Goal: Check status: Check status

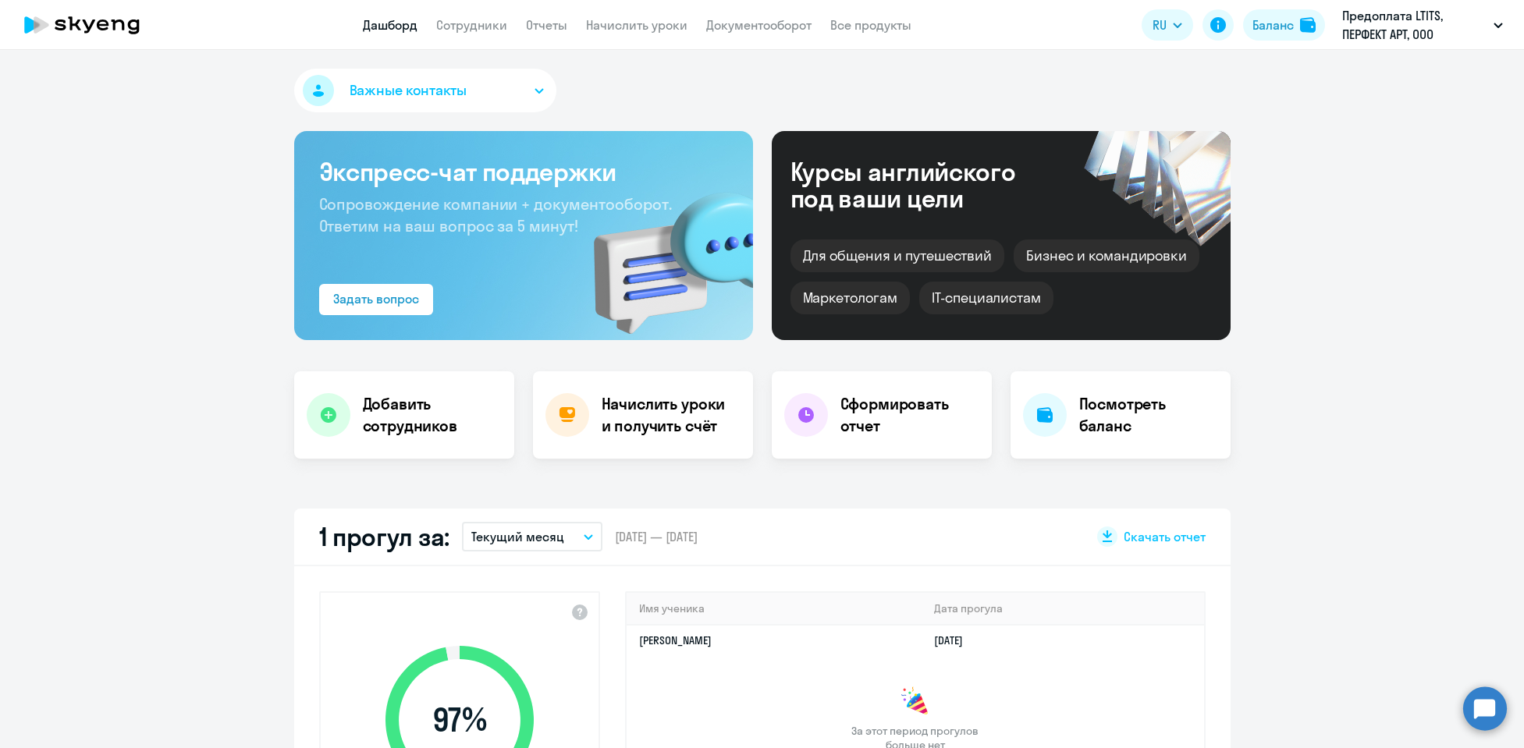
select select "30"
click at [1144, 54] on li "English" at bounding box center [1080, 69] width 225 height 39
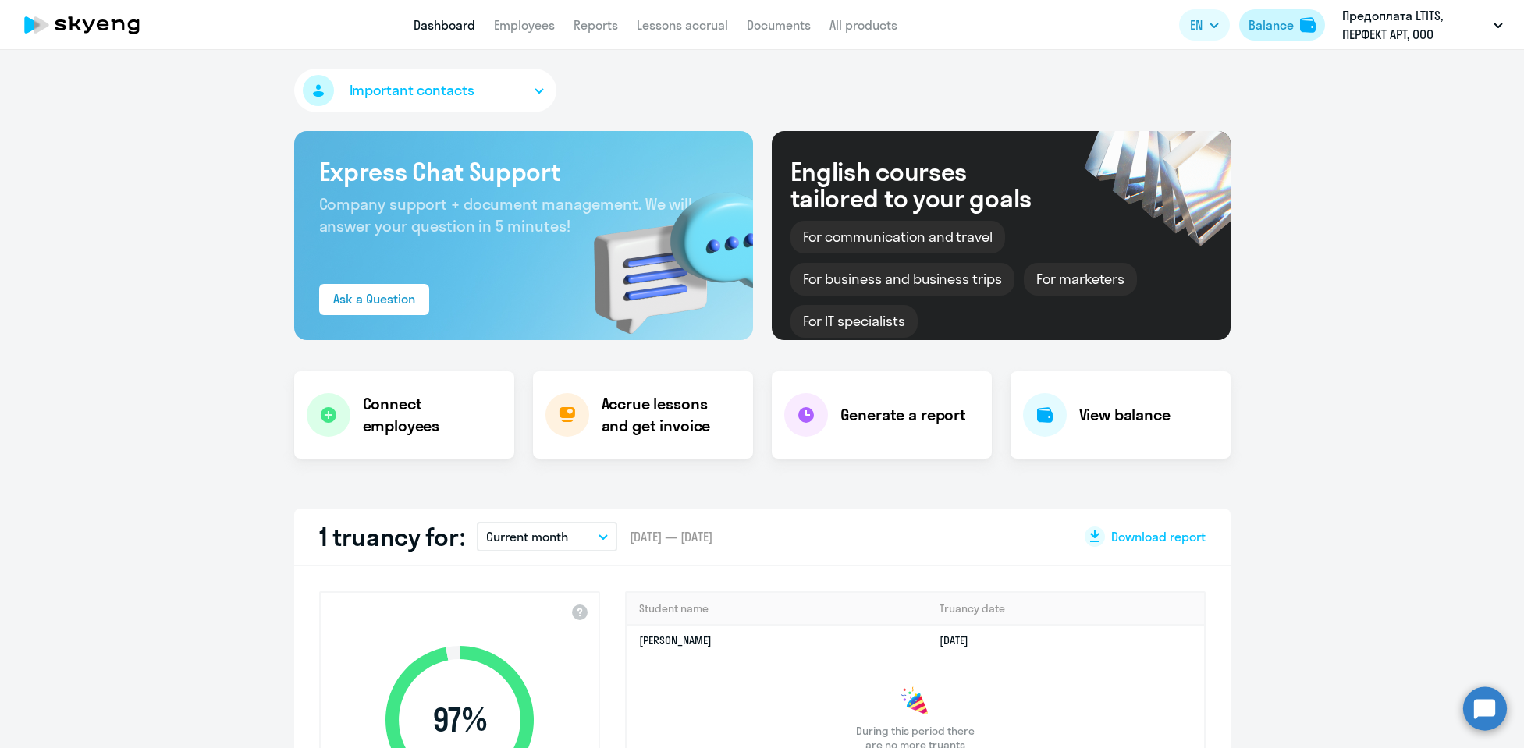
click at [1283, 21] on div "Balance" at bounding box center [1270, 25] width 45 height 19
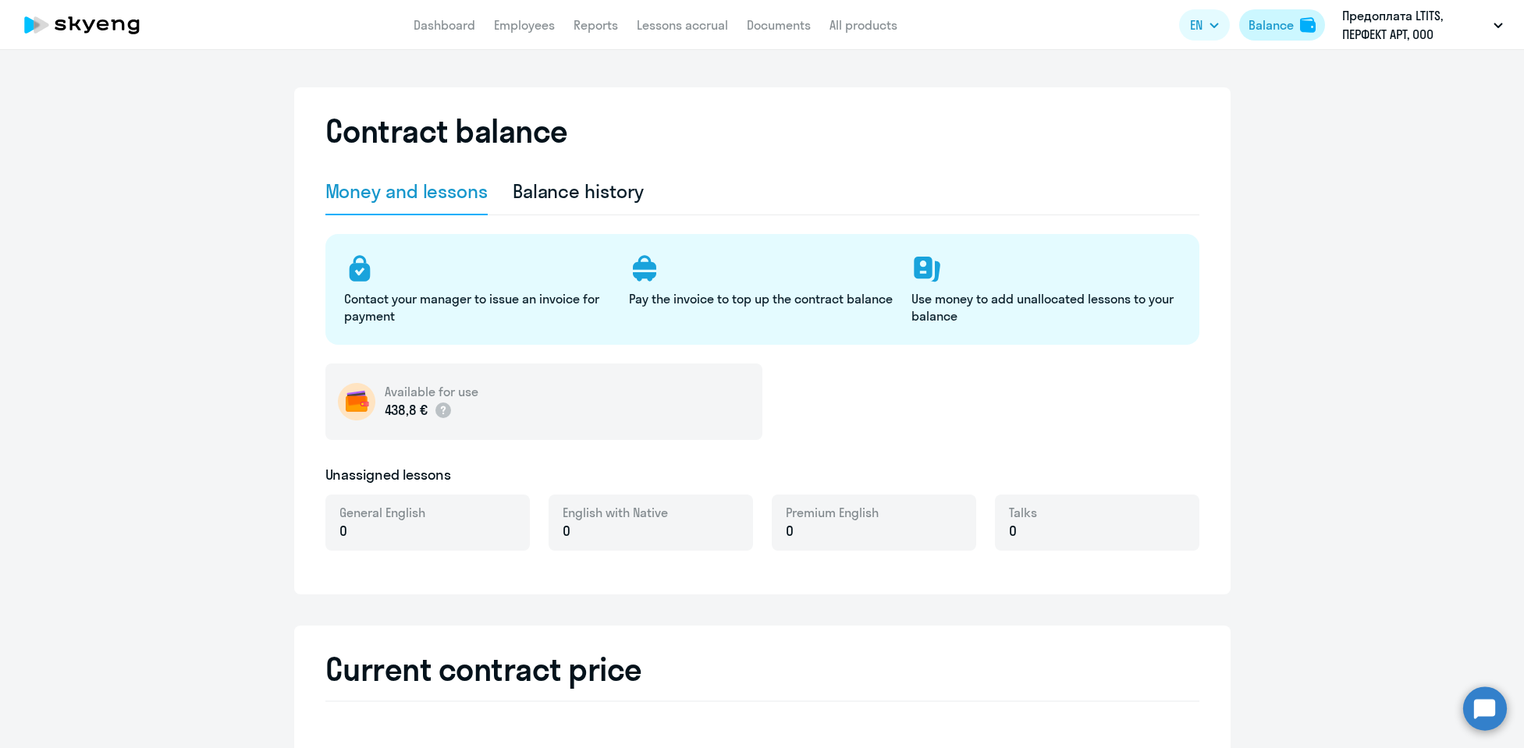
select select "english_adult_not_native_speaker"
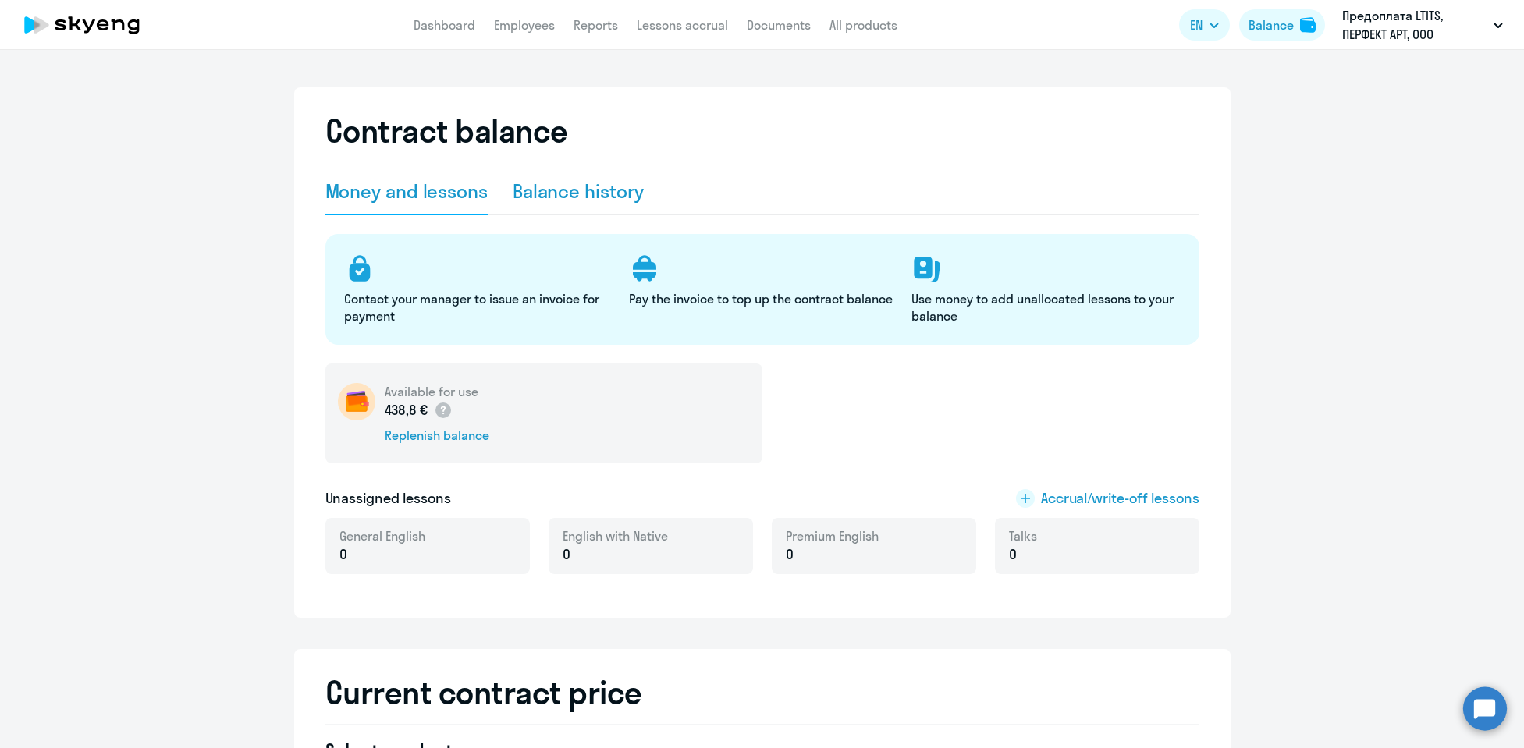
click at [610, 204] on div "Balance history" at bounding box center [579, 192] width 132 height 47
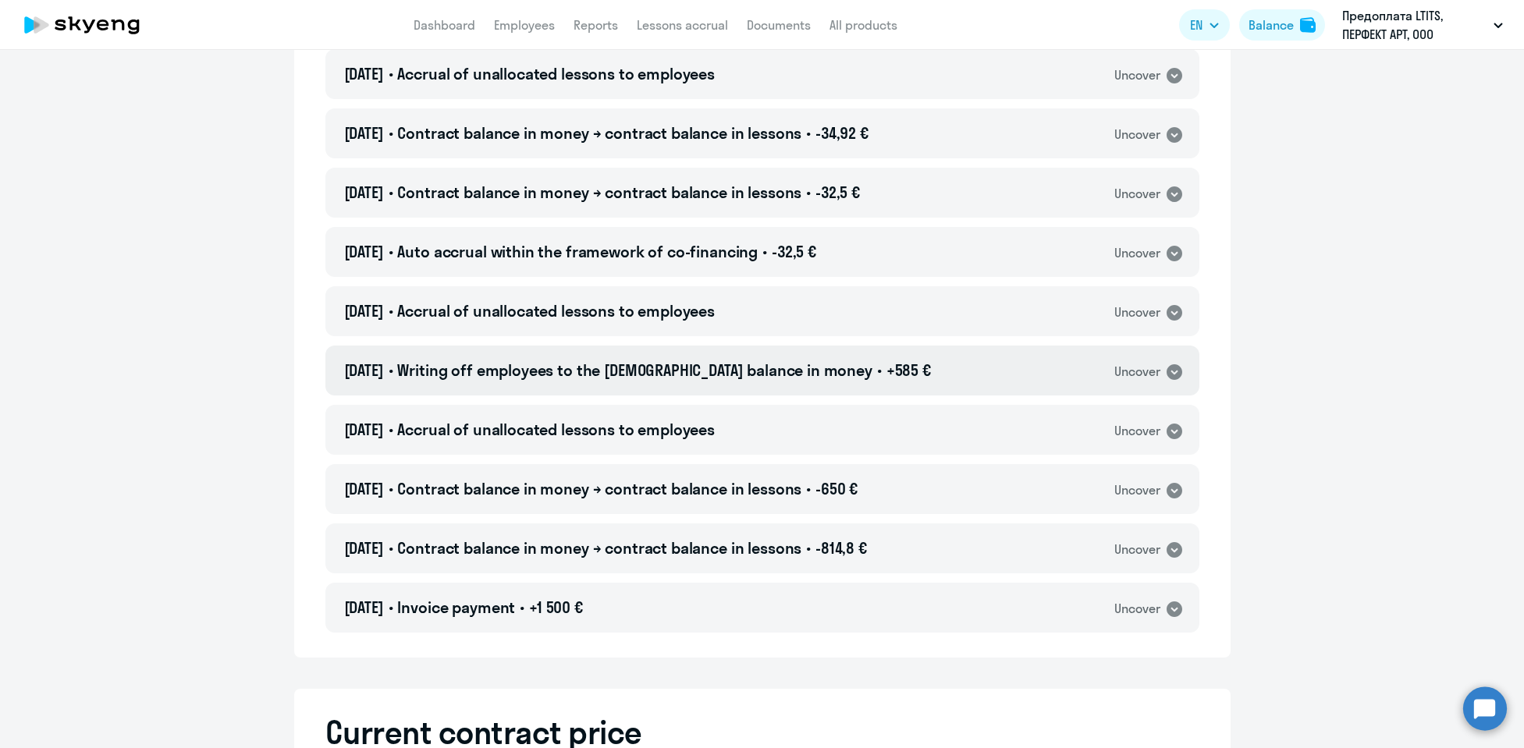
scroll to position [442, 0]
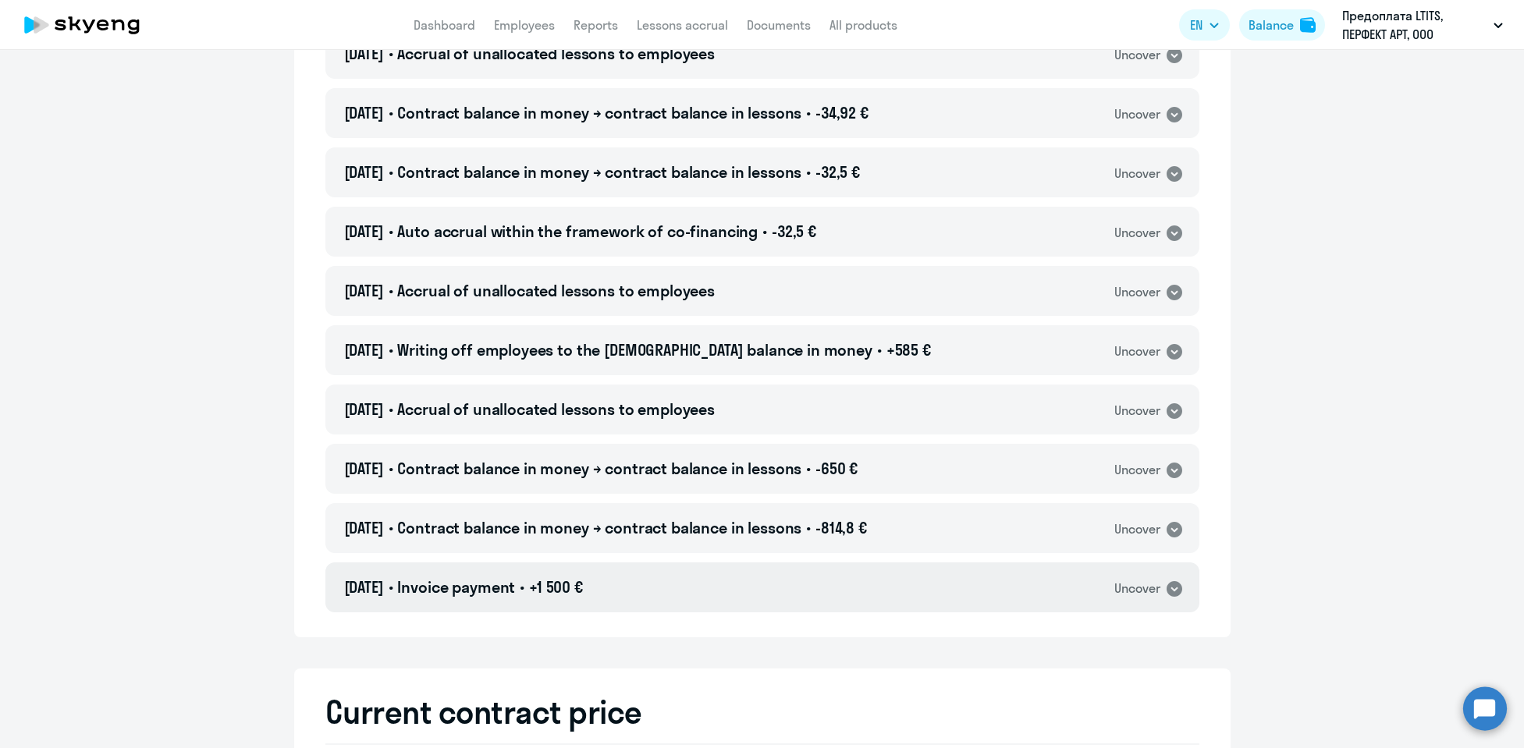
click at [1177, 588] on div "[DATE] • Invoice payment • +1 500 € Uncover" at bounding box center [762, 587] width 874 height 50
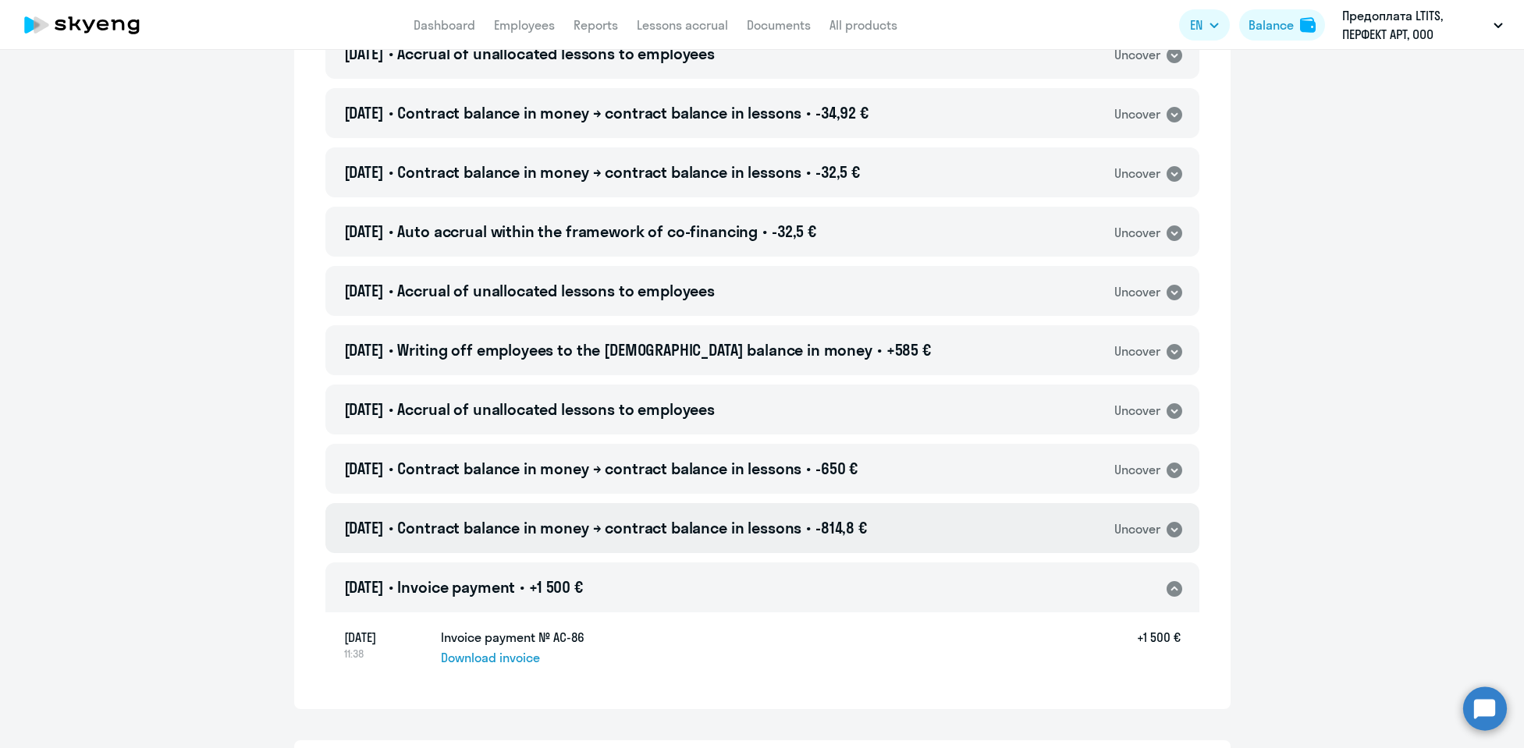
click at [1171, 531] on icon at bounding box center [1174, 530] width 16 height 16
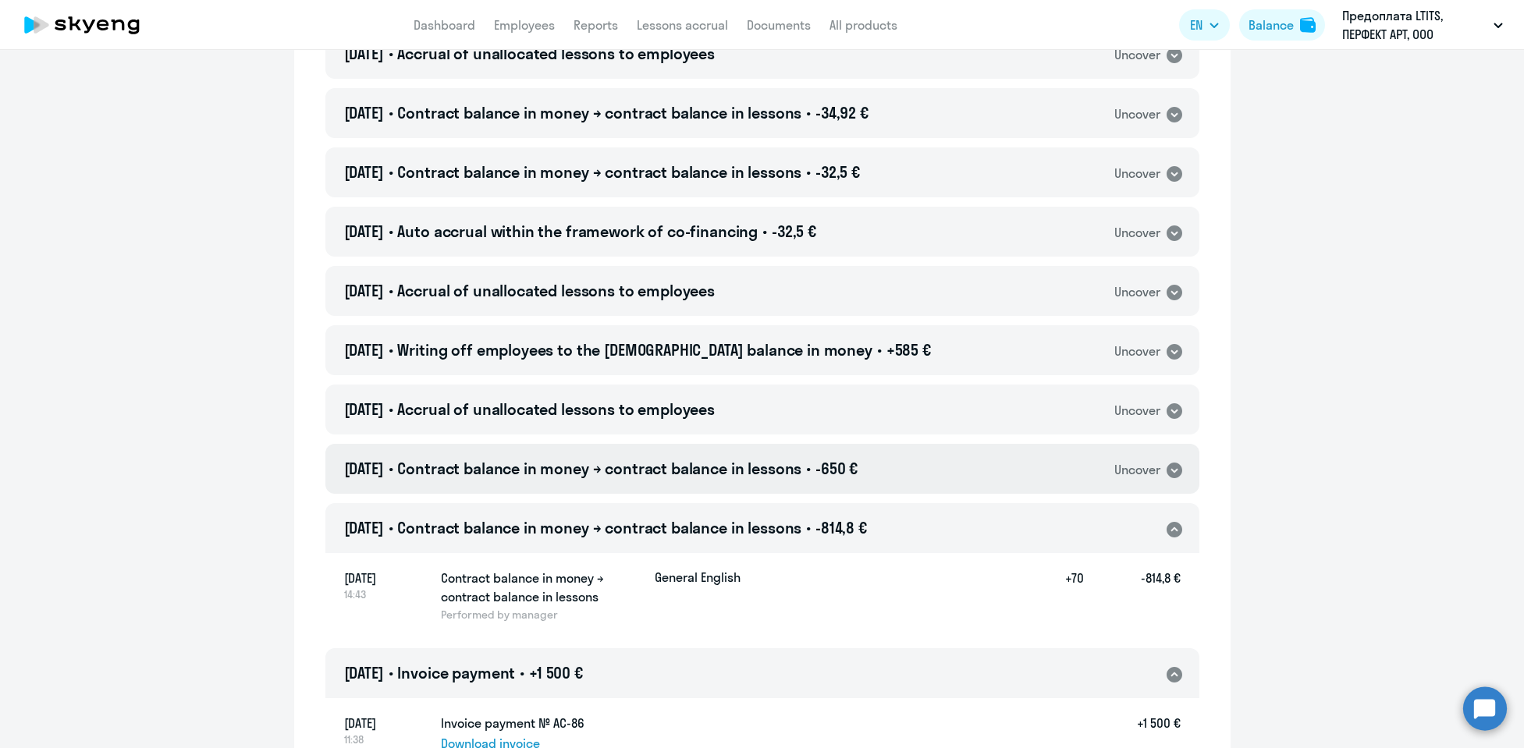
click at [1169, 464] on icon at bounding box center [1174, 471] width 16 height 16
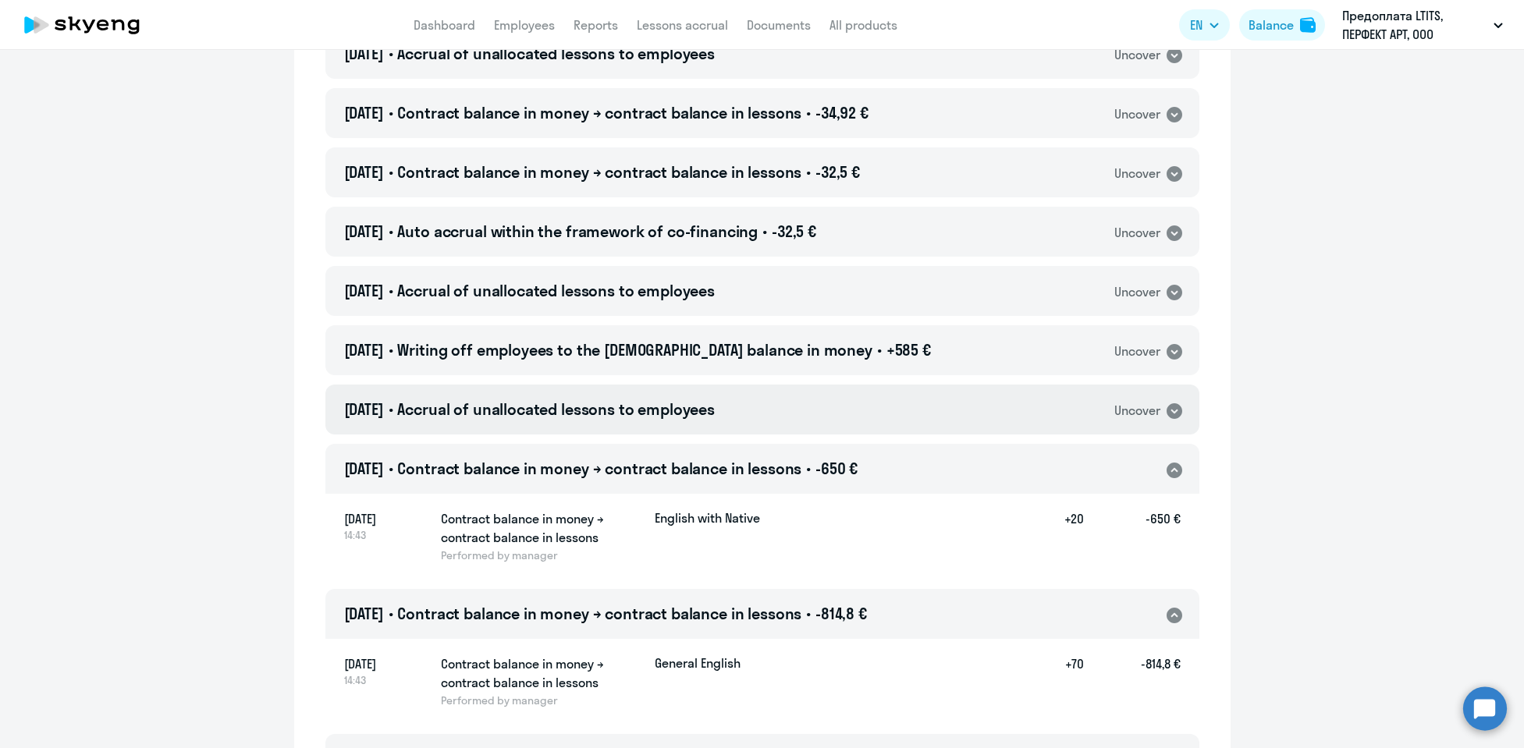
click at [1167, 409] on icon at bounding box center [1174, 411] width 16 height 16
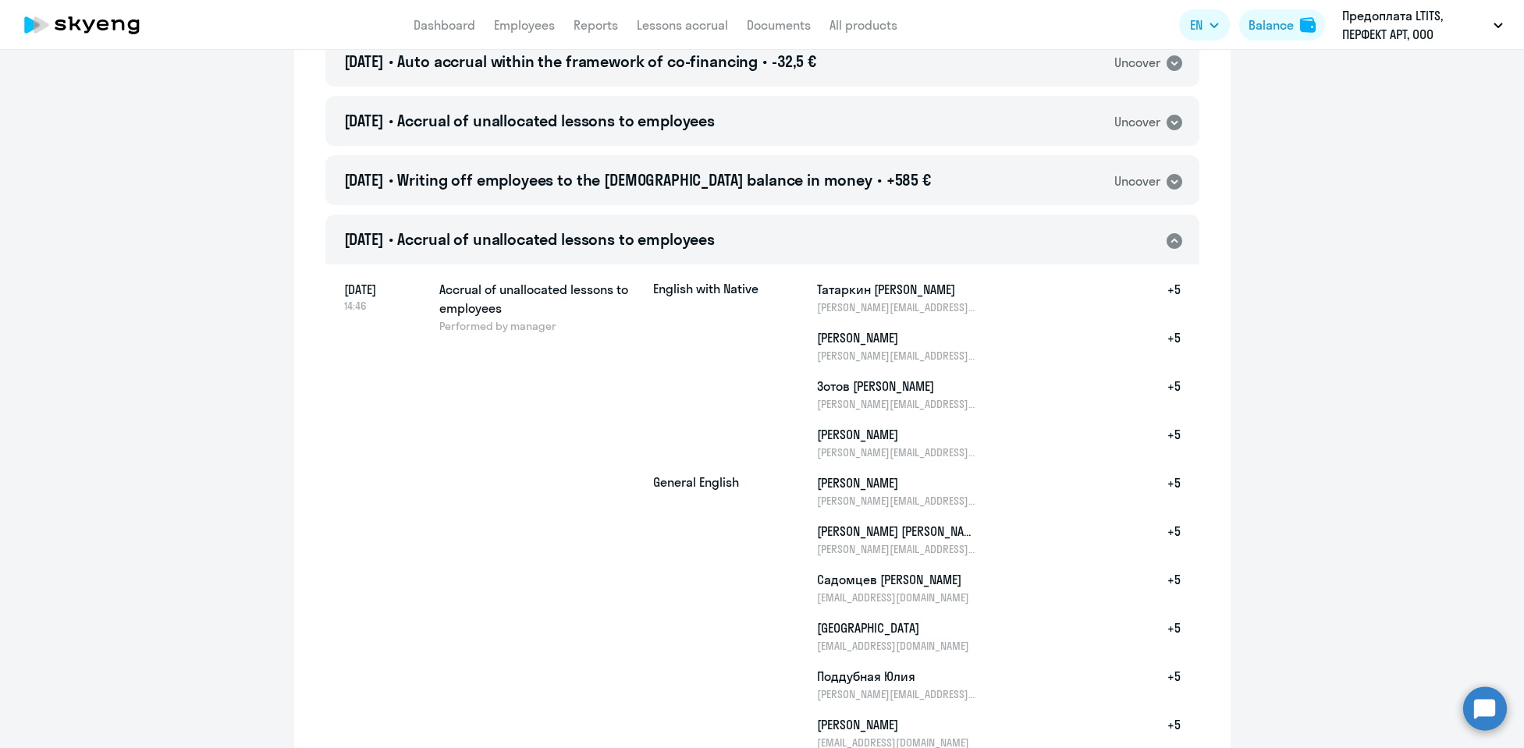
scroll to position [612, 0]
click at [1166, 183] on icon at bounding box center [1174, 183] width 16 height 16
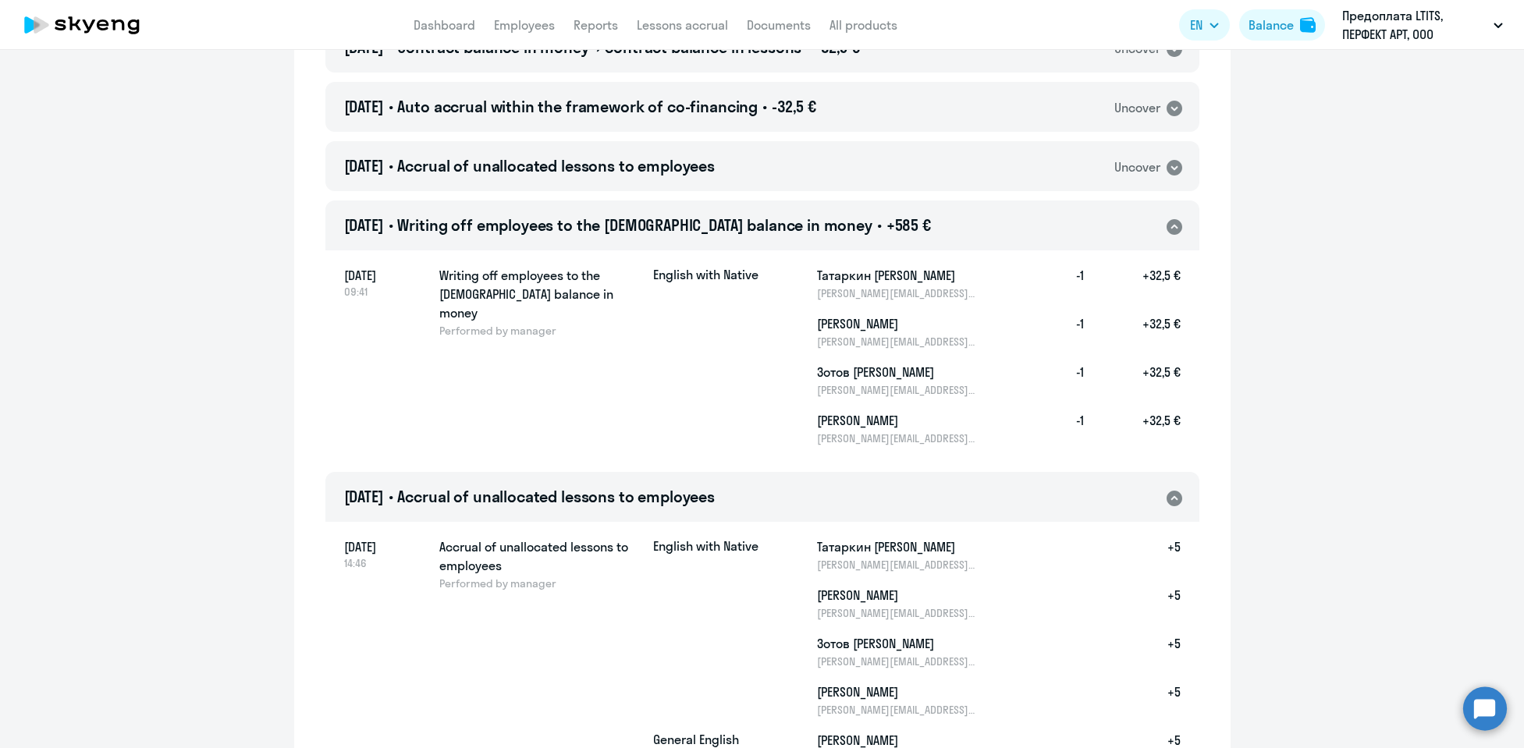
scroll to position [468, 0]
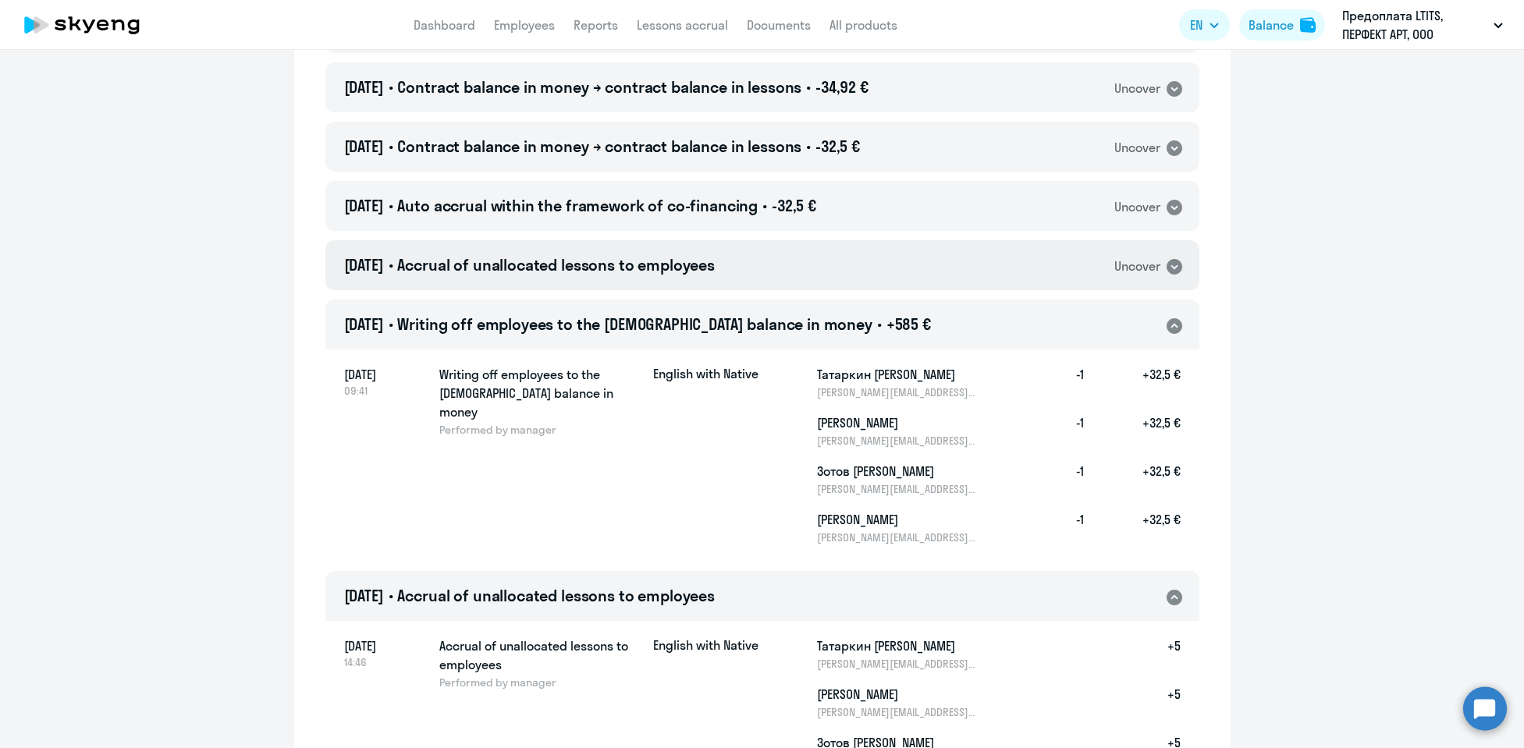
click at [1162, 275] on div "[DATE] • Accrual of unallocated lessons to employees Uncover" at bounding box center [762, 265] width 874 height 50
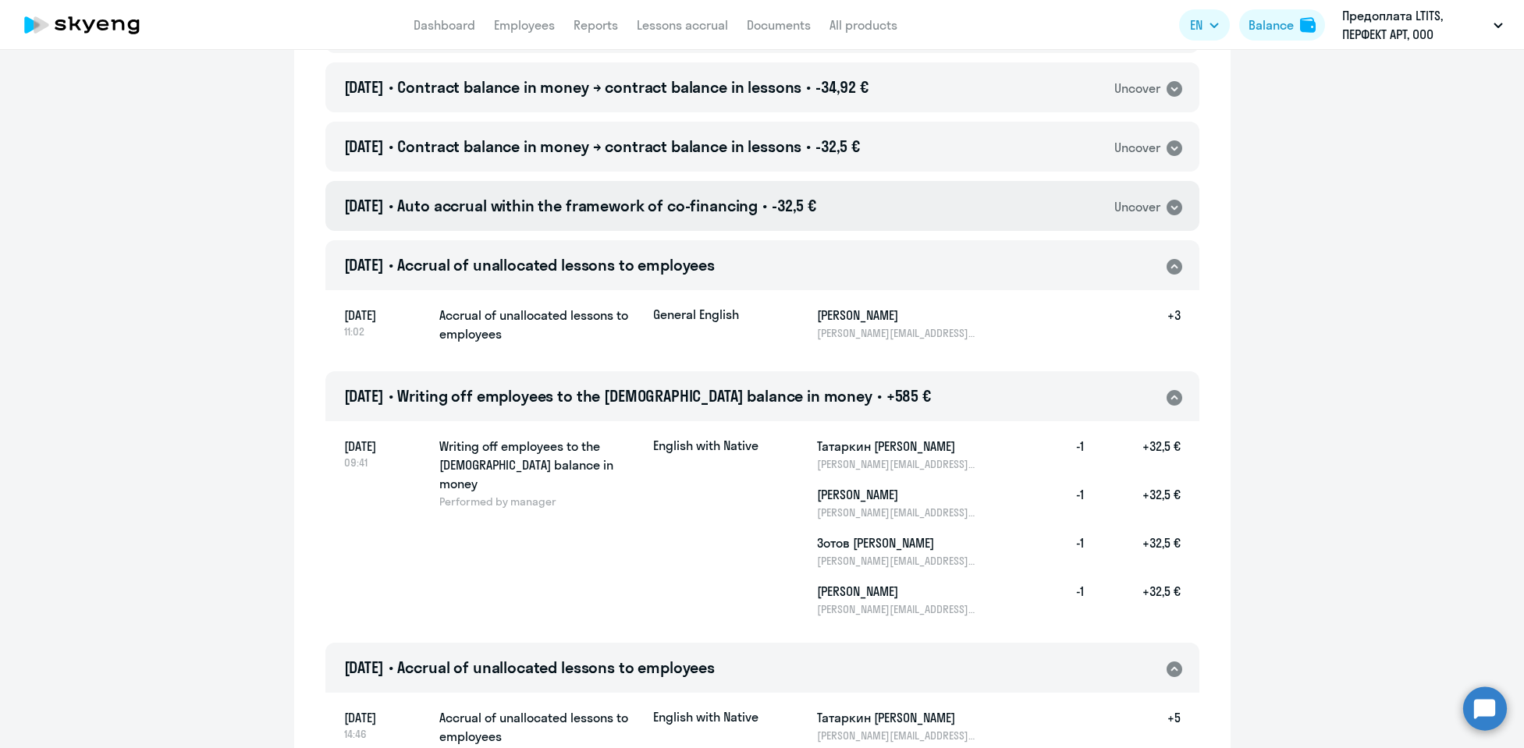
click at [1169, 206] on icon at bounding box center [1174, 208] width 16 height 16
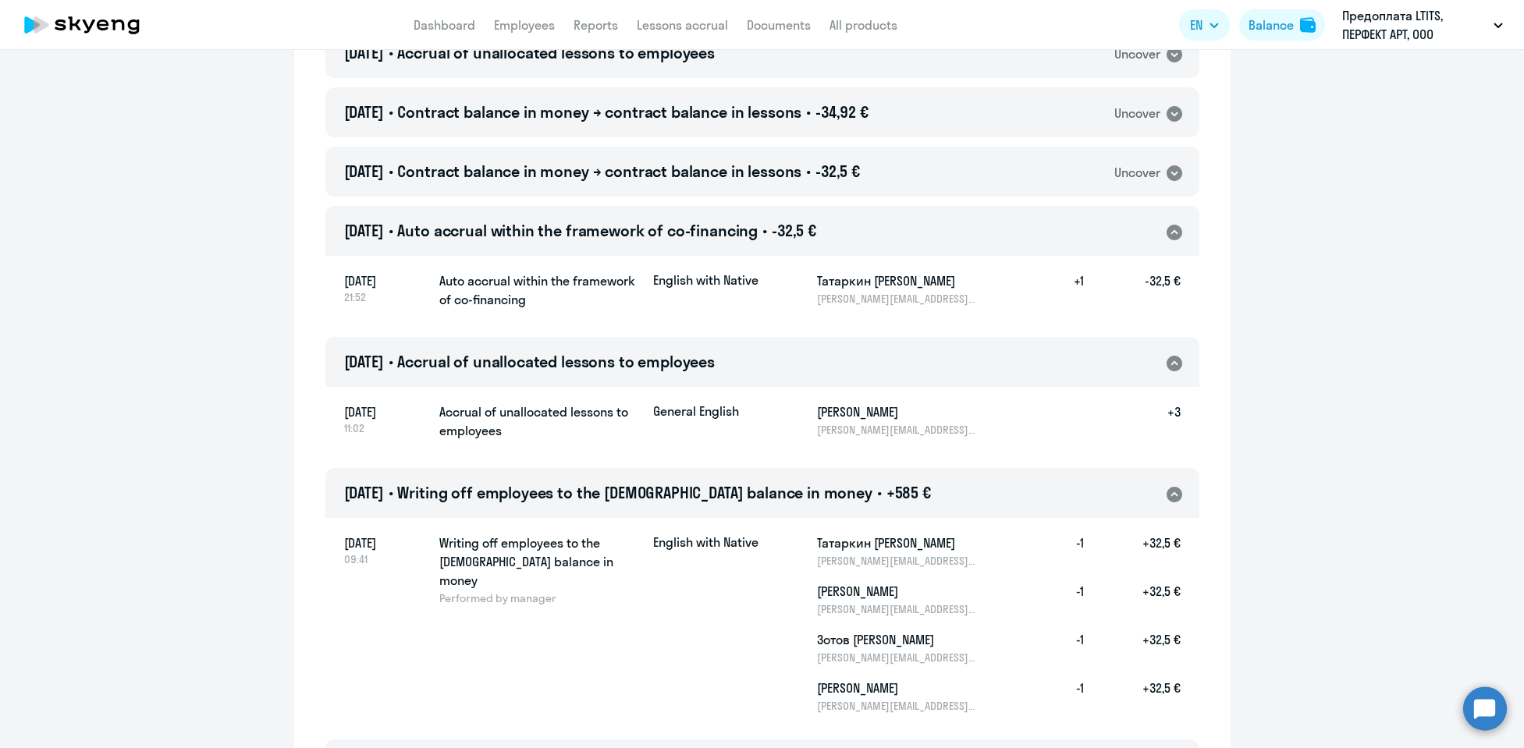
scroll to position [443, 0]
click at [1168, 172] on icon at bounding box center [1174, 173] width 16 height 16
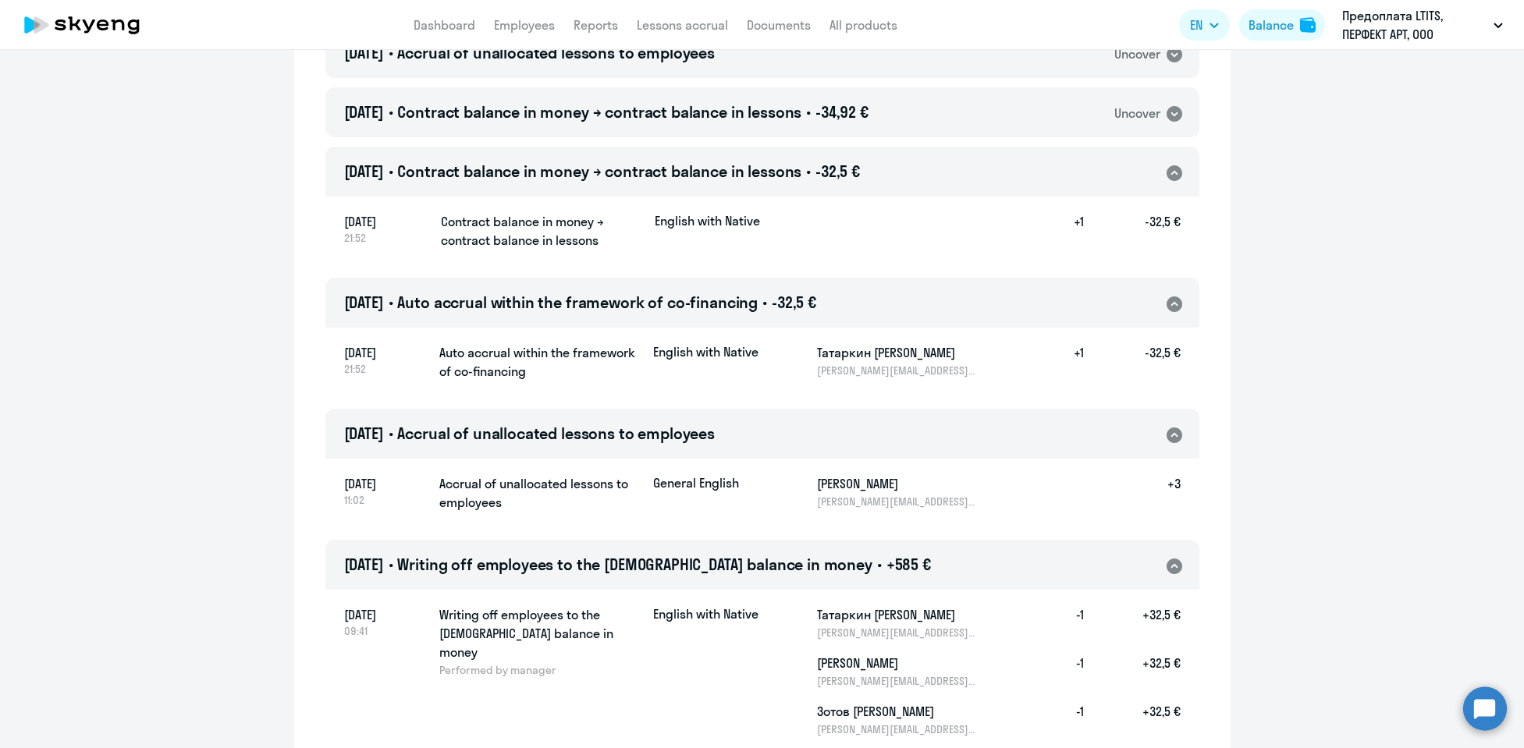
scroll to position [331, 0]
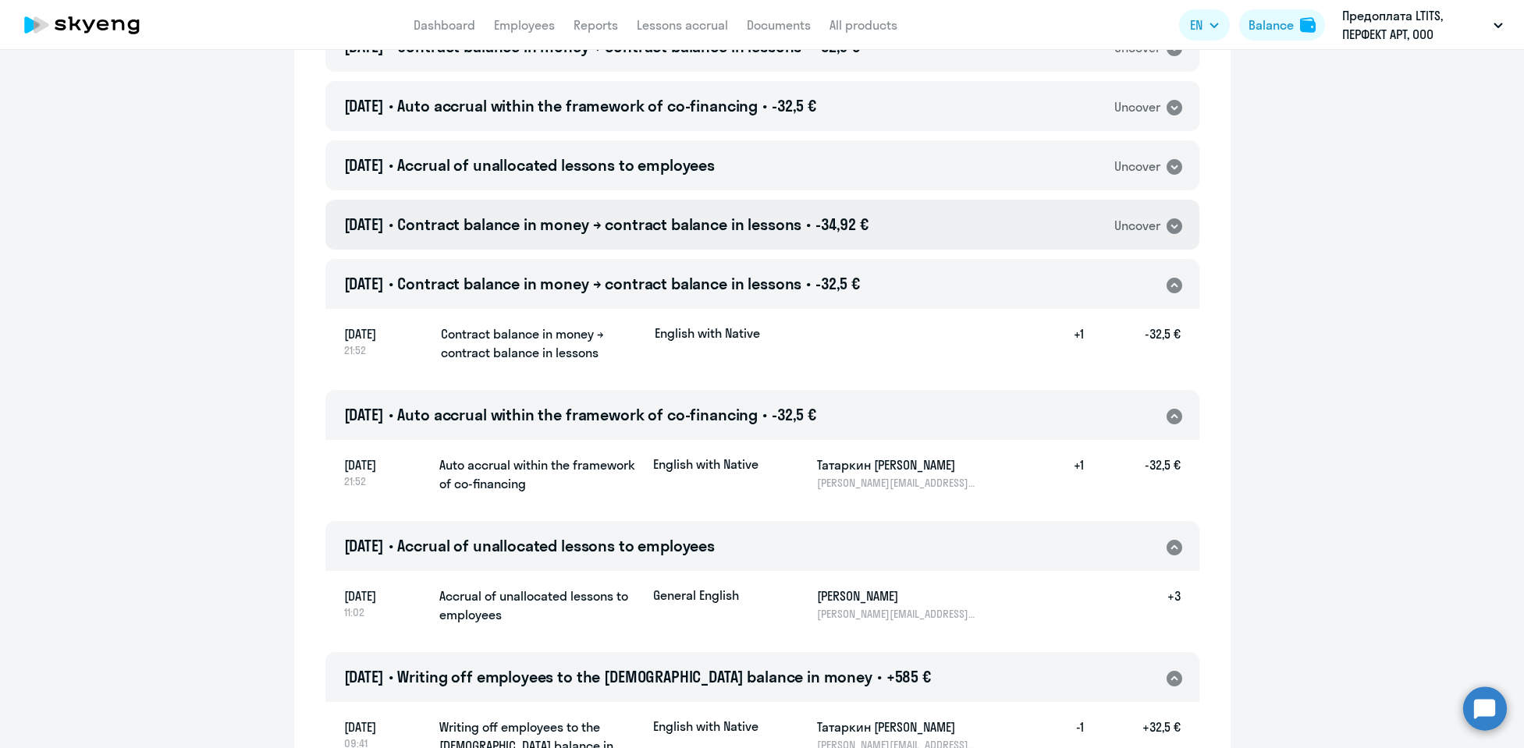
click at [1166, 224] on icon at bounding box center [1174, 226] width 16 height 16
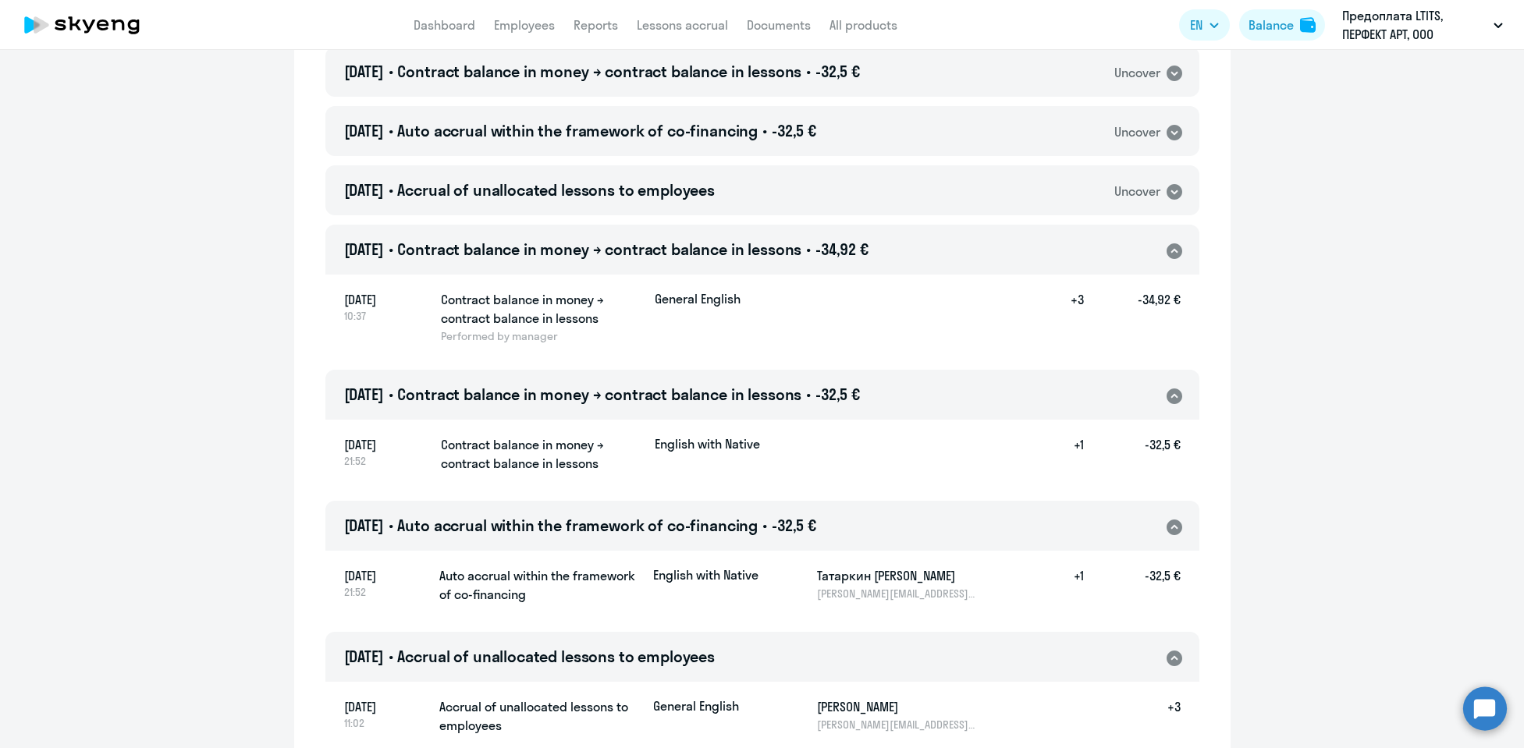
scroll to position [306, 0]
click at [1166, 200] on icon at bounding box center [1174, 192] width 19 height 19
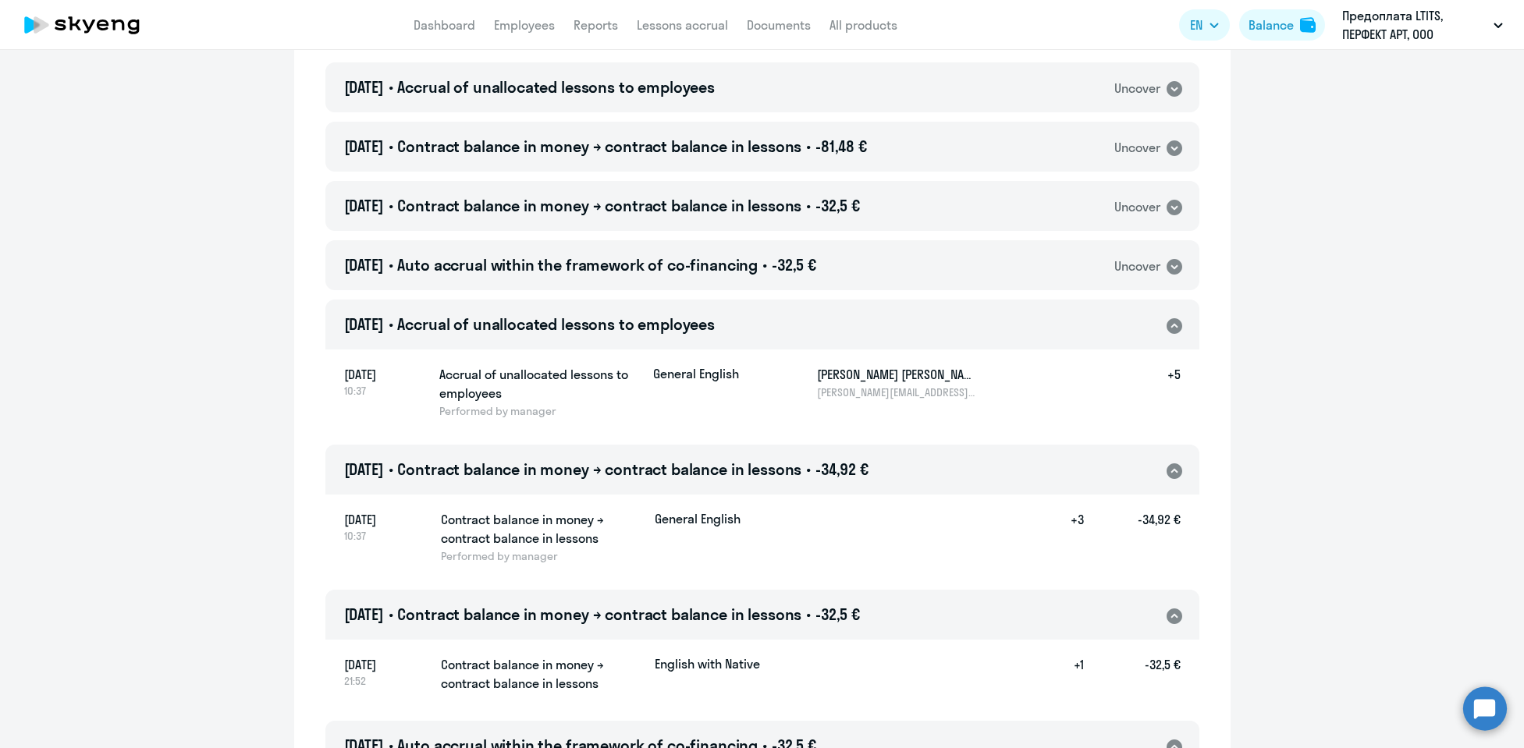
scroll to position [128, 0]
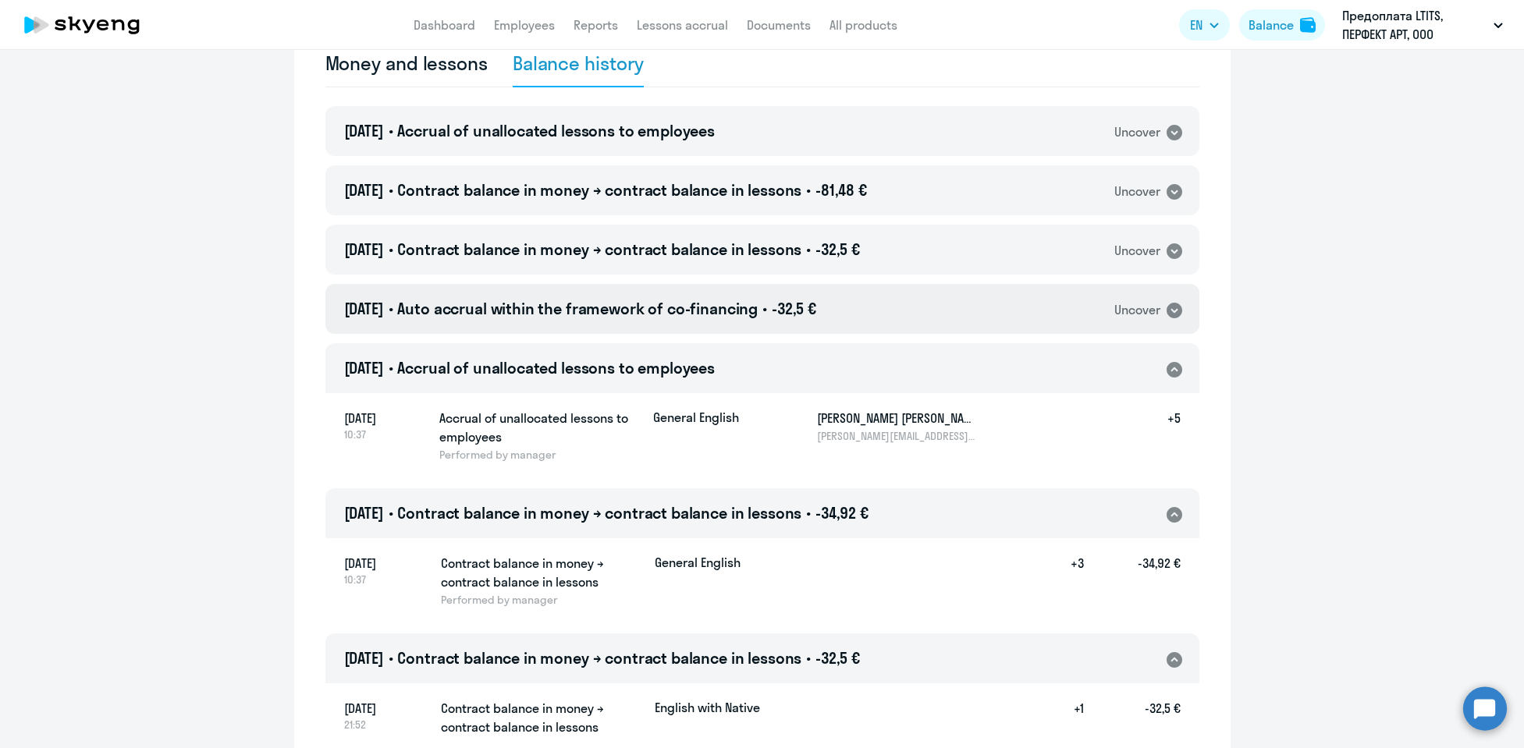
click at [1166, 307] on icon at bounding box center [1174, 311] width 16 height 16
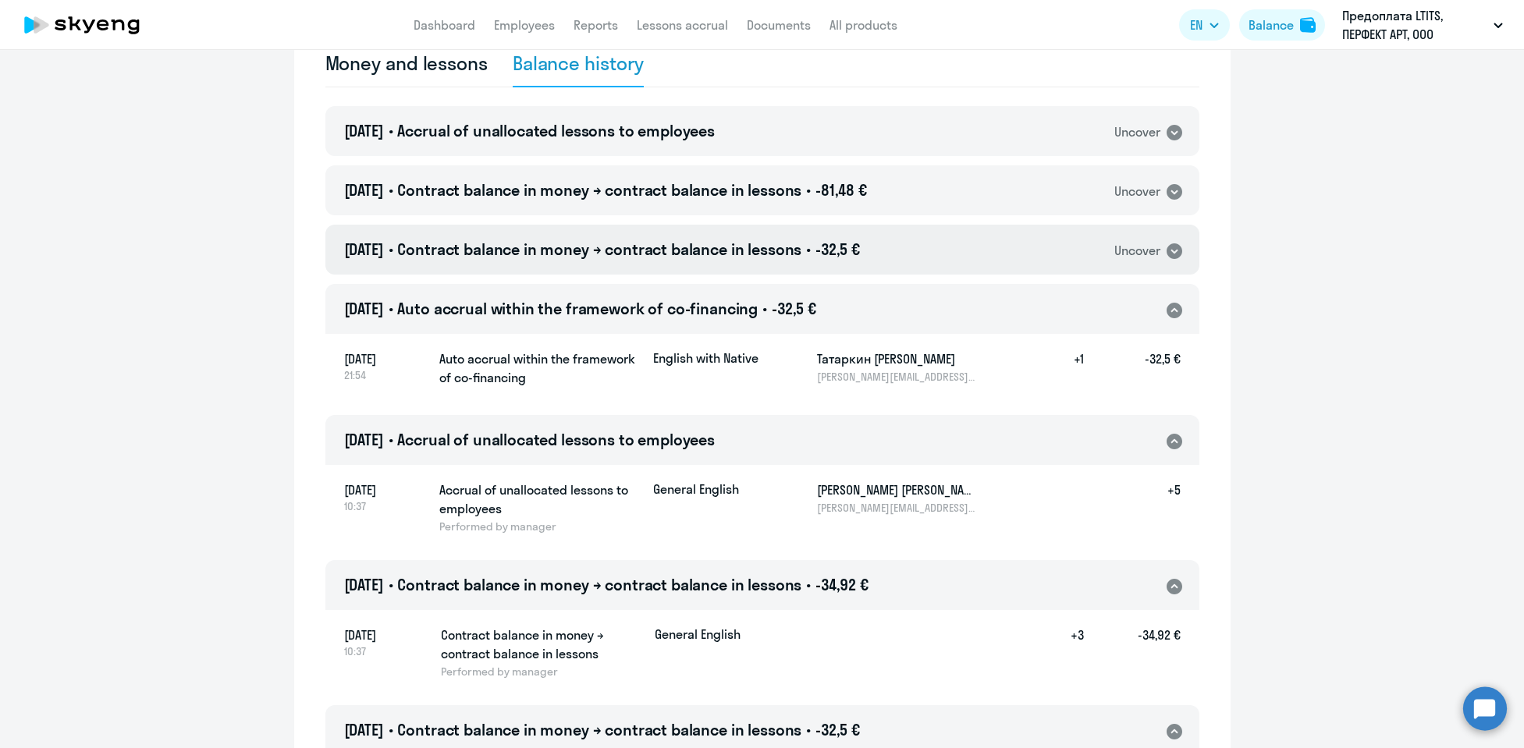
click at [1166, 255] on icon at bounding box center [1174, 251] width 16 height 16
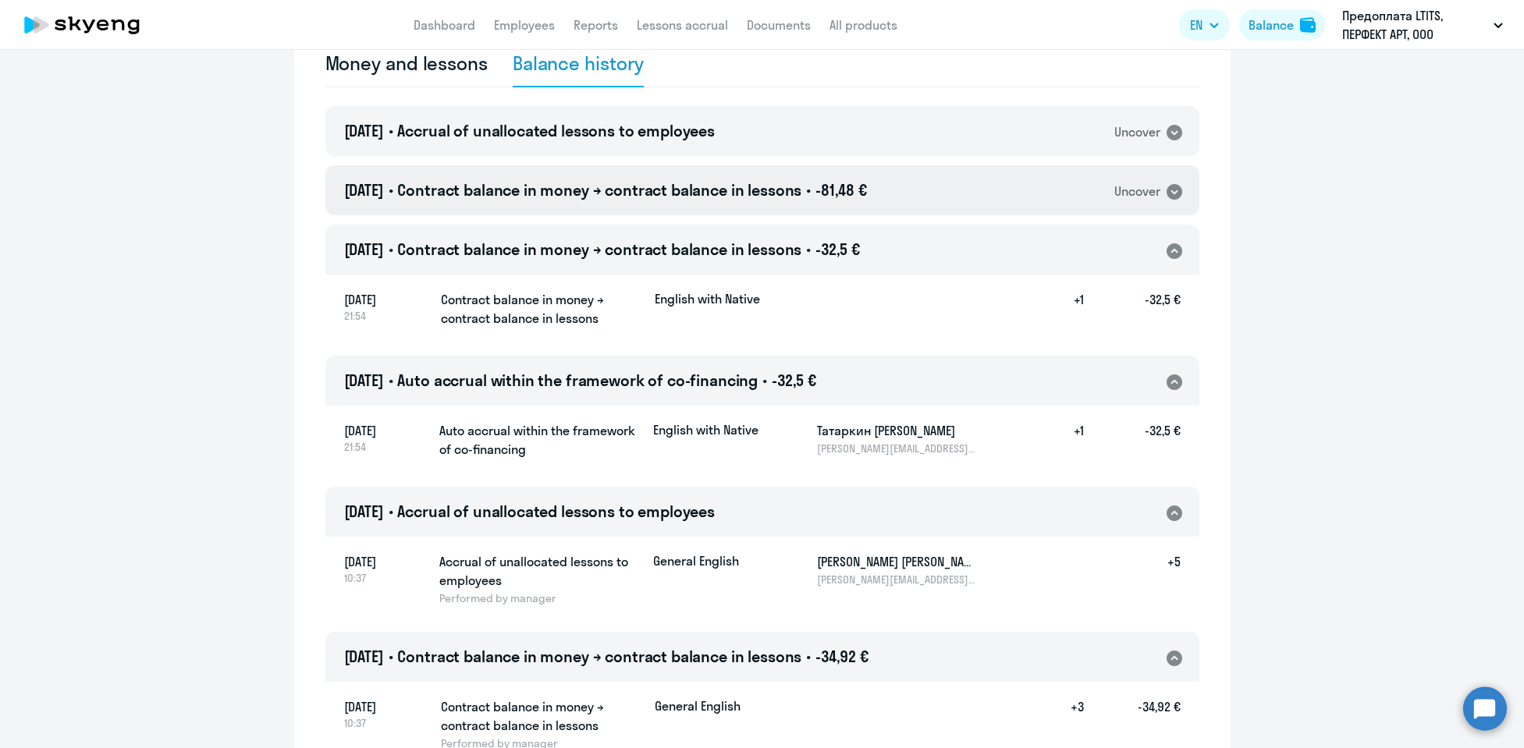
click at [1169, 197] on icon at bounding box center [1174, 192] width 16 height 16
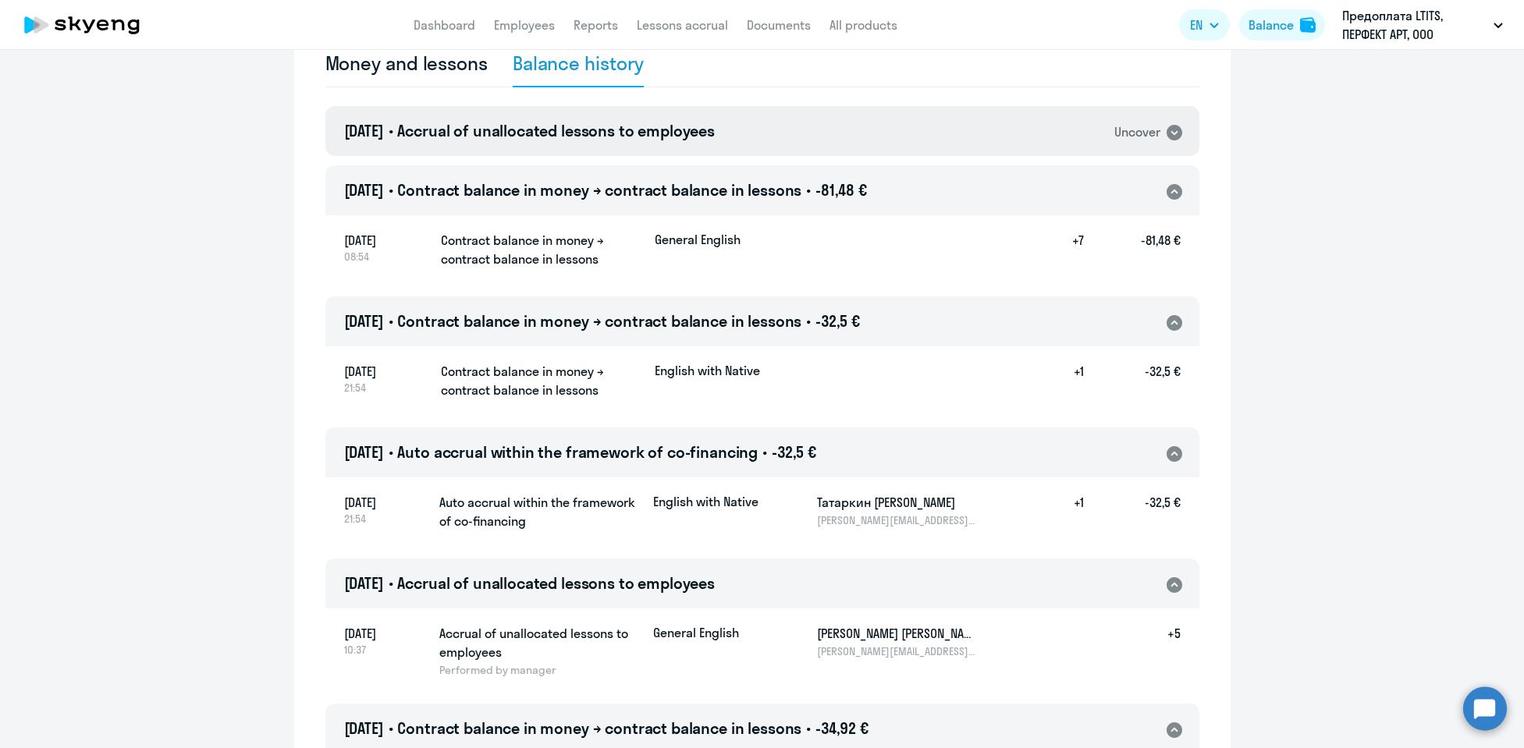
click at [1166, 136] on icon at bounding box center [1174, 133] width 16 height 16
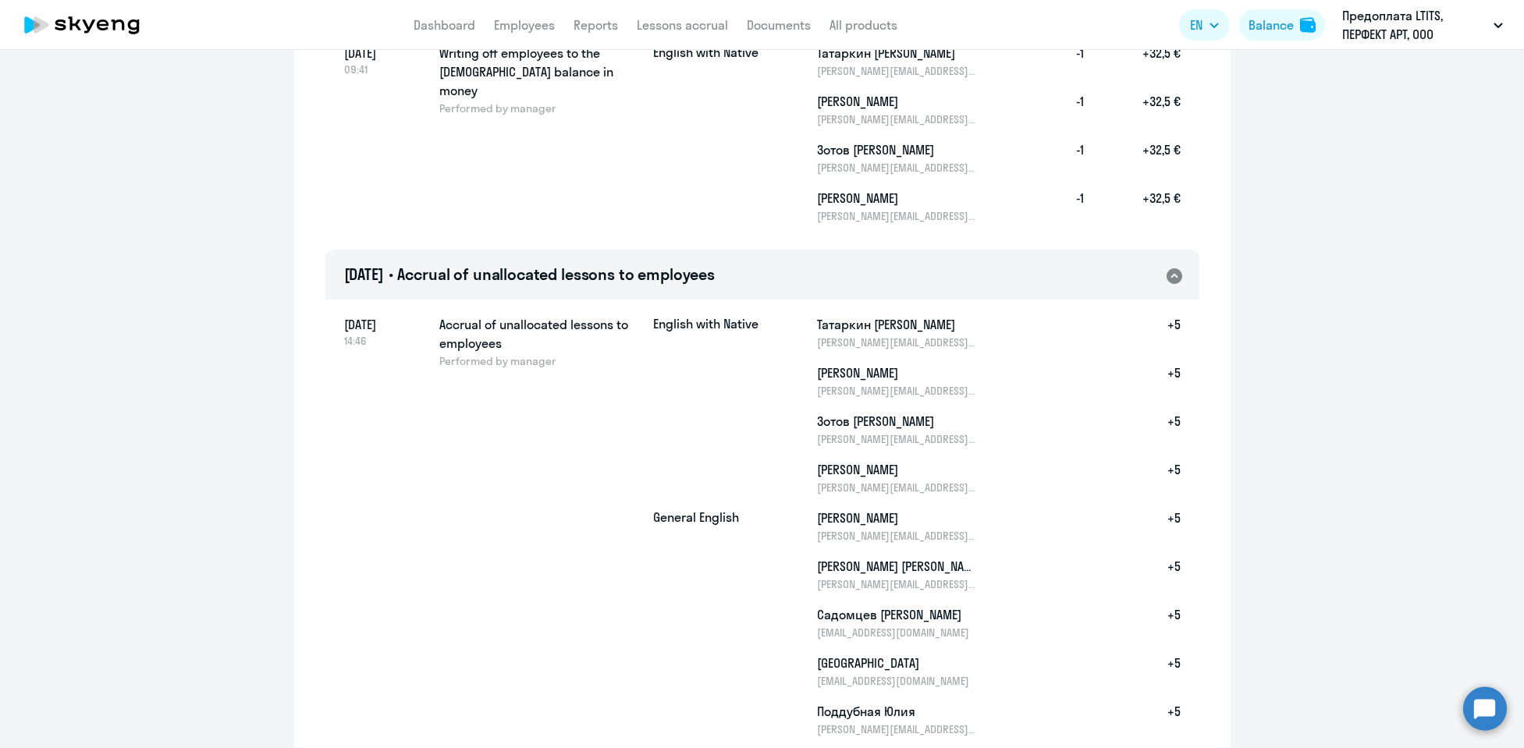
scroll to position [1472, 0]
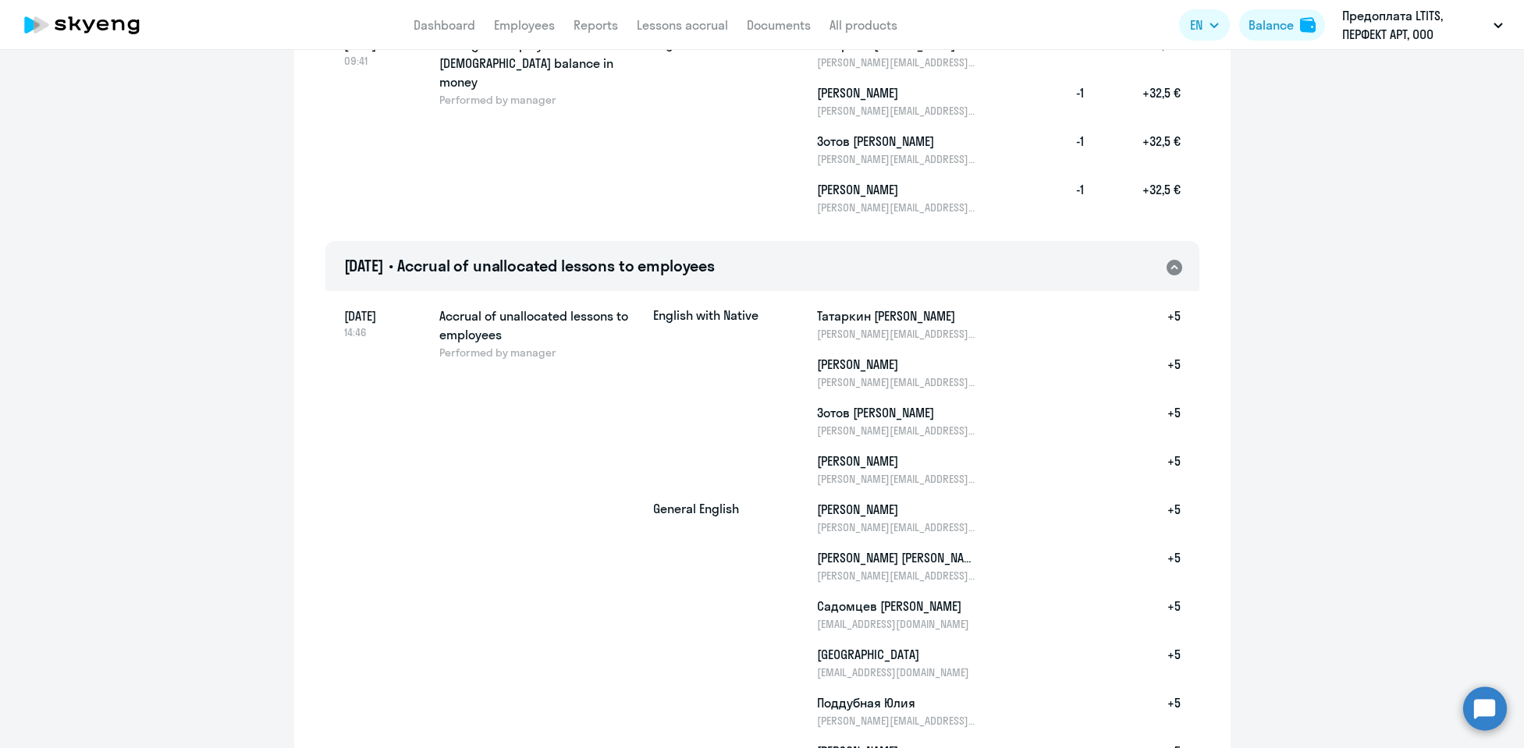
click at [914, 325] on h5 "Татаркин [PERSON_NAME]" at bounding box center [897, 316] width 161 height 19
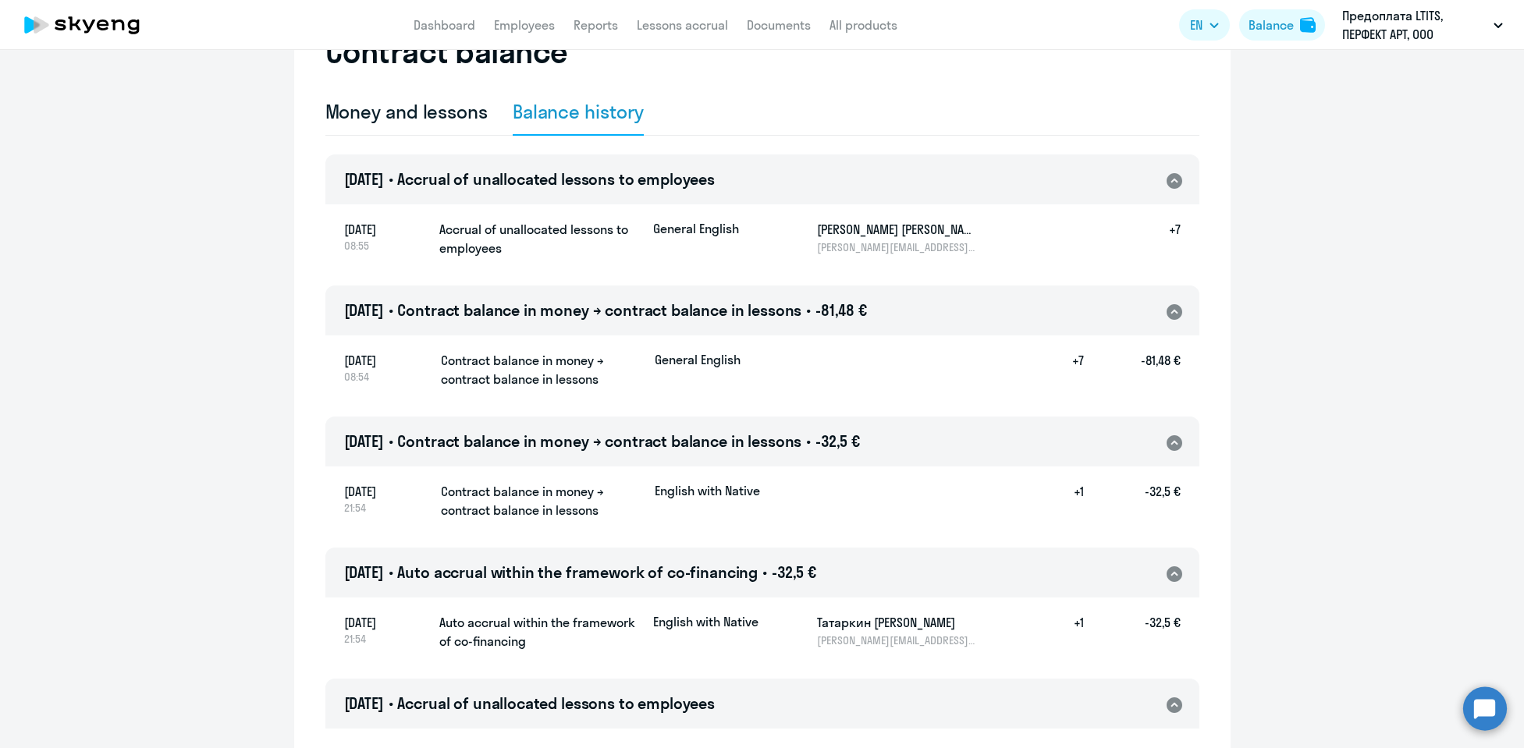
scroll to position [0, 0]
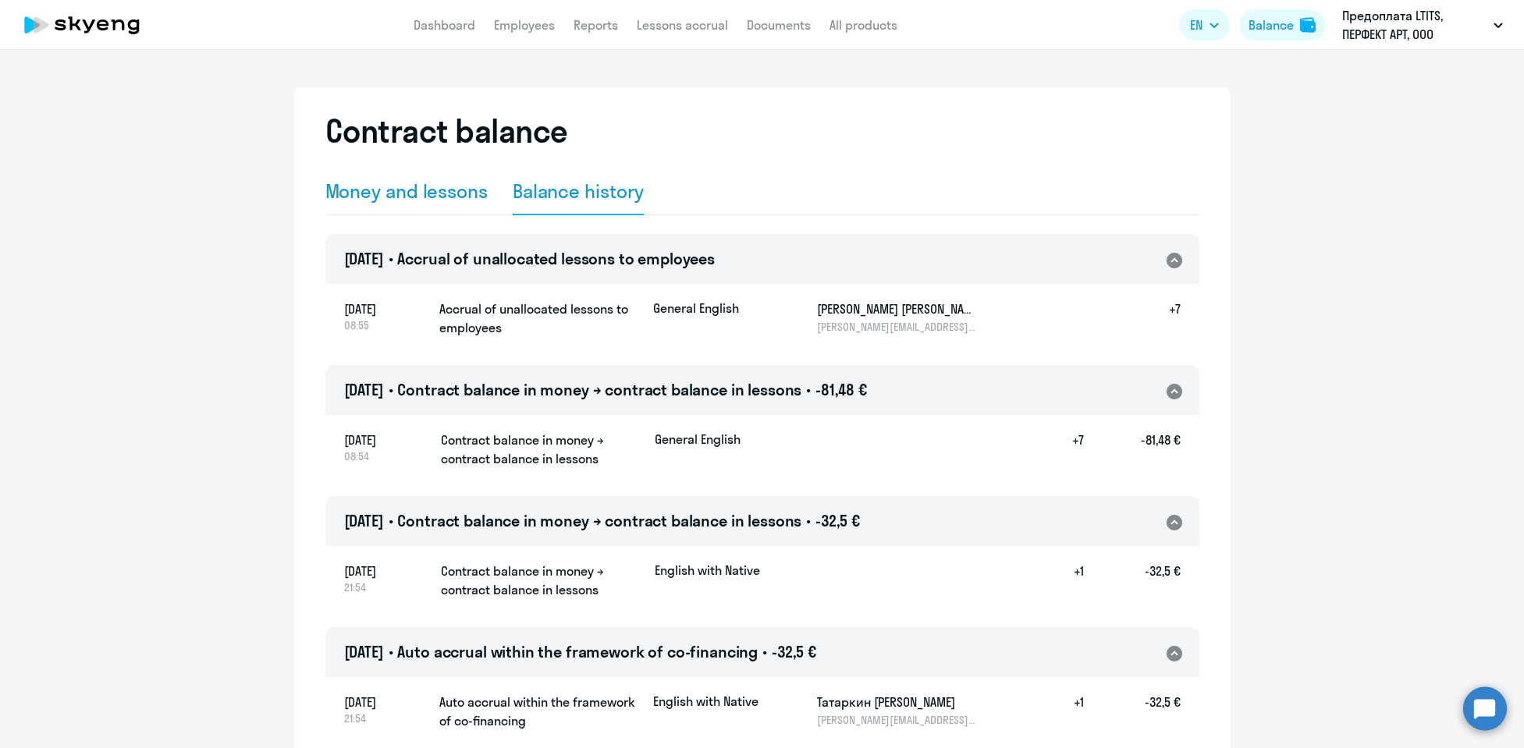
click at [463, 201] on div "Money and lessons" at bounding box center [406, 191] width 162 height 25
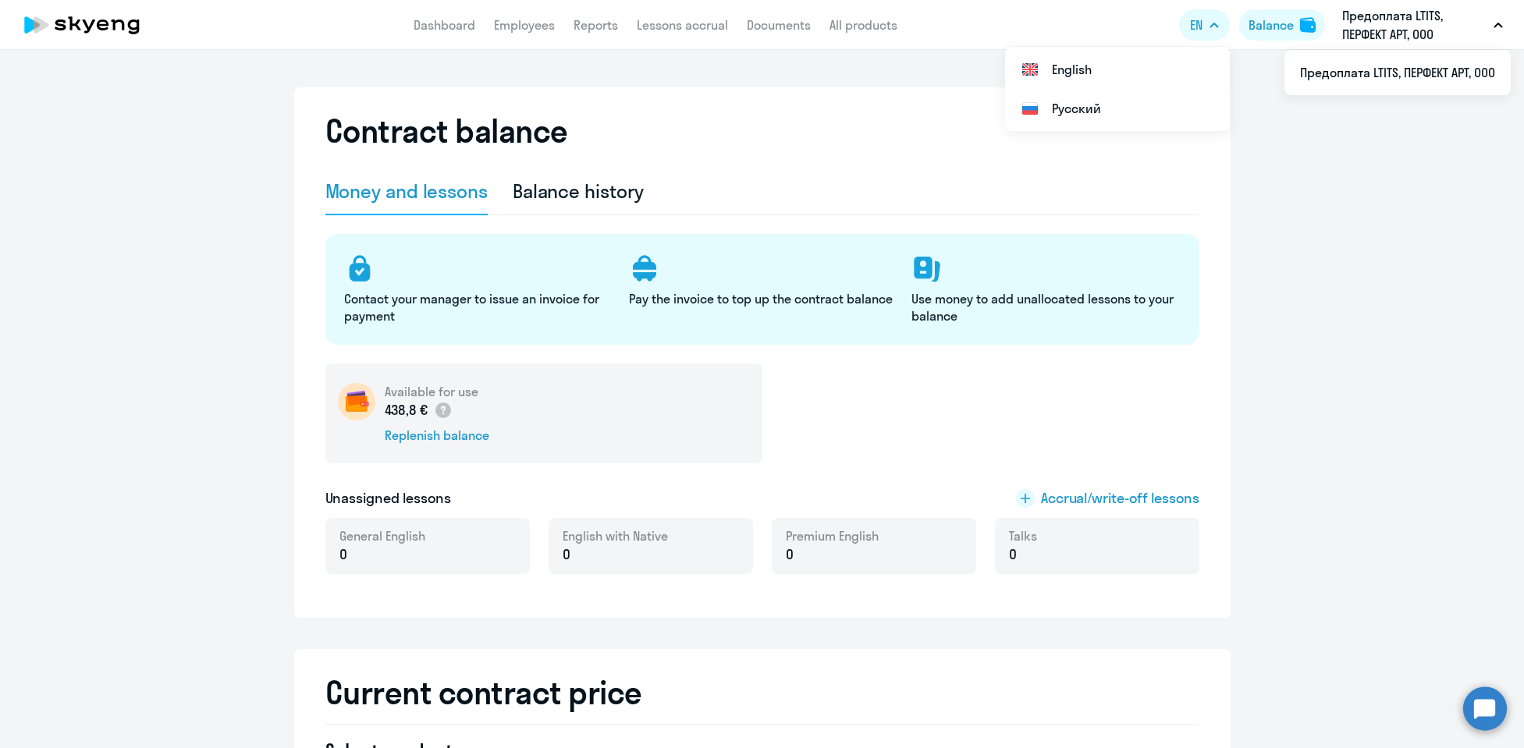
click at [1372, 25] on p "Предоплата LTITS, ПЕРФЕКТ АРТ, ООО" at bounding box center [1414, 24] width 145 height 37
click at [1495, 27] on icon "button" at bounding box center [1497, 25] width 9 height 5
click at [499, 27] on link "Employees" at bounding box center [524, 25] width 61 height 16
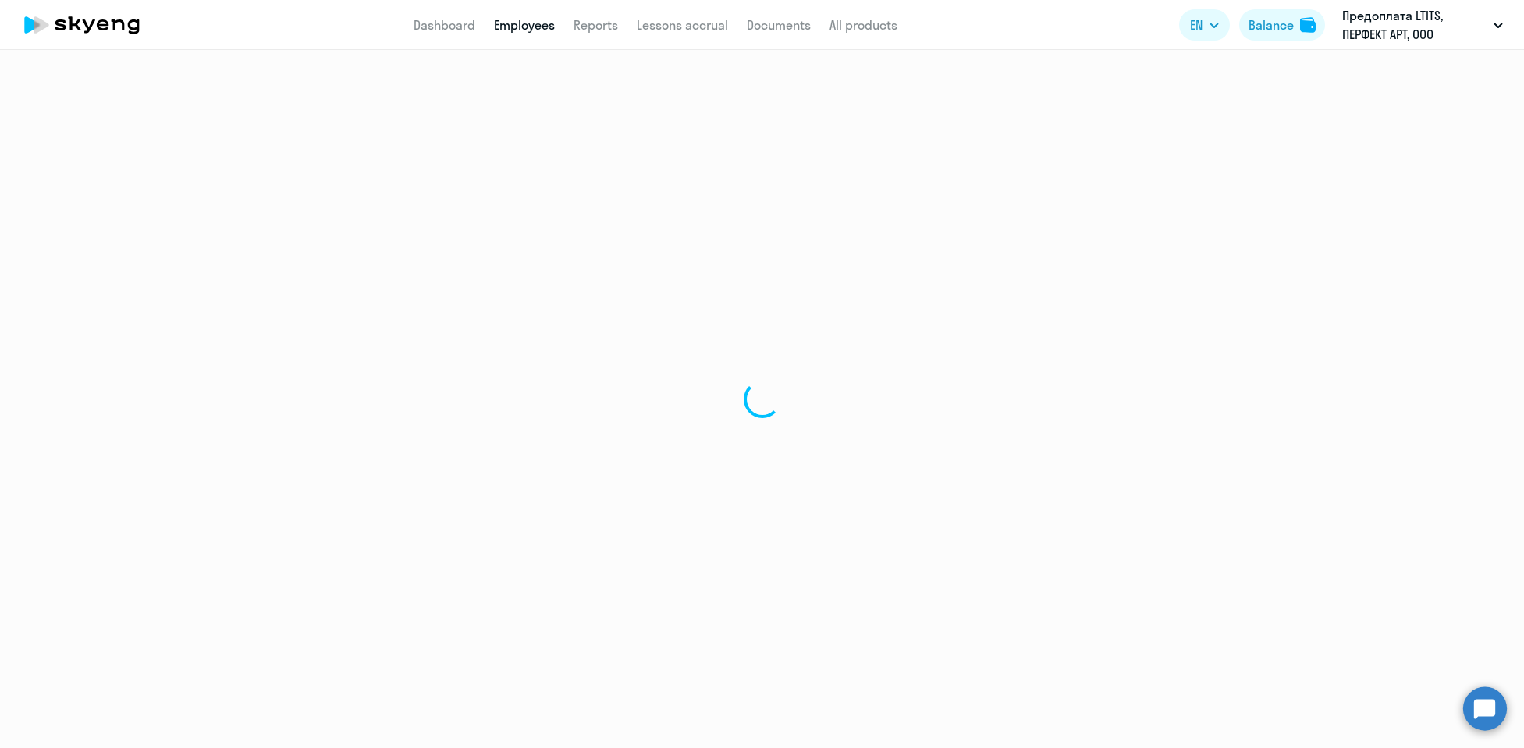
select select "30"
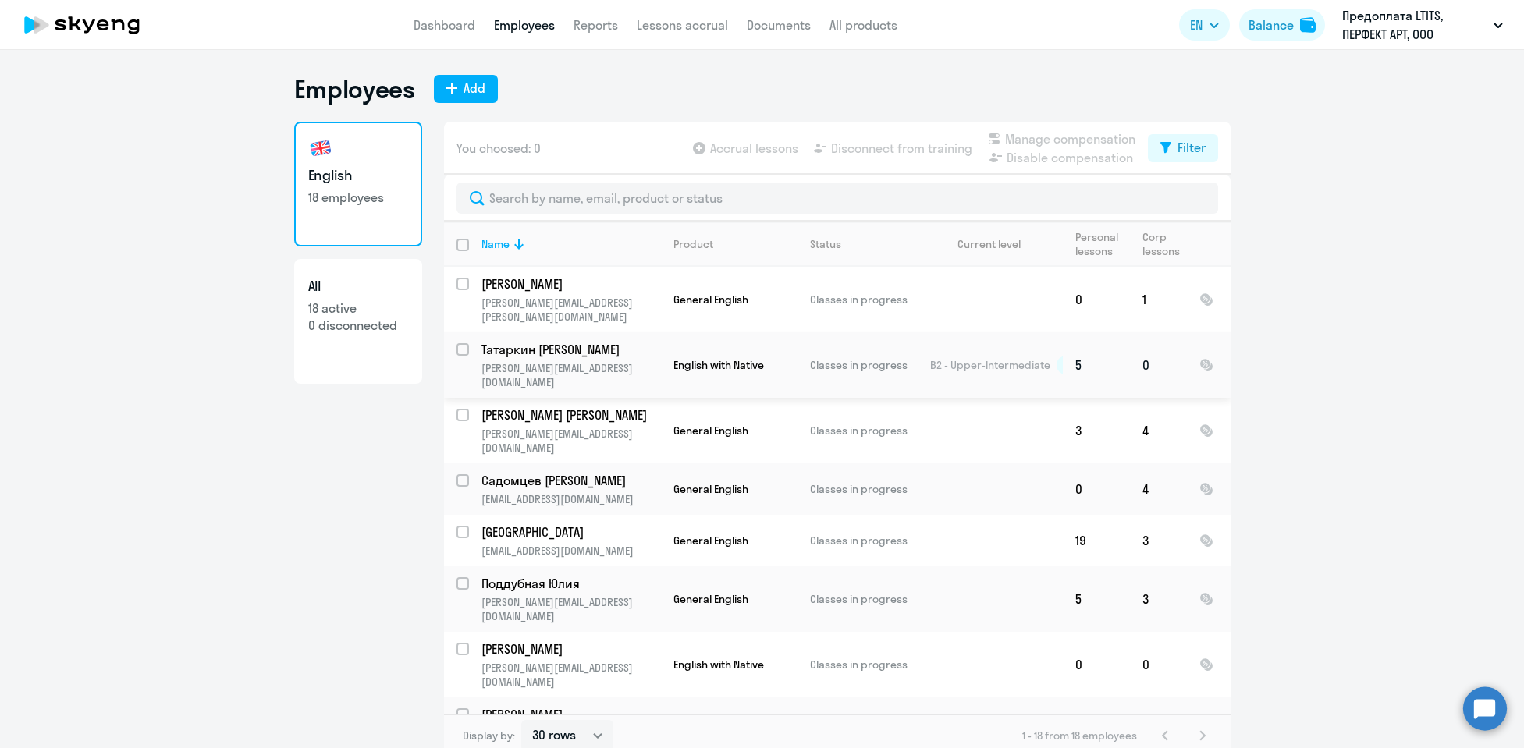
click at [953, 357] on td "B2 - Upper-Intermediate" at bounding box center [989, 365] width 145 height 66
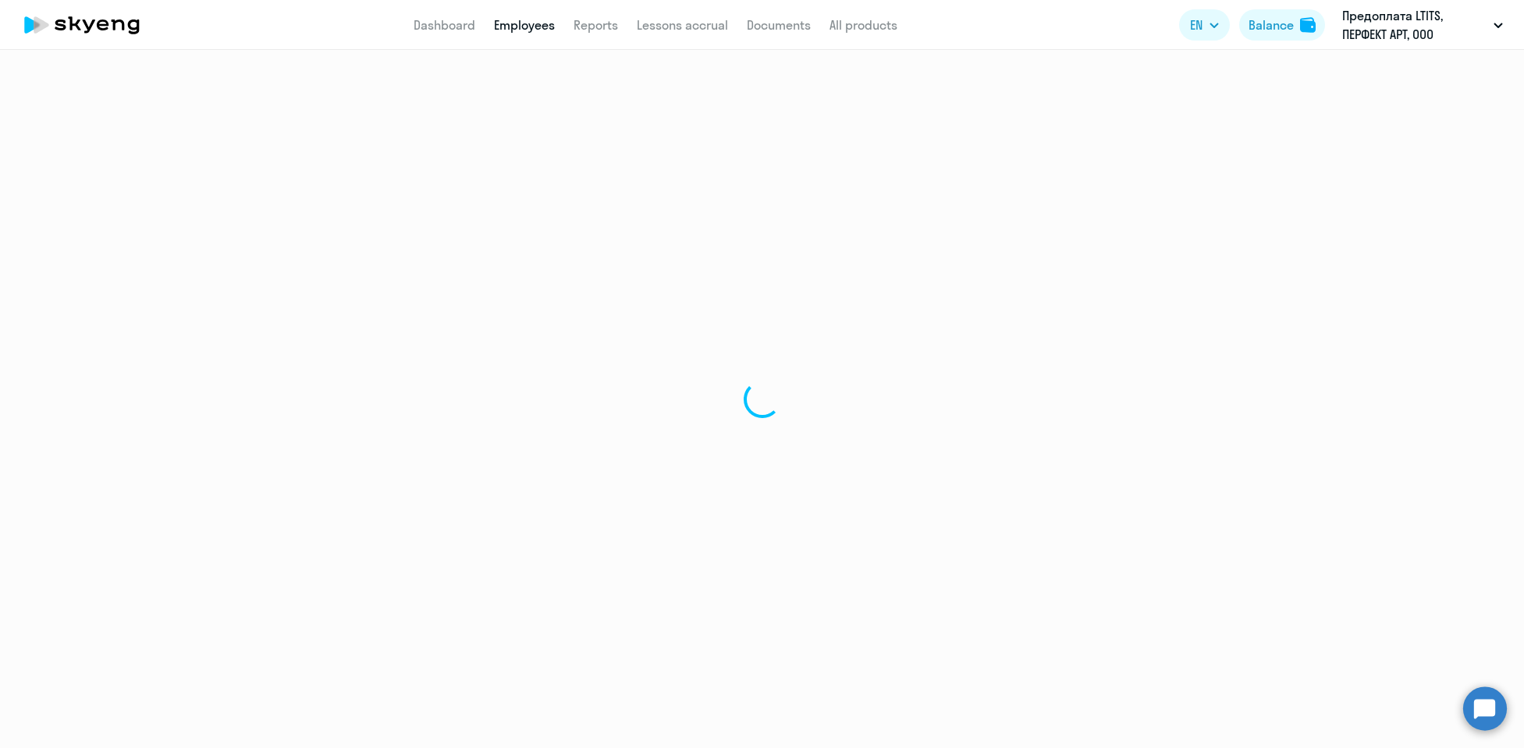
select select "english"
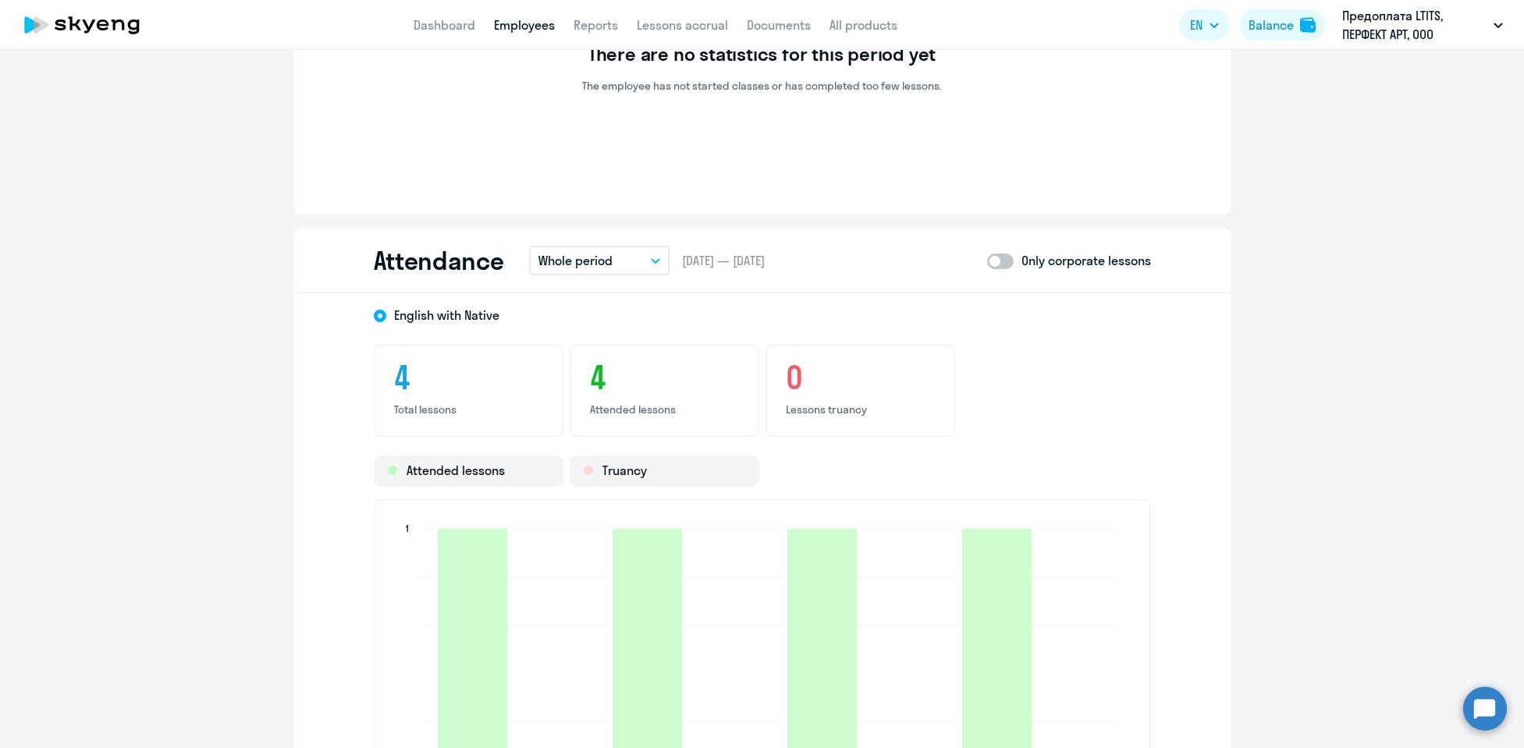
scroll to position [1501, 0]
click at [643, 263] on button "Whole period" at bounding box center [599, 259] width 140 height 30
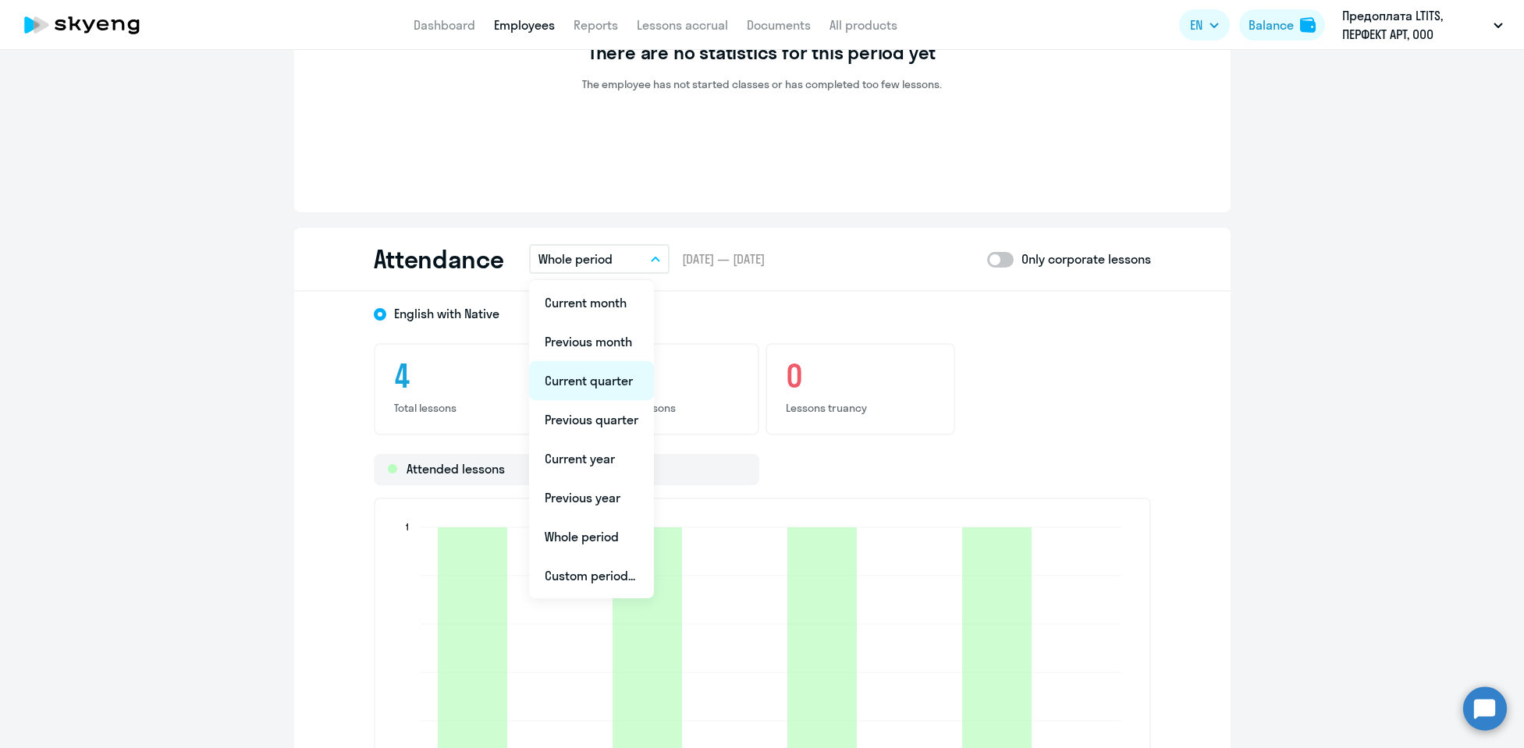
click at [598, 367] on li "Current quarter" at bounding box center [591, 380] width 125 height 39
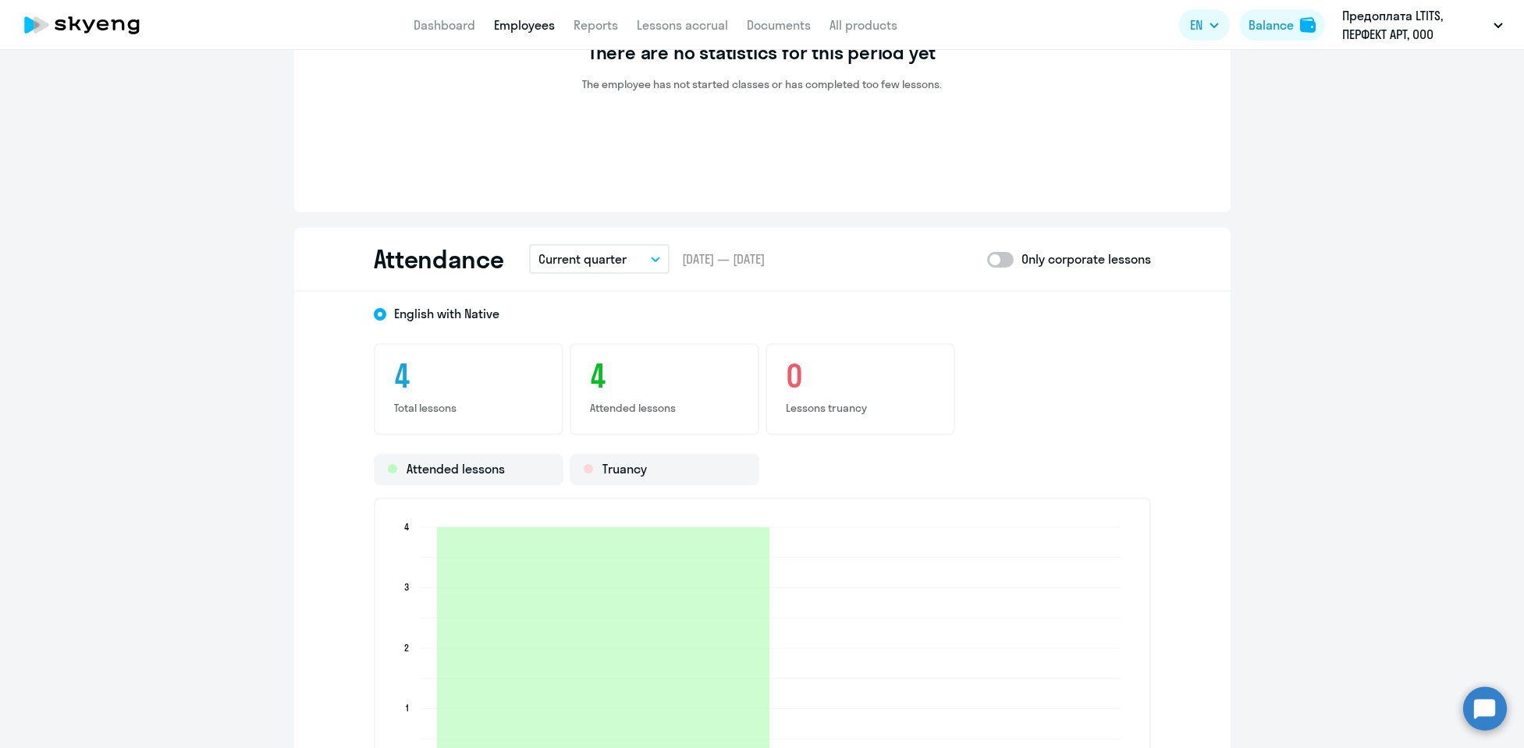
click at [632, 257] on button "Current quarter" at bounding box center [599, 259] width 140 height 30
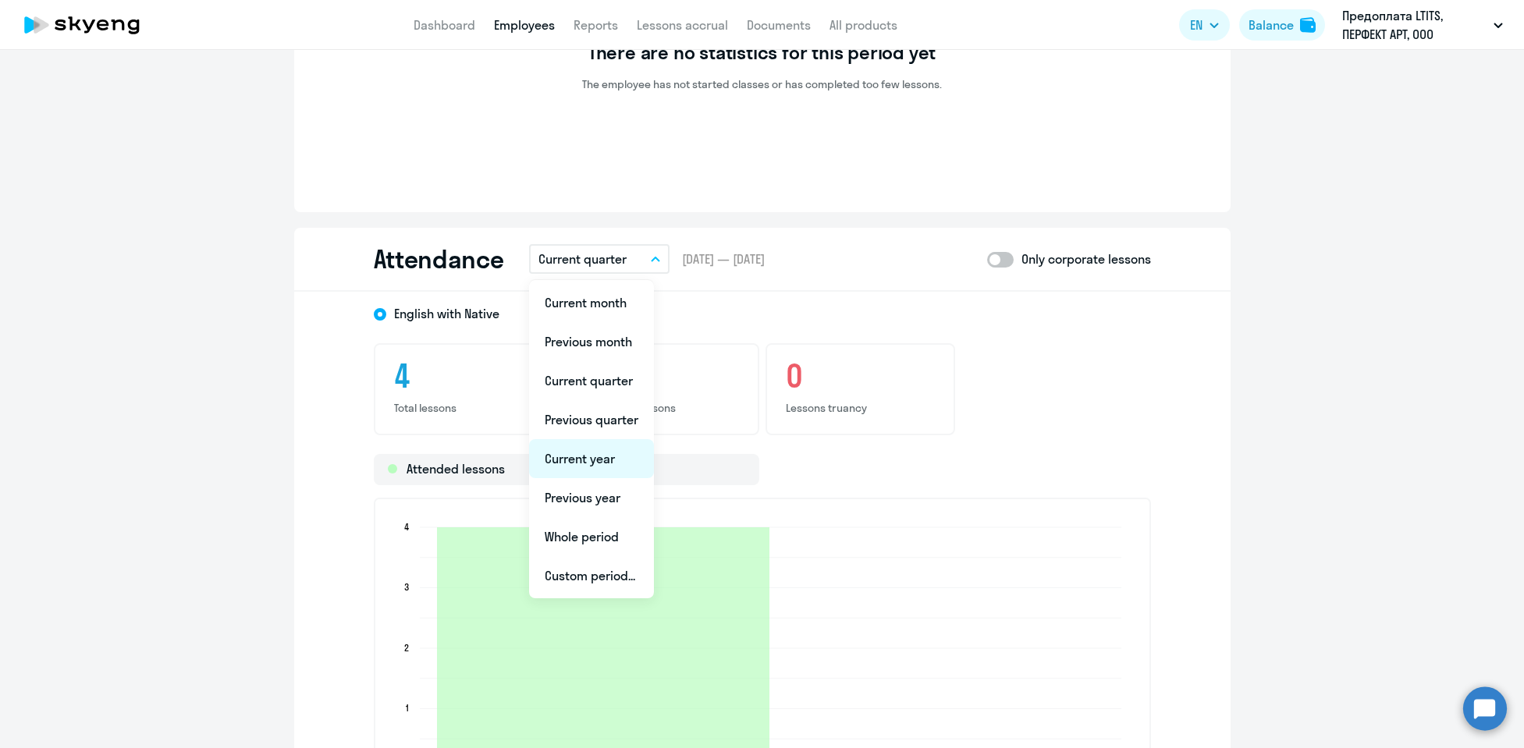
click at [584, 445] on li "Current year" at bounding box center [591, 458] width 125 height 39
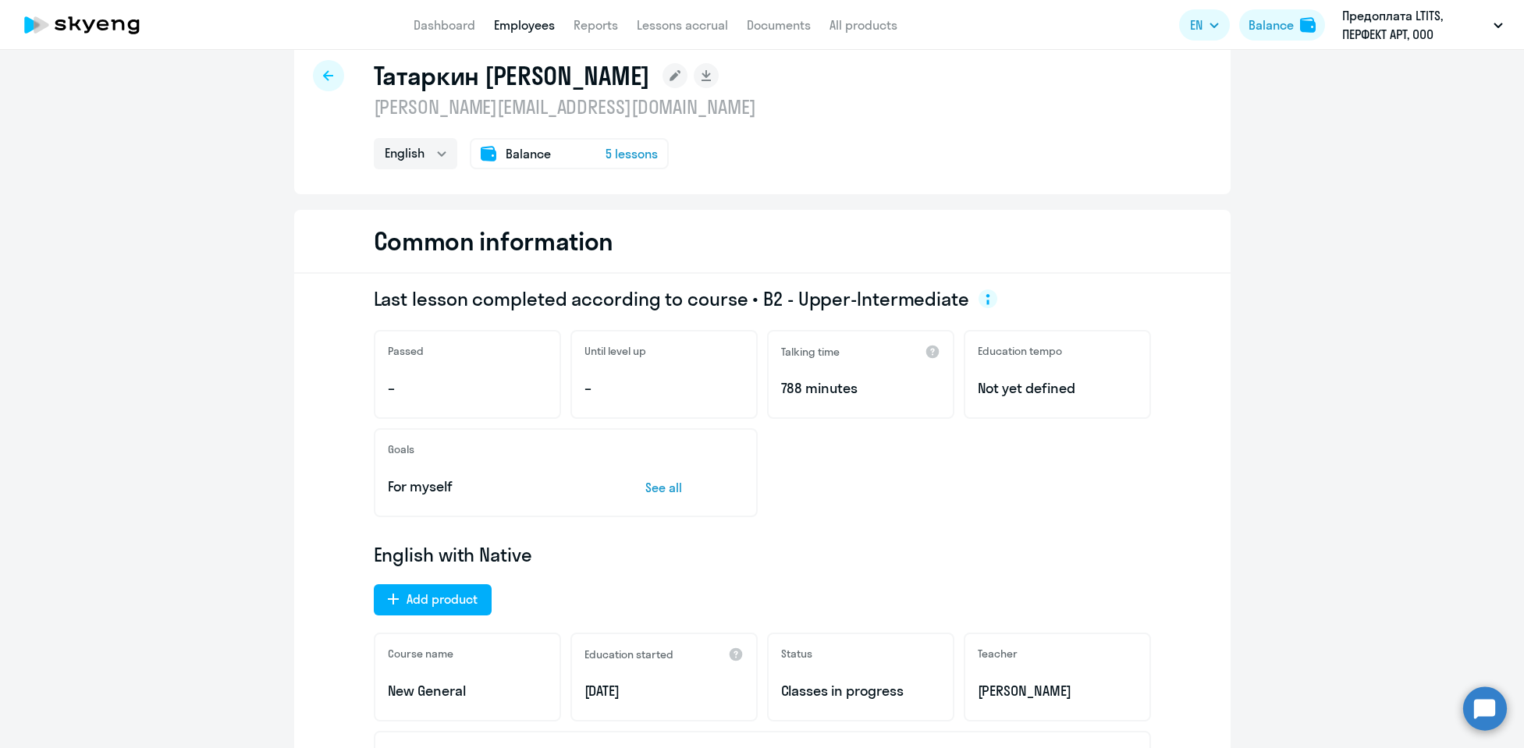
scroll to position [0, 0]
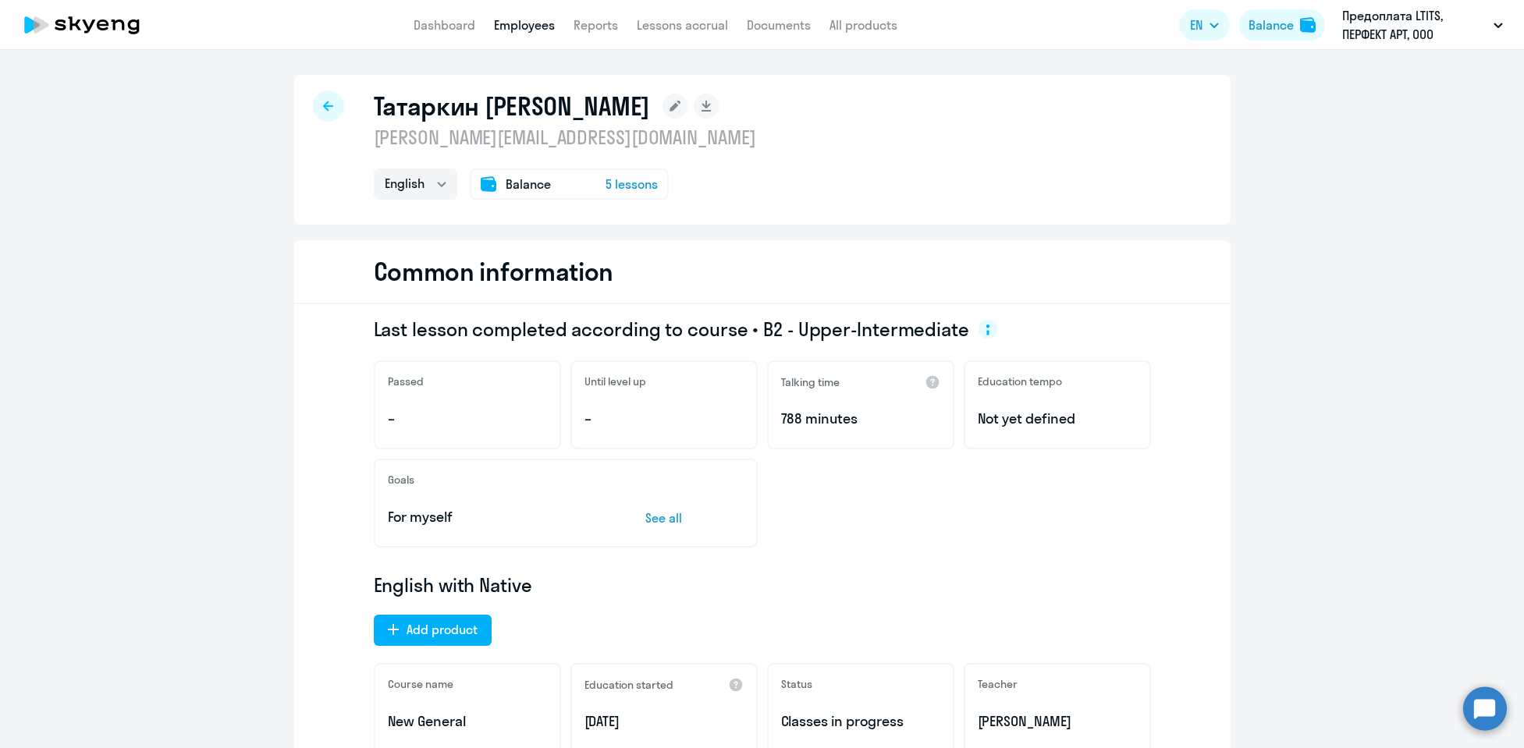
click at [589, 186] on div "Balance 5 lessons" at bounding box center [569, 184] width 199 height 31
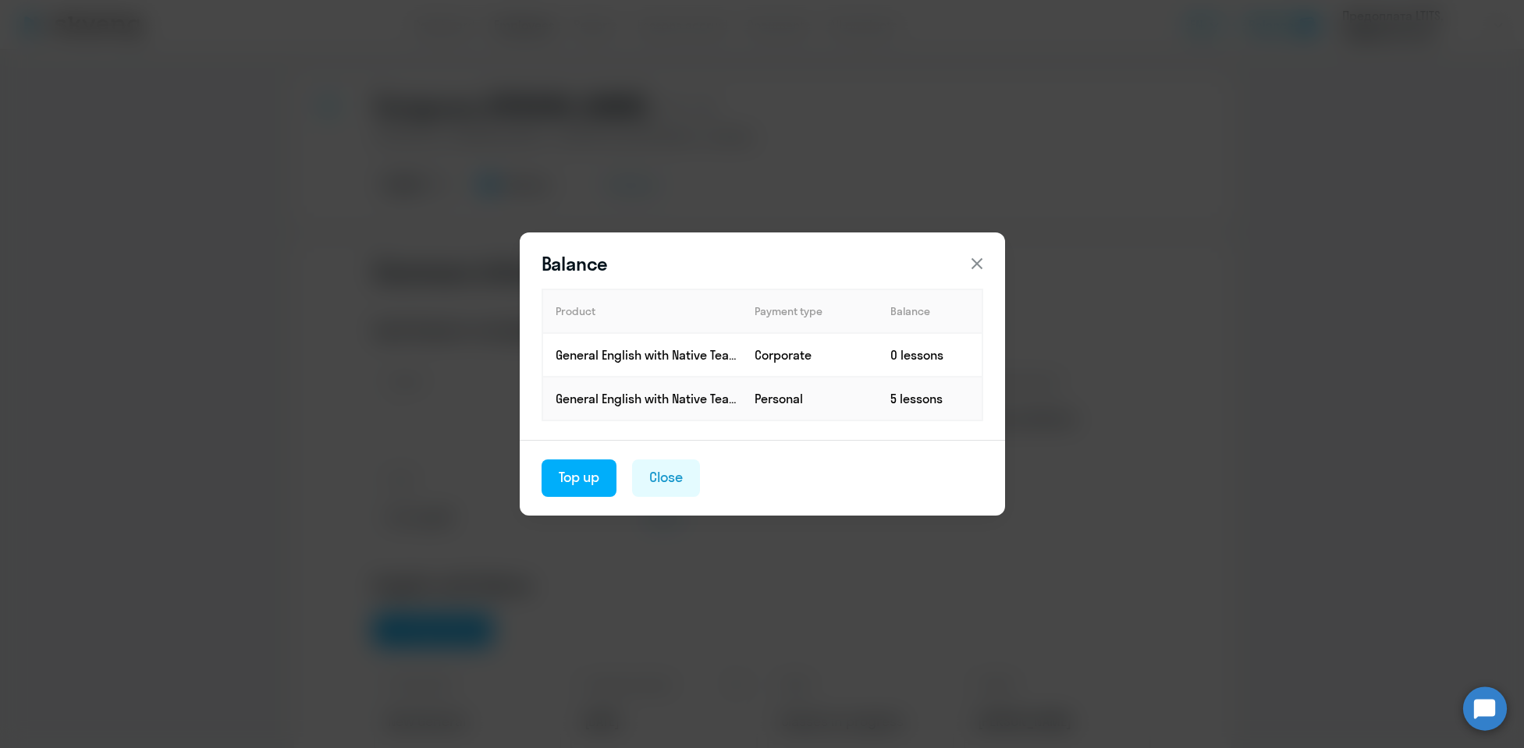
click at [976, 261] on icon at bounding box center [976, 263] width 19 height 19
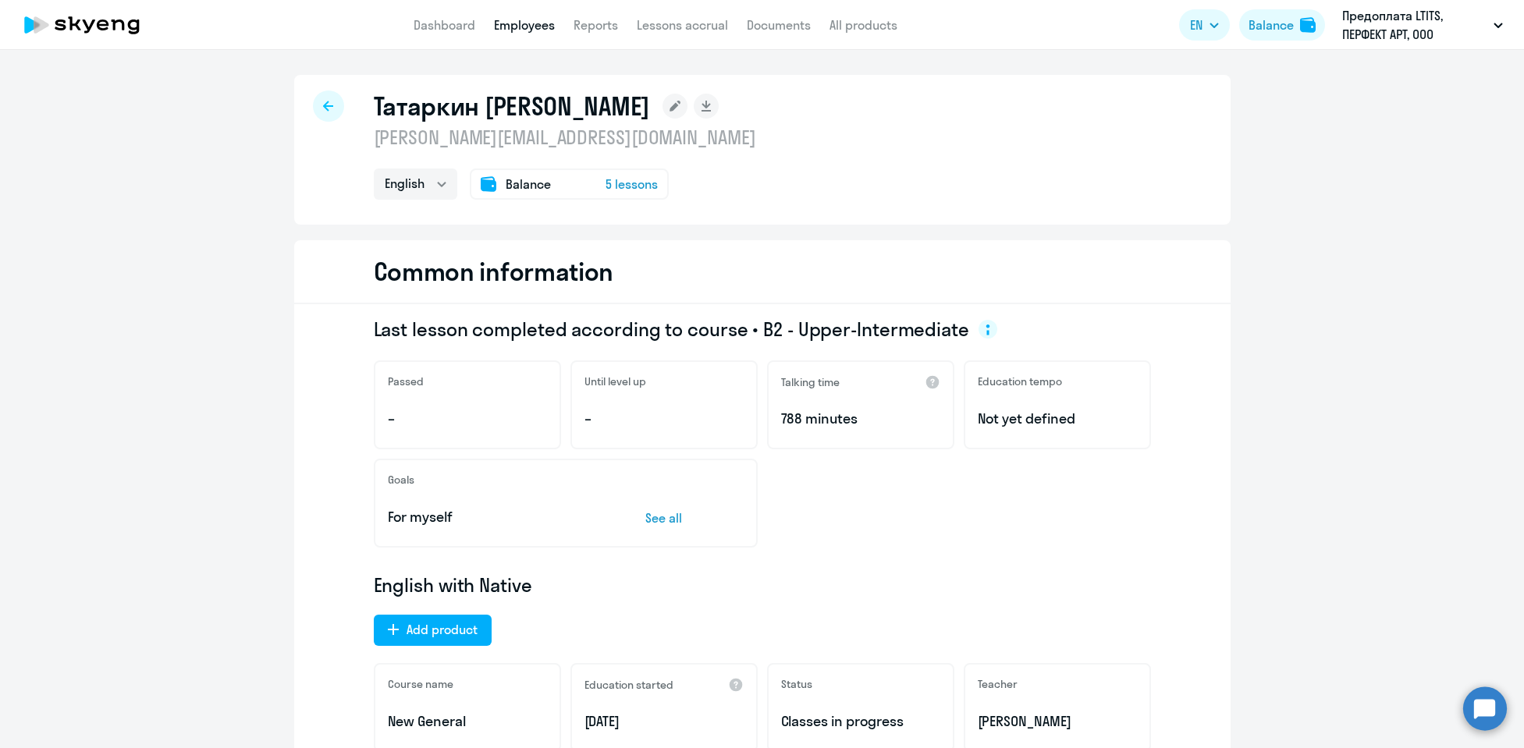
click at [325, 113] on div at bounding box center [328, 105] width 31 height 31
select select "30"
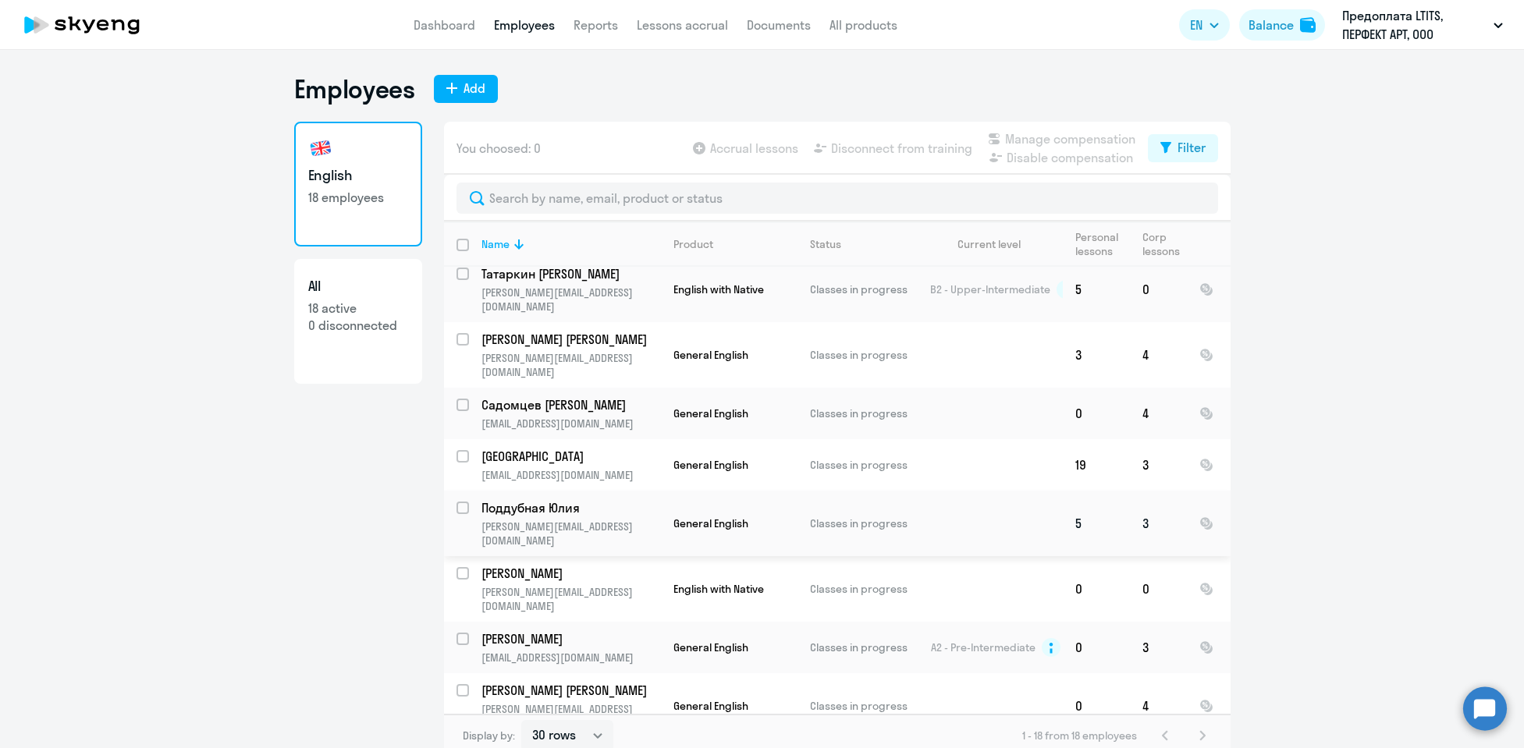
scroll to position [81, 0]
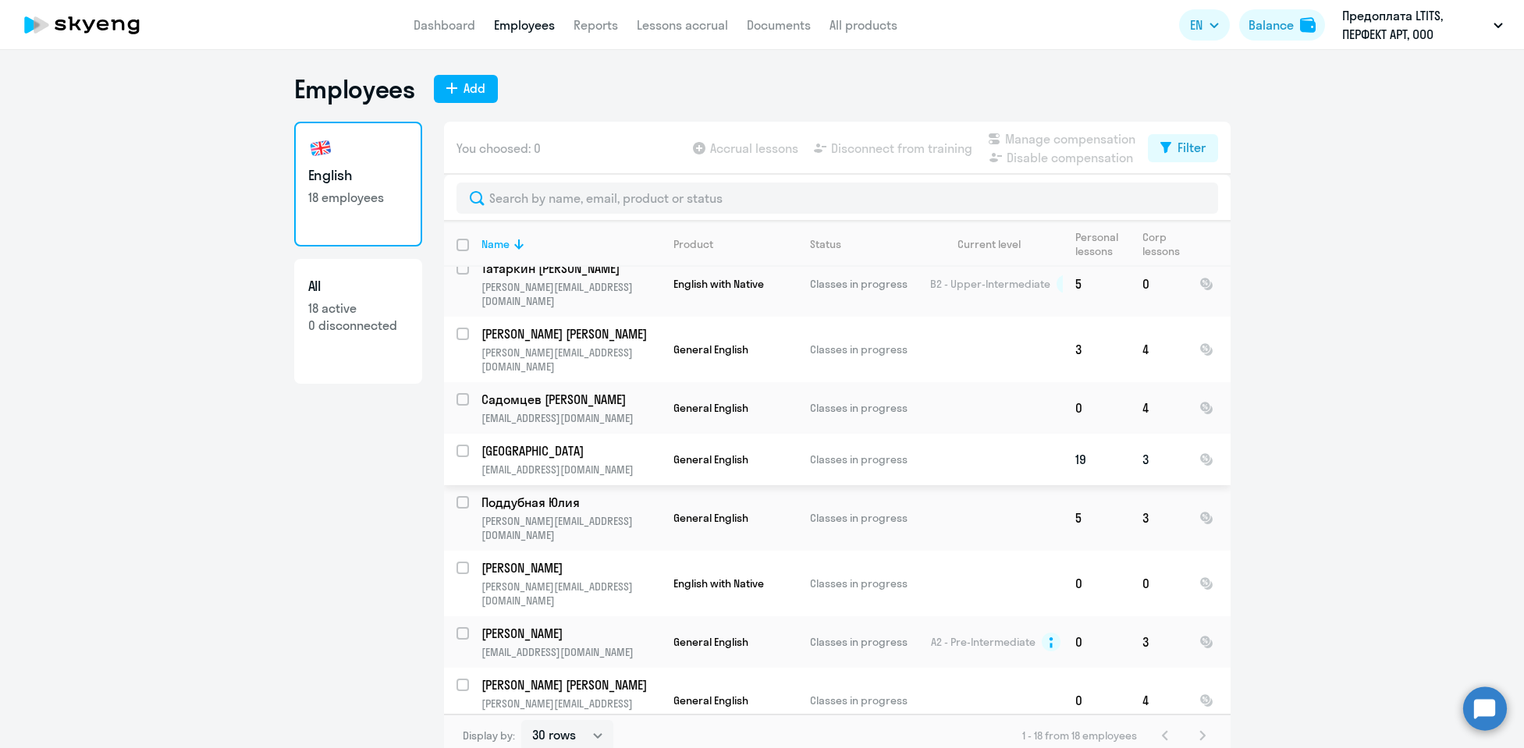
click at [626, 434] on td "Рим [EMAIL_ADDRESS][DOMAIN_NAME]" at bounding box center [565, 459] width 192 height 51
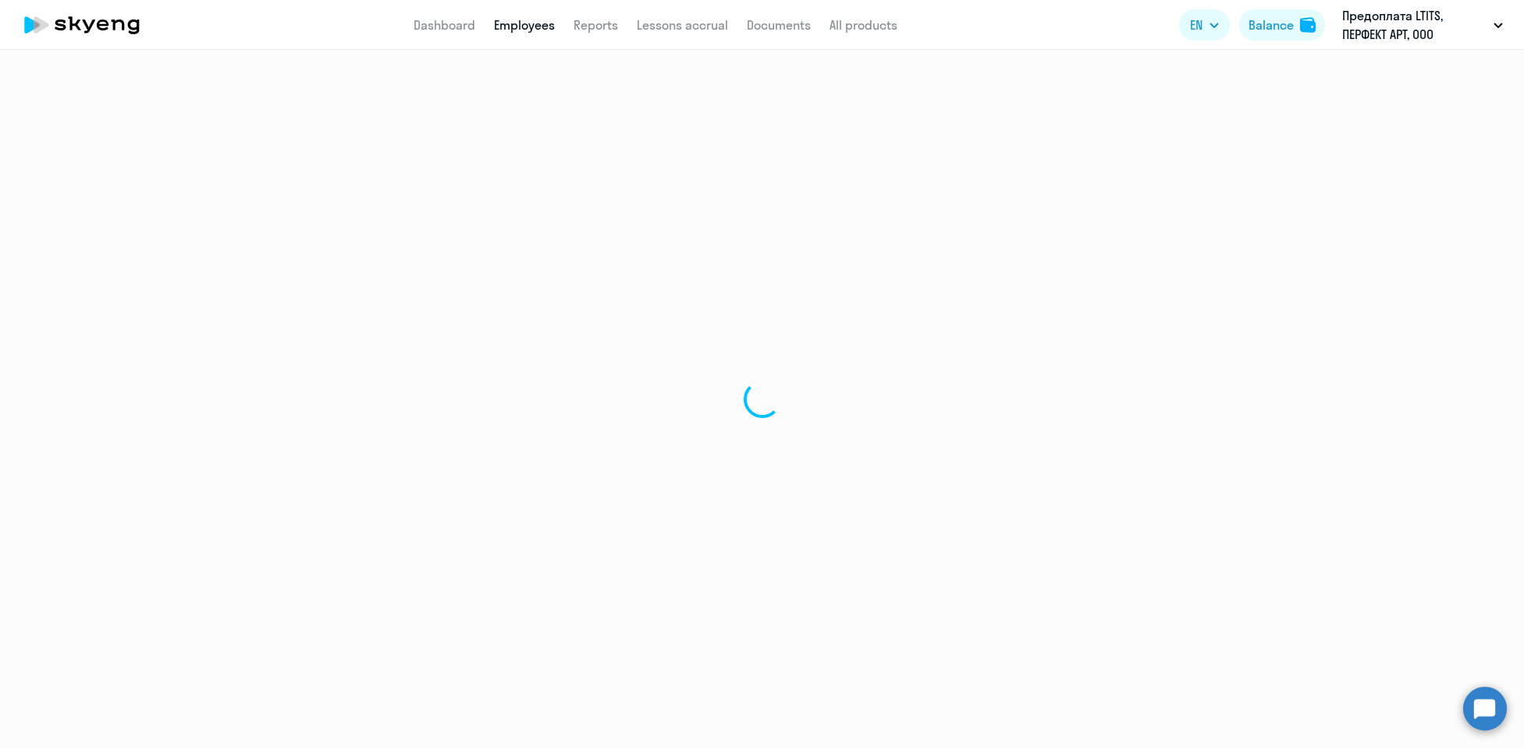
select select "english"
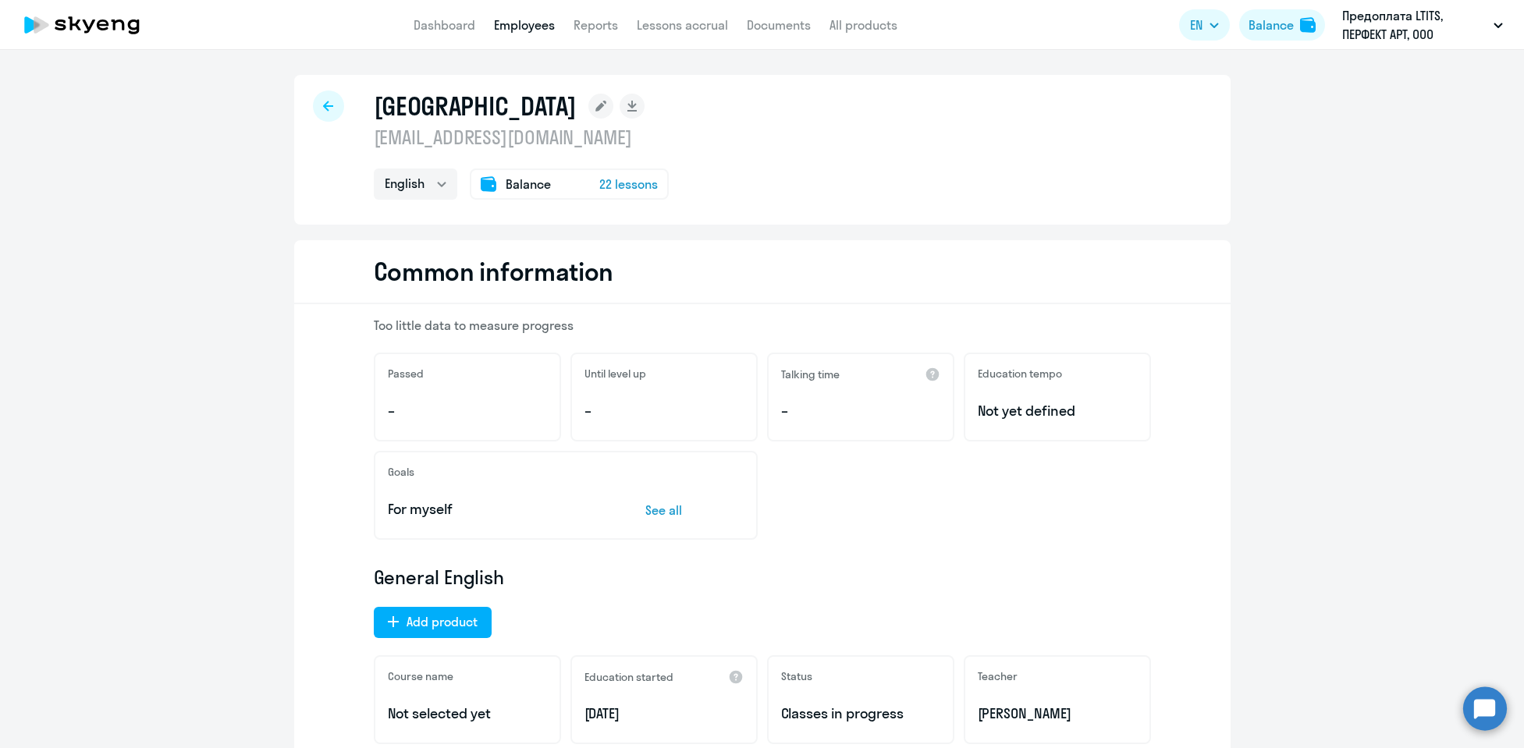
click at [324, 105] on icon at bounding box center [328, 106] width 10 height 10
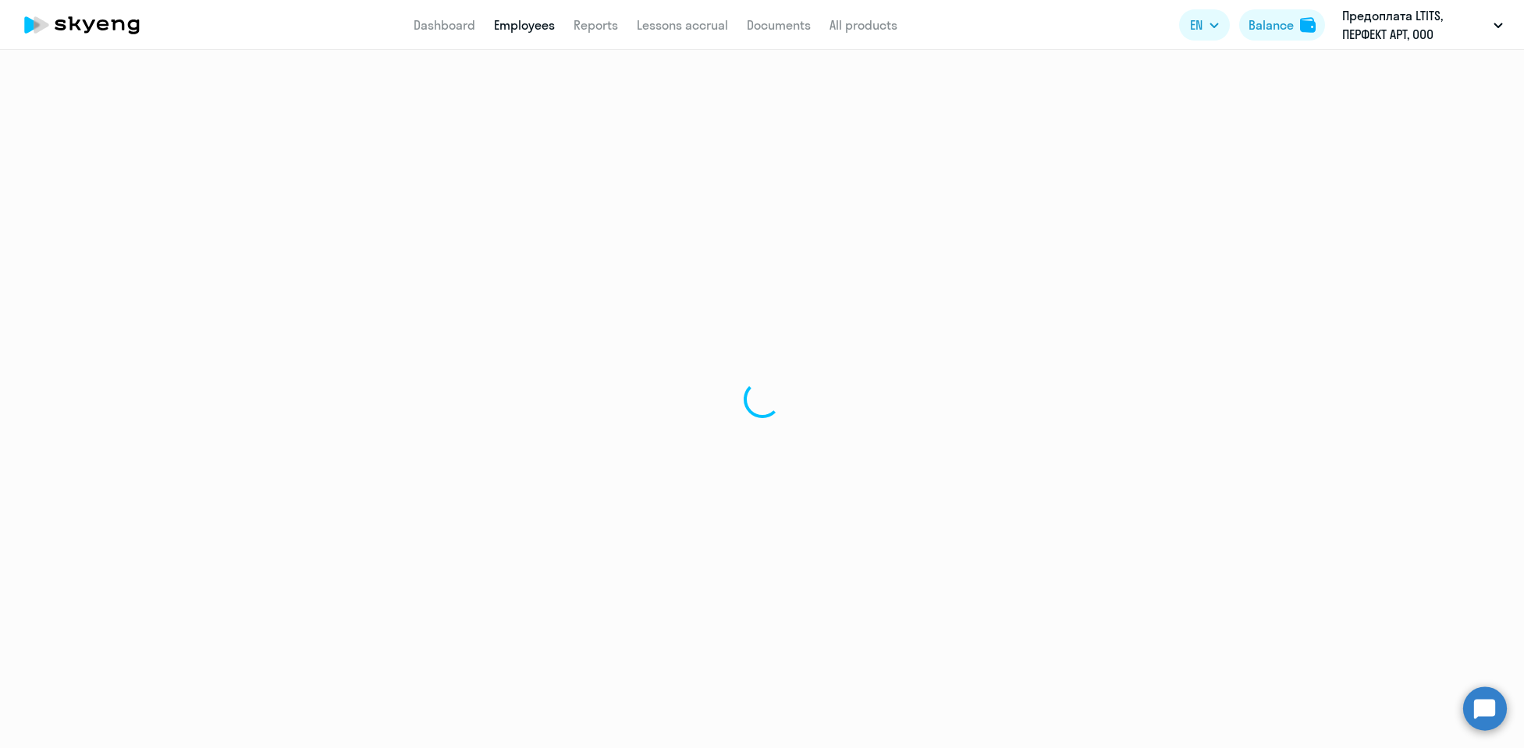
select select "30"
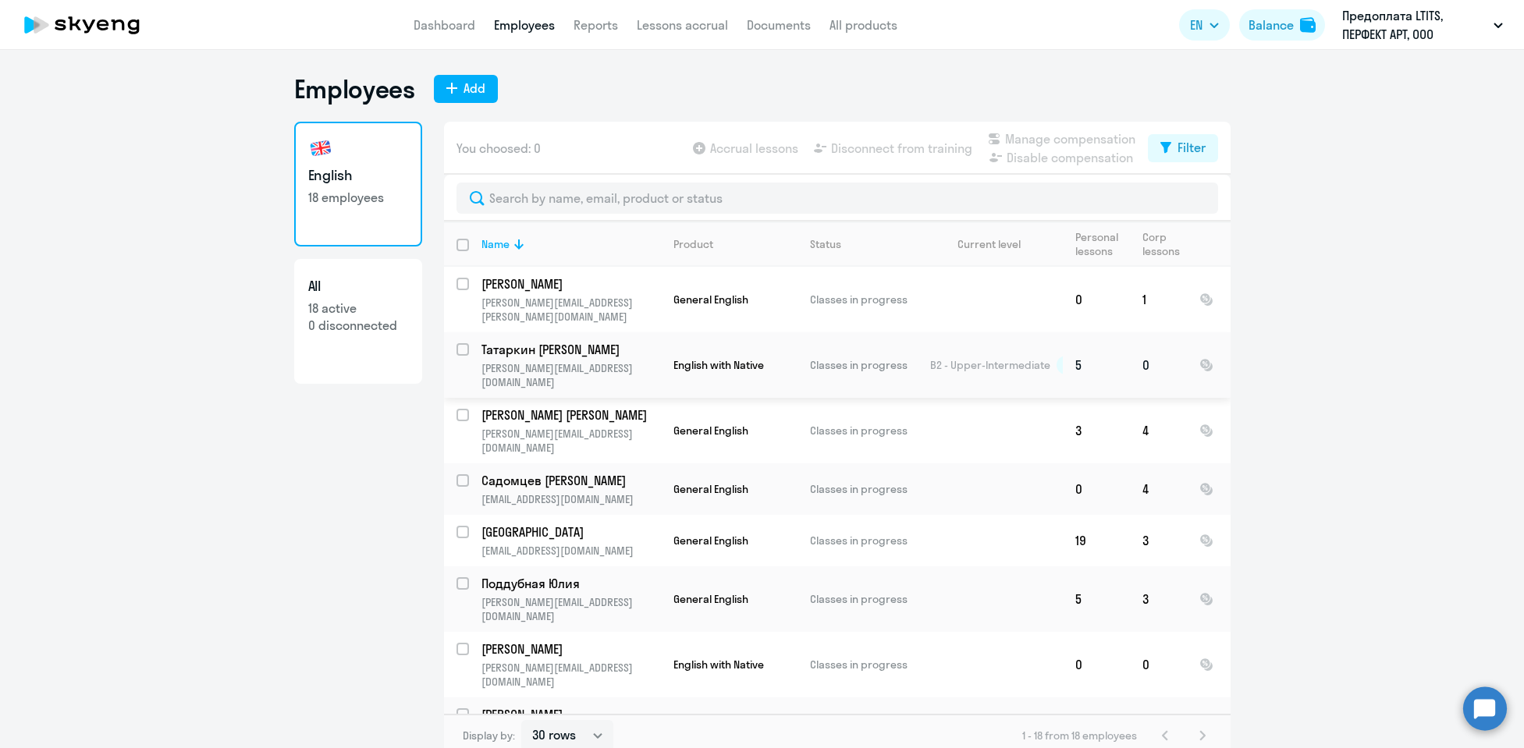
click at [584, 341] on p "Татаркин [PERSON_NAME]" at bounding box center [569, 349] width 176 height 17
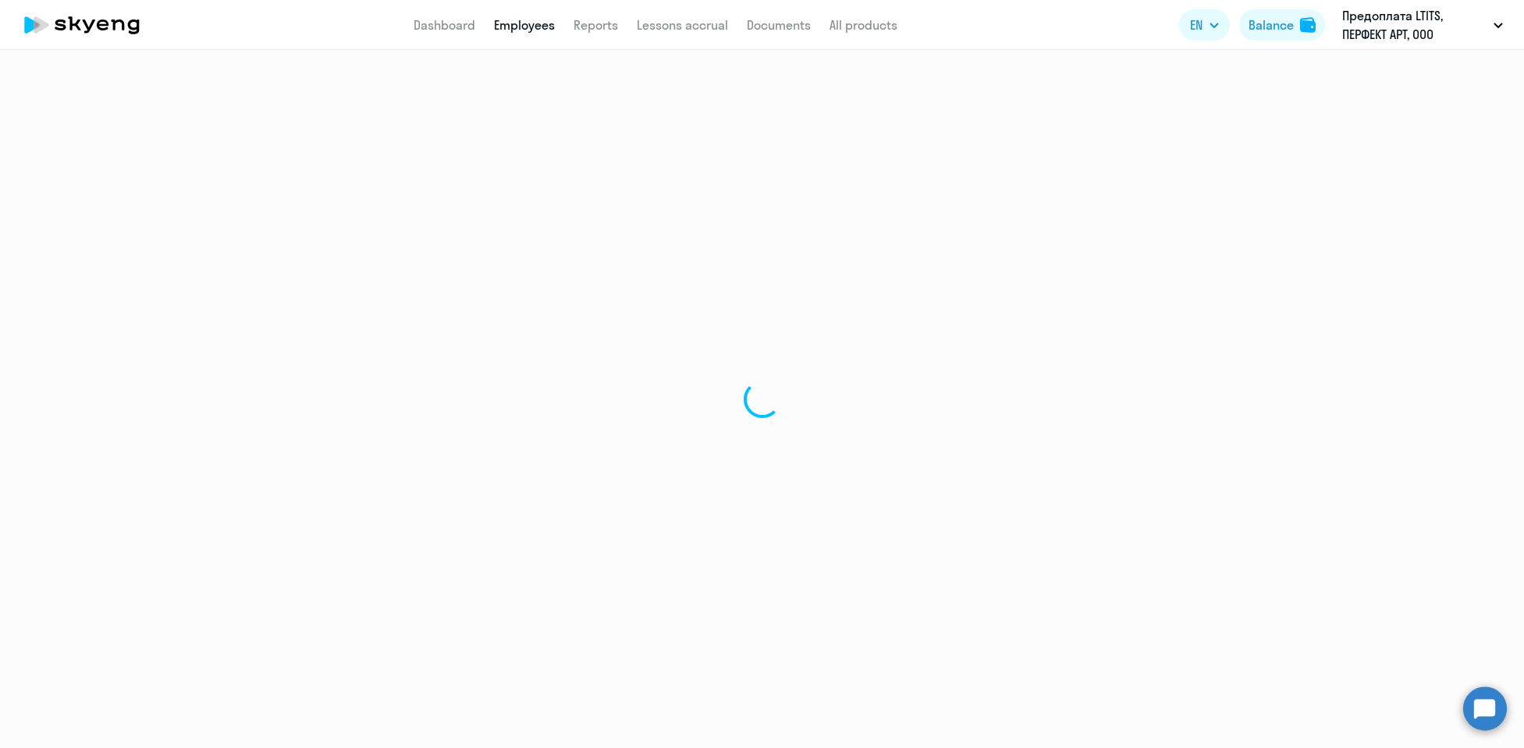
select select "english"
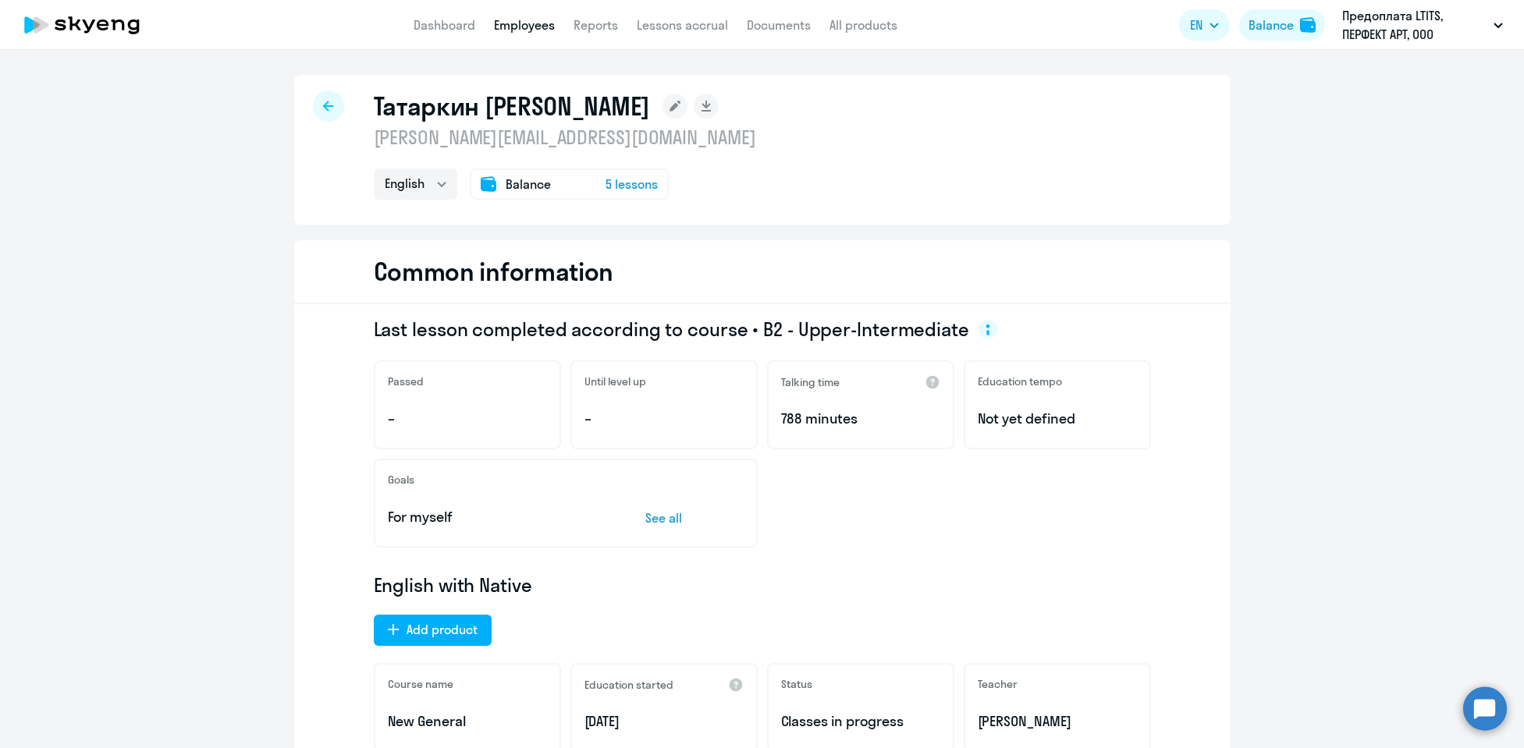
click at [325, 101] on icon at bounding box center [328, 106] width 10 height 11
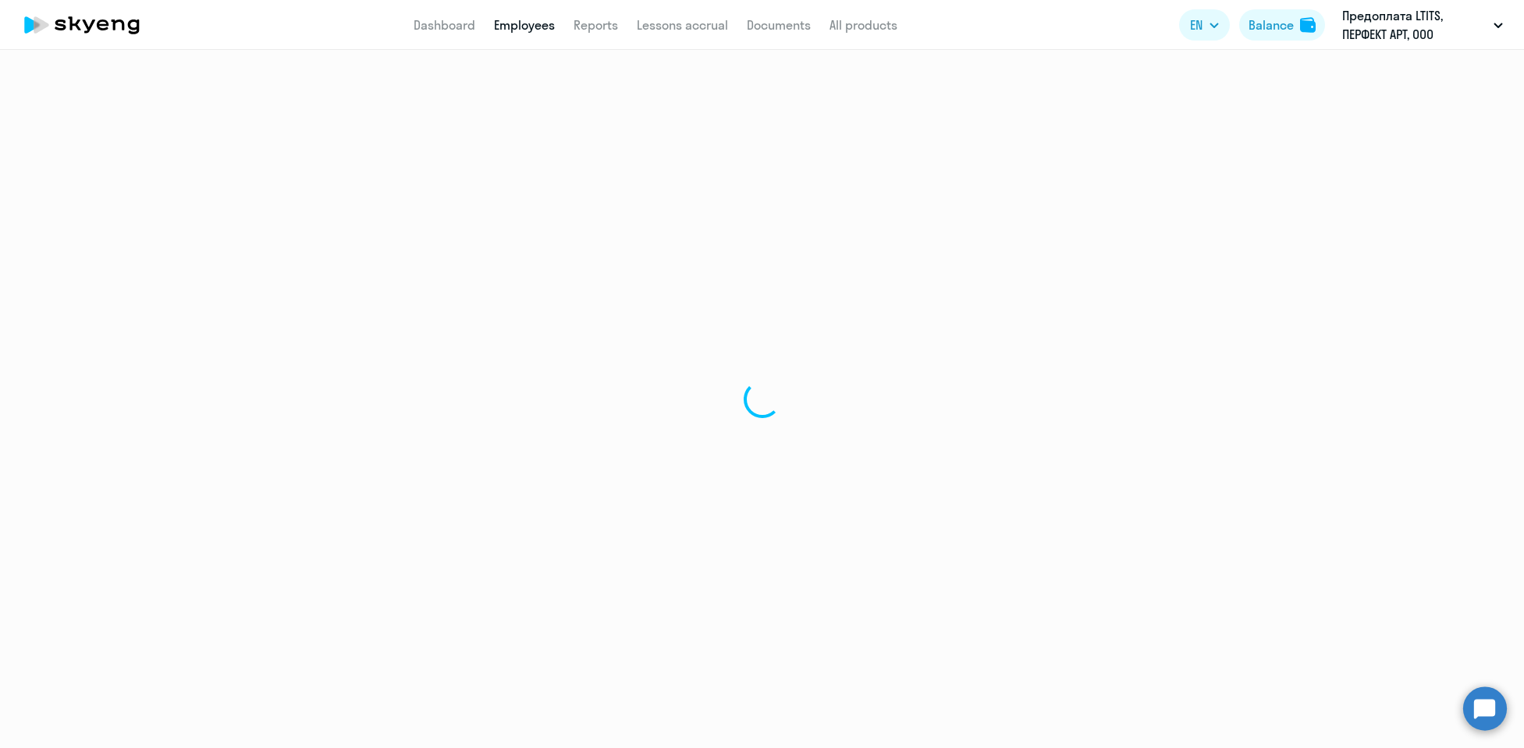
select select "30"
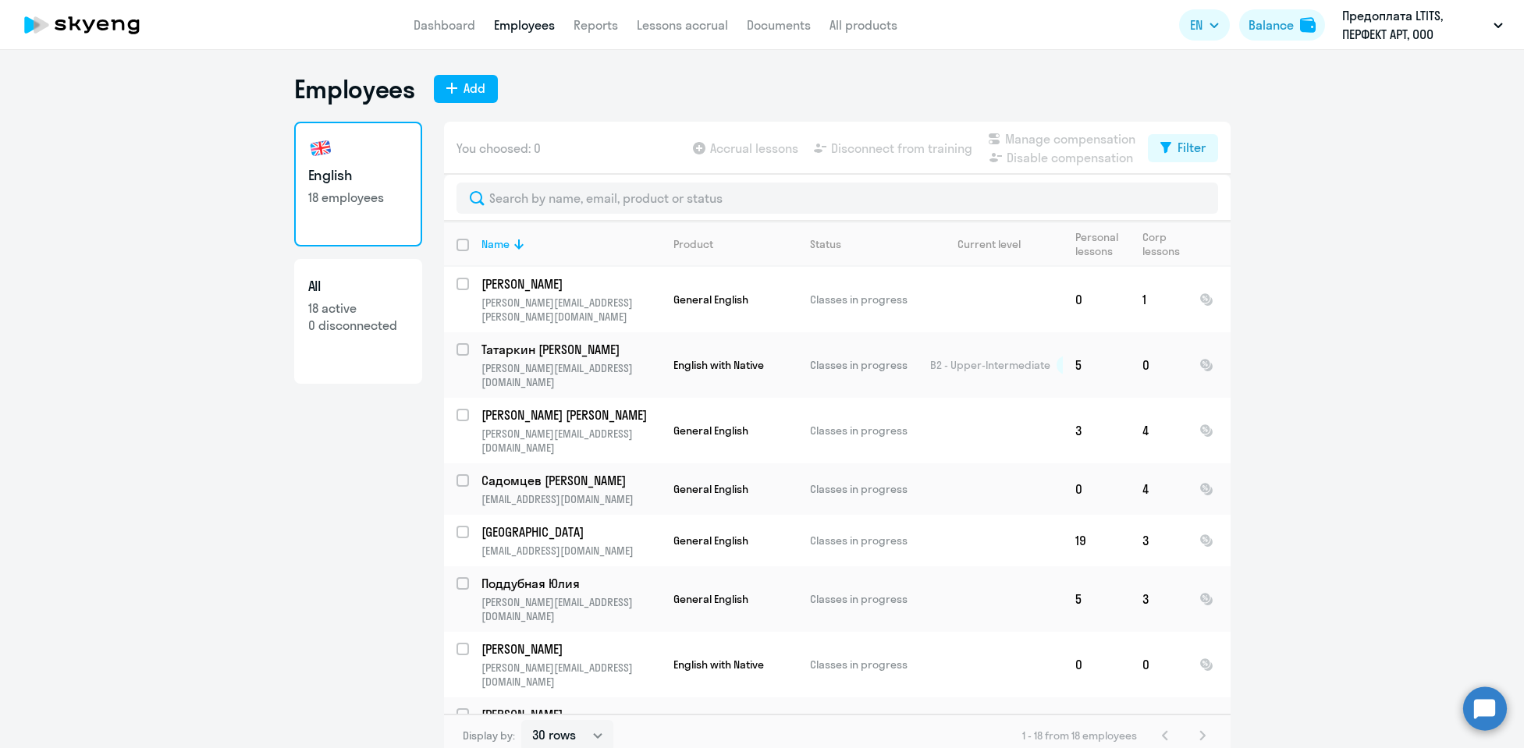
click at [519, 147] on span "You choosed: 0" at bounding box center [498, 148] width 84 height 19
click at [335, 307] on p "18 active" at bounding box center [358, 308] width 100 height 17
select select "30"
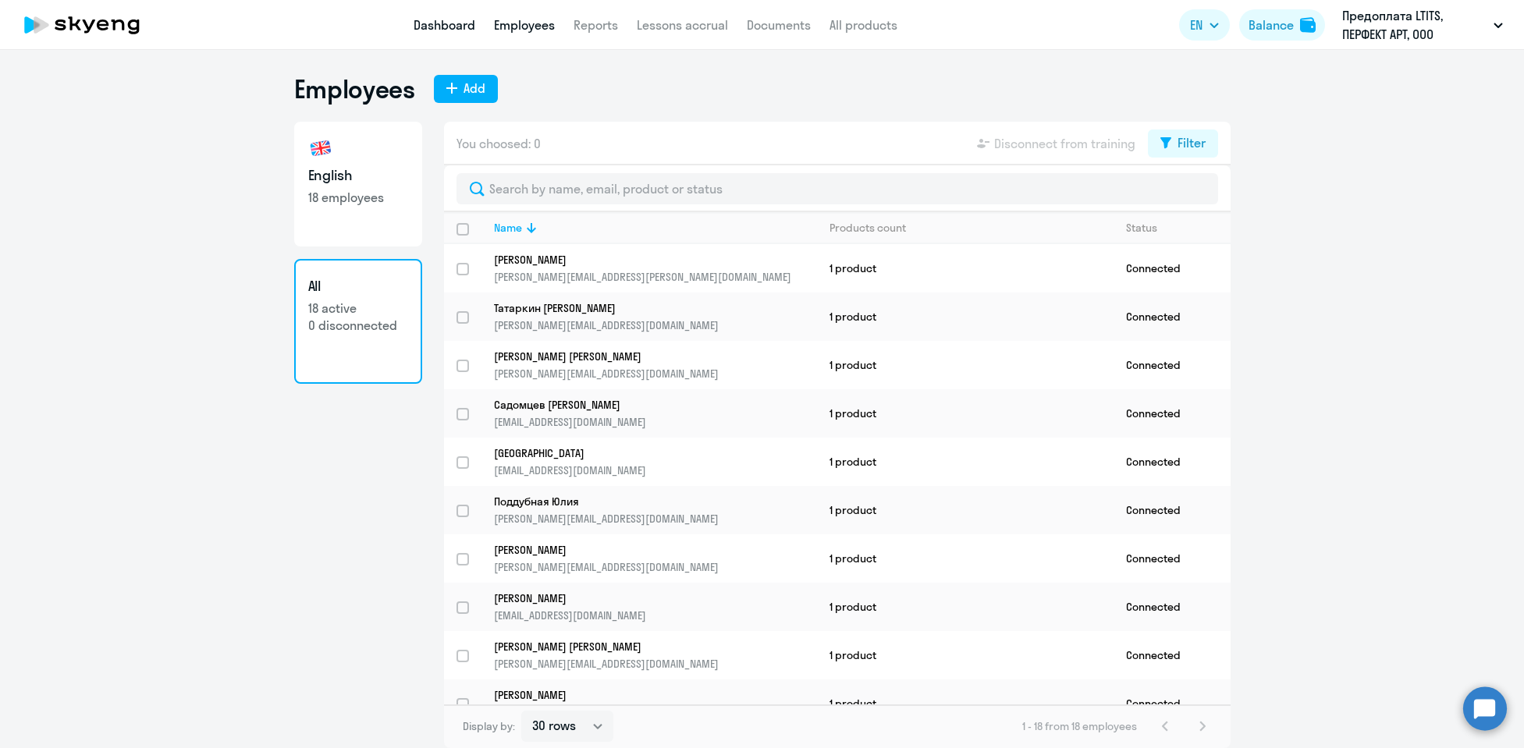
click at [453, 18] on link "Dashboard" at bounding box center [444, 25] width 62 height 16
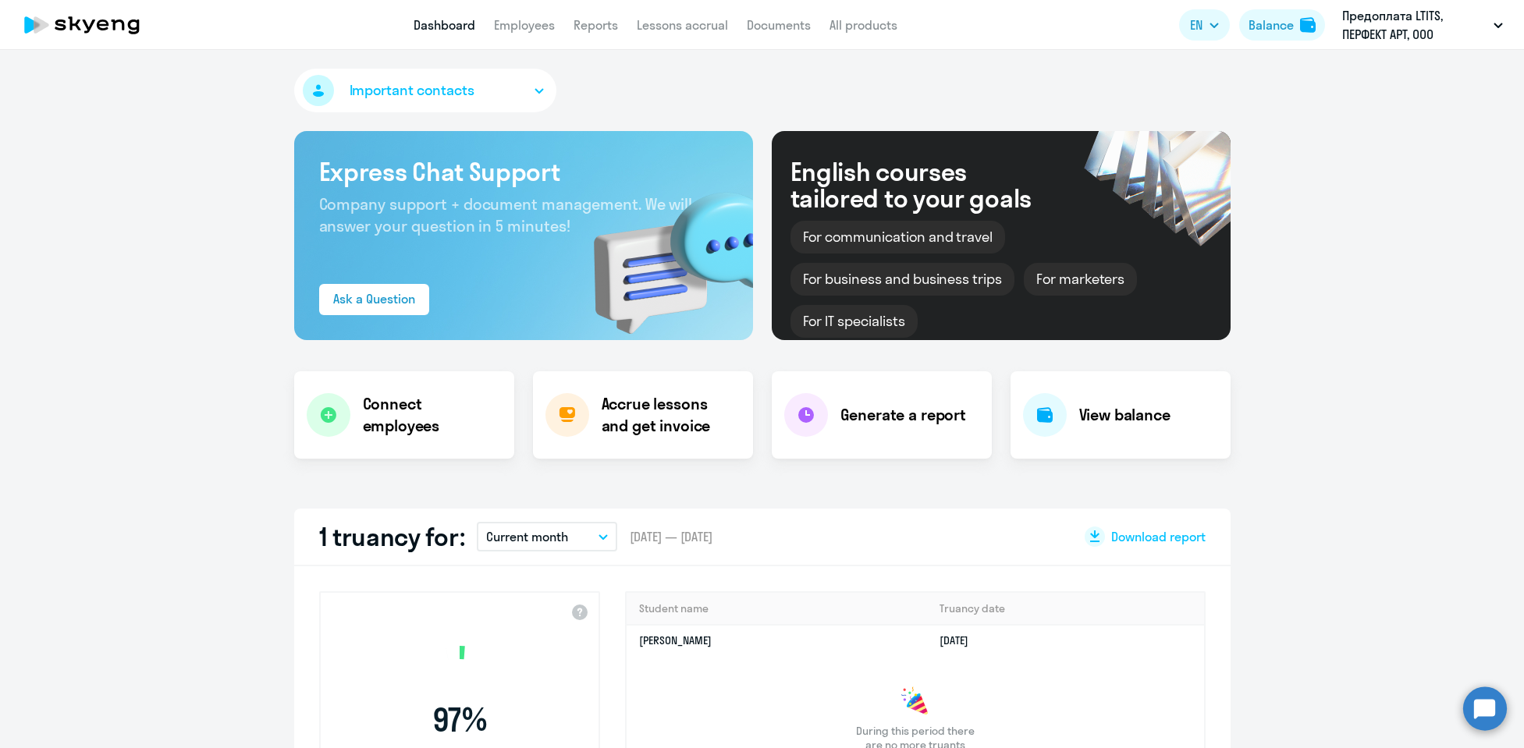
select select "30"
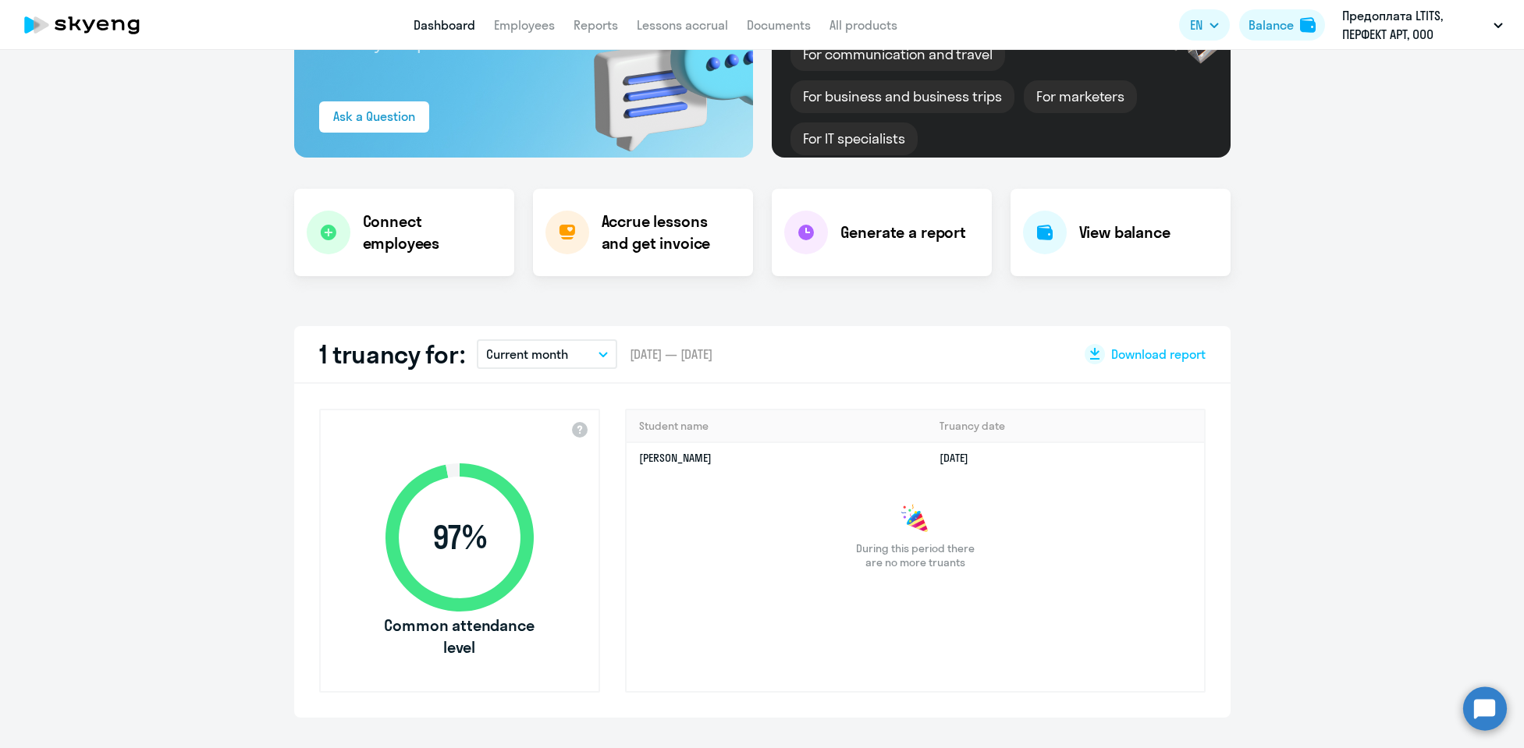
scroll to position [214, 0]
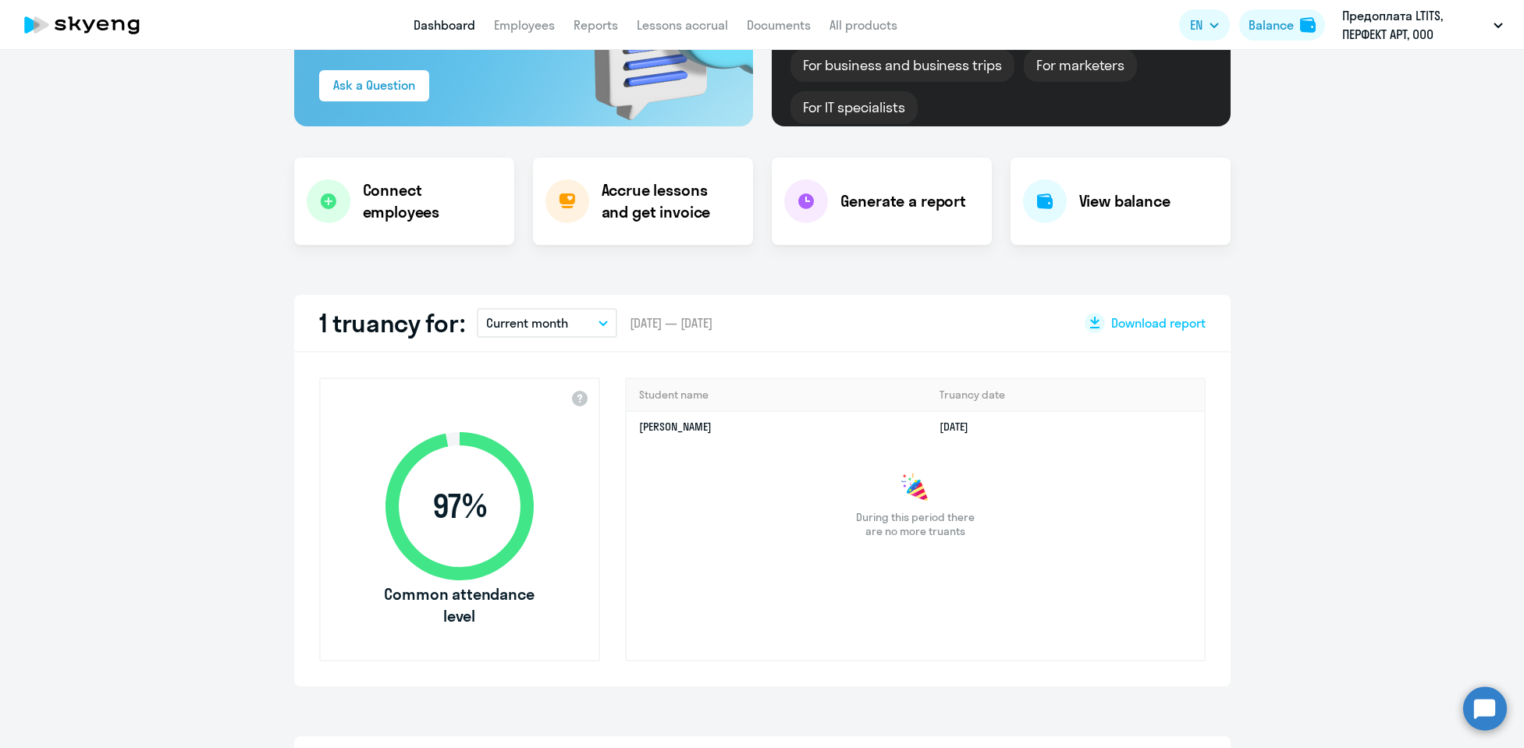
click at [591, 322] on button "Current month" at bounding box center [547, 323] width 140 height 30
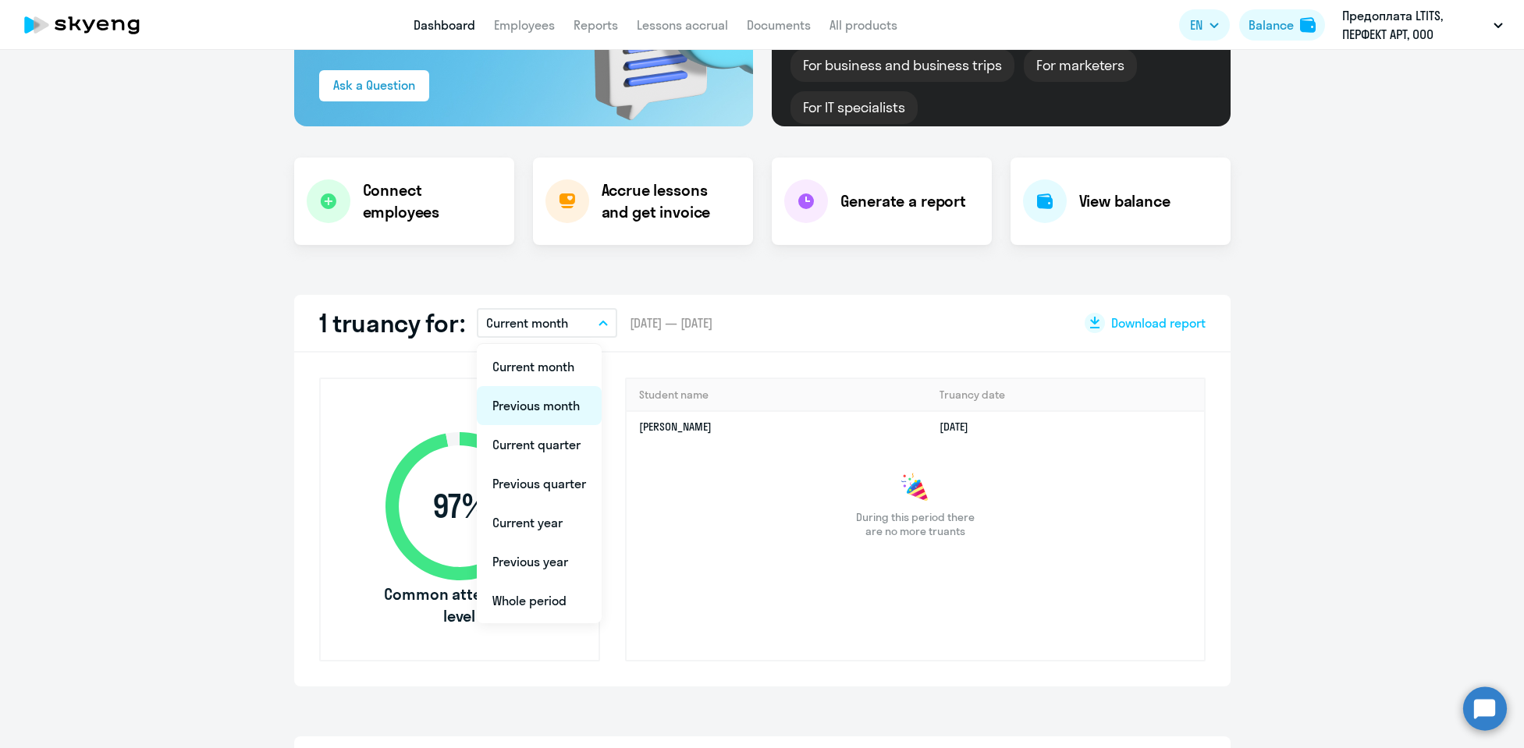
click at [550, 403] on li "Previous month" at bounding box center [539, 405] width 125 height 39
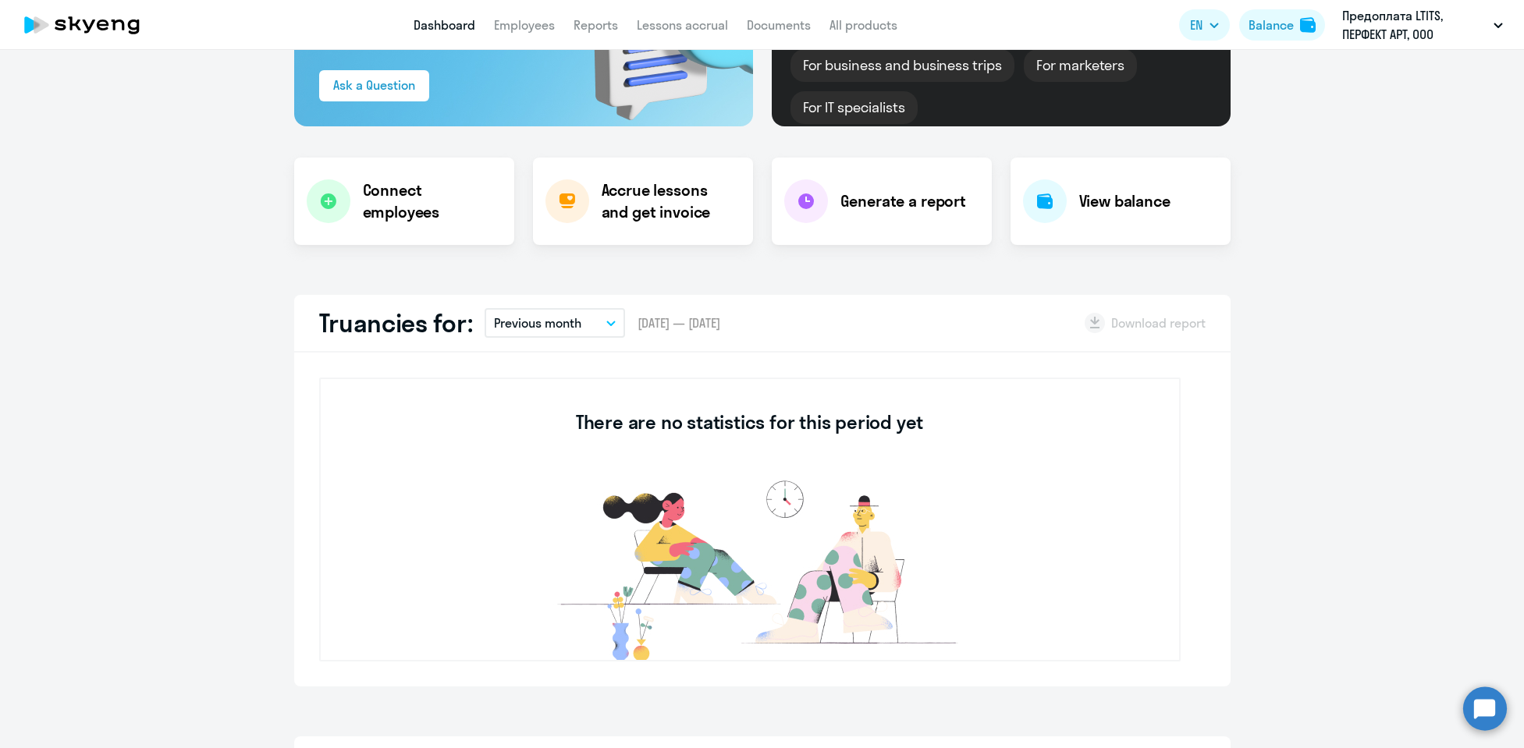
click at [587, 317] on button "Previous month" at bounding box center [554, 323] width 140 height 30
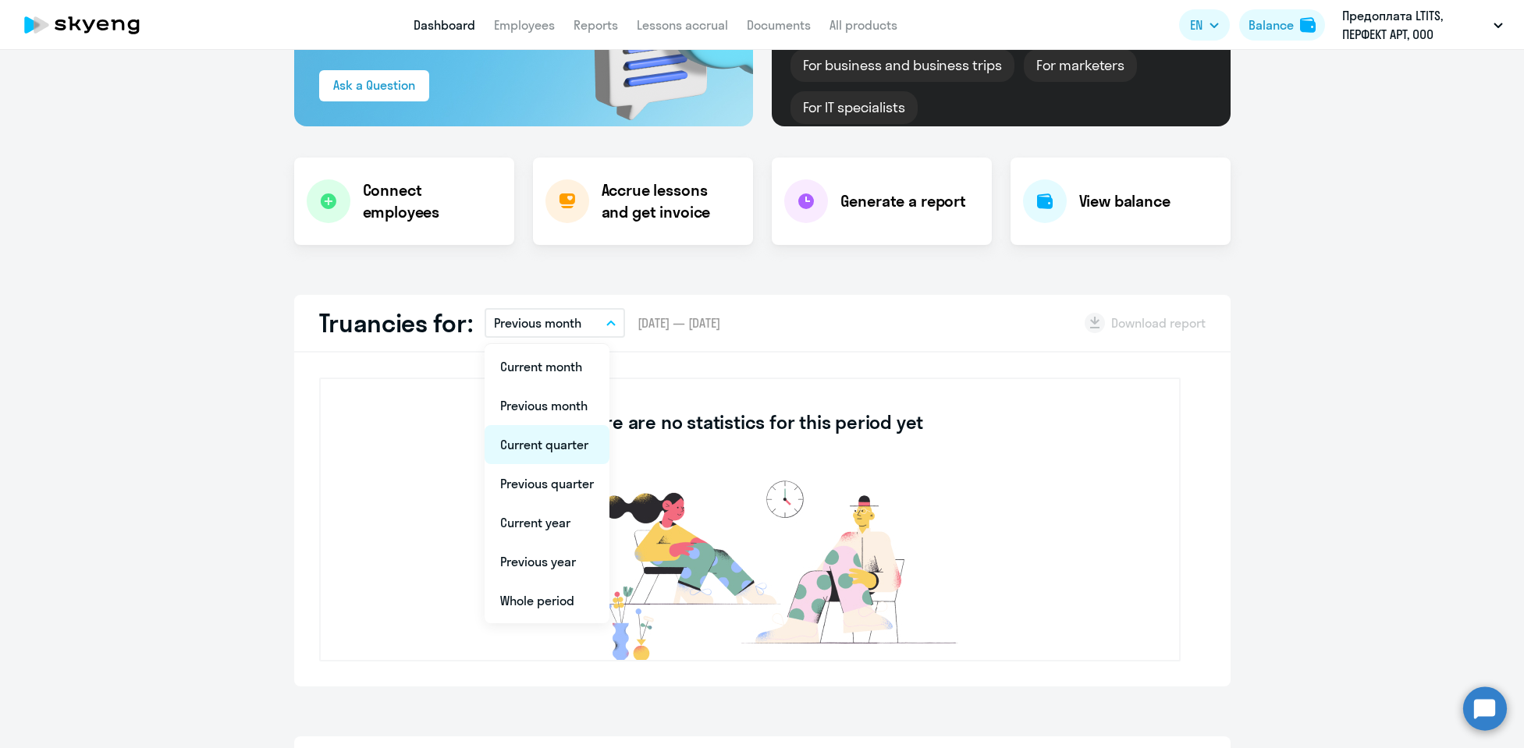
click at [559, 449] on li "Current quarter" at bounding box center [546, 444] width 125 height 39
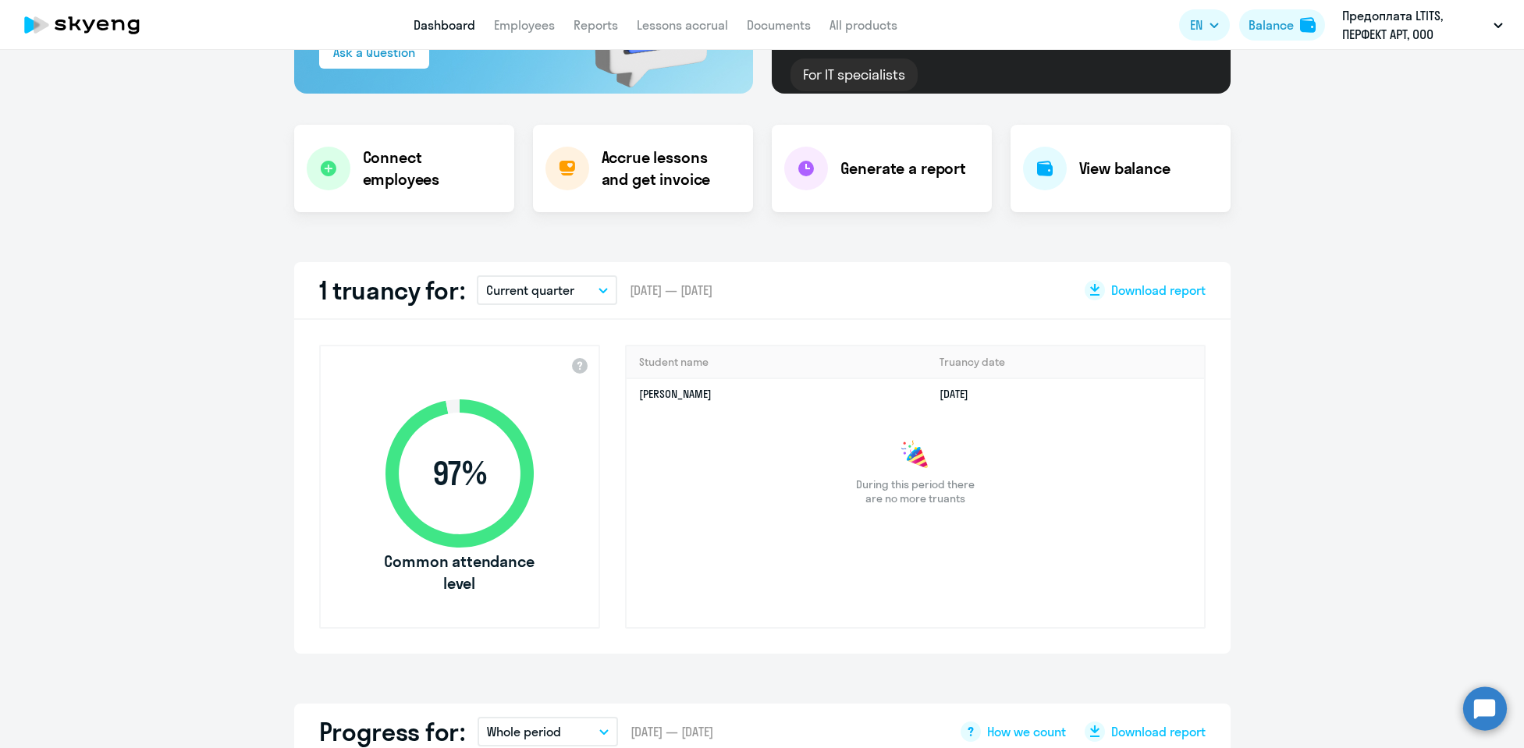
scroll to position [122, 0]
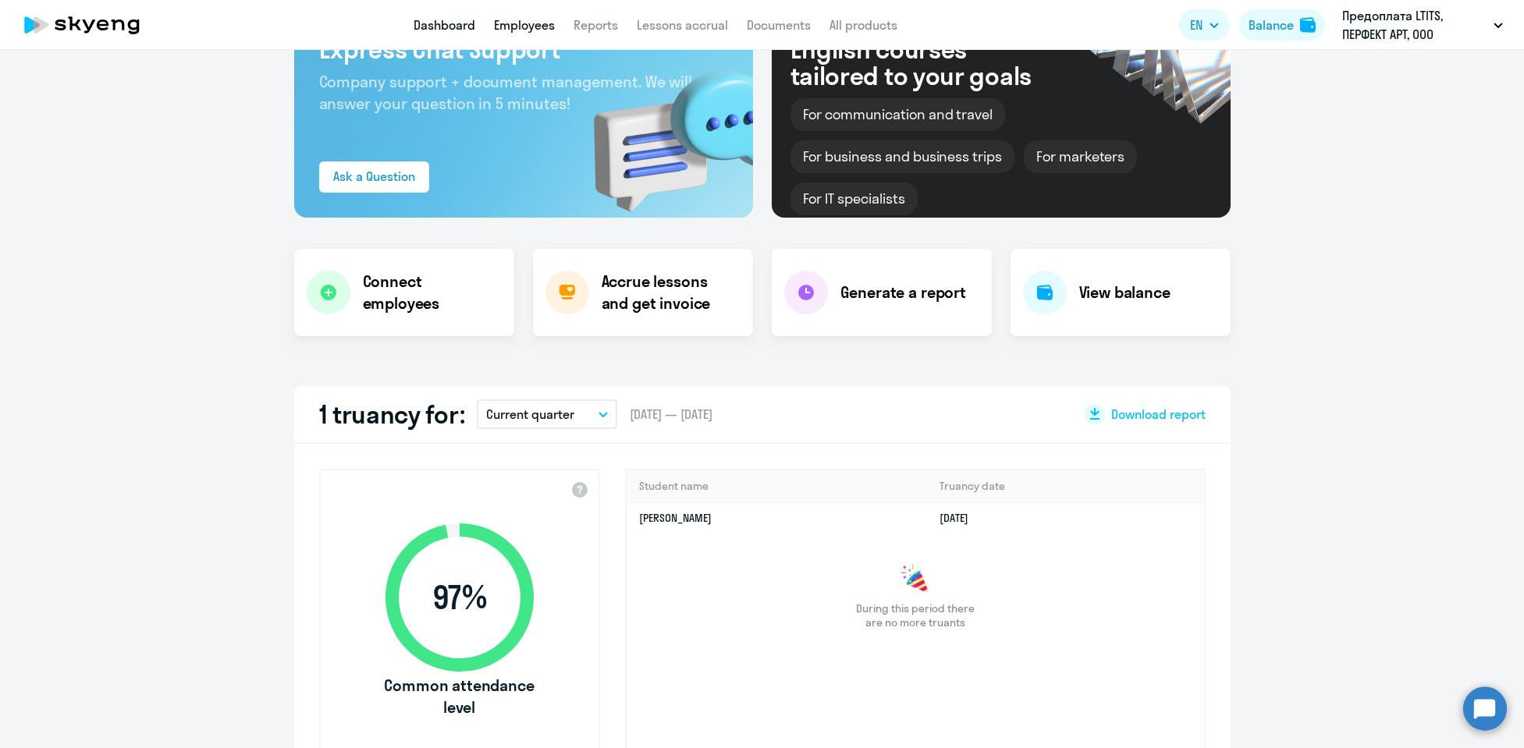
click at [532, 29] on link "Employees" at bounding box center [524, 25] width 61 height 16
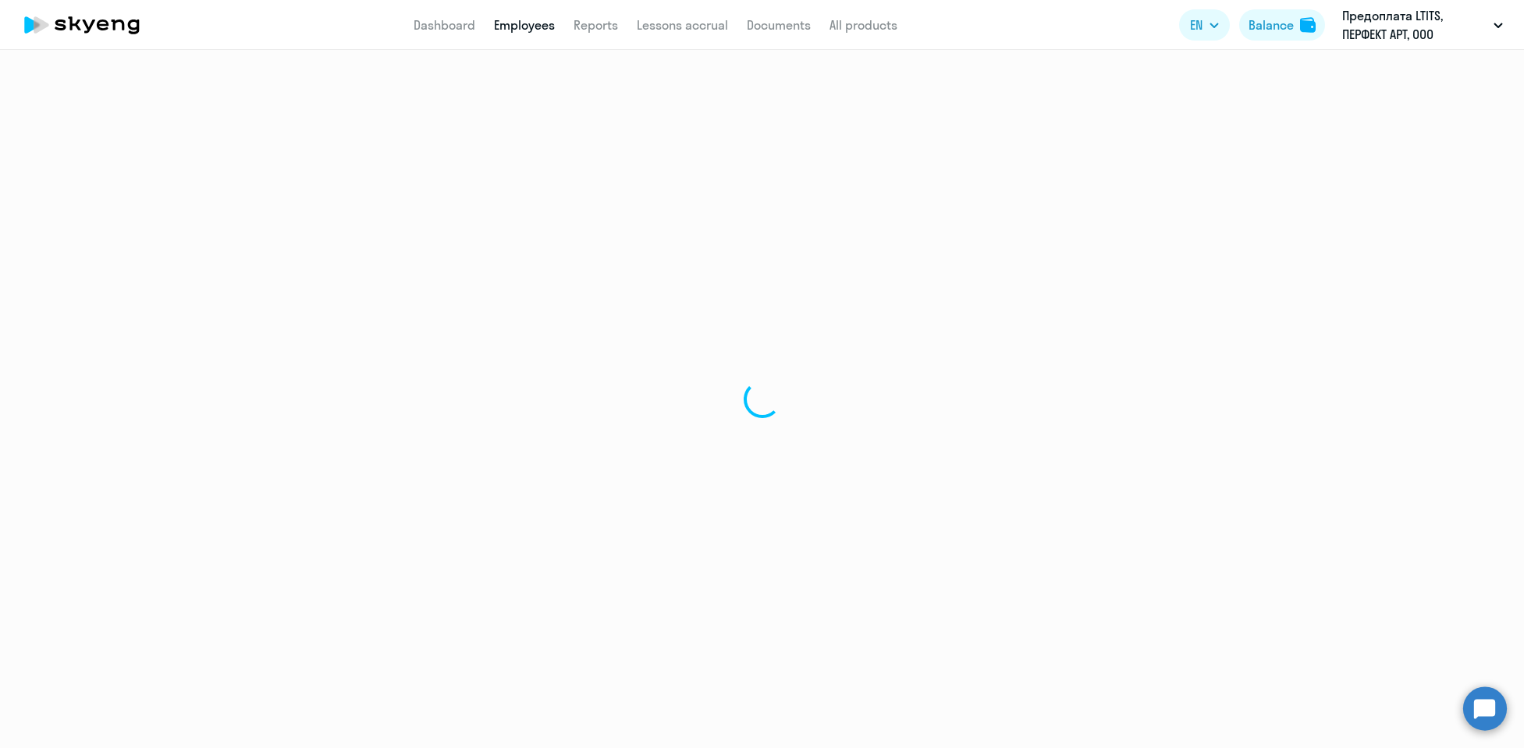
select select "30"
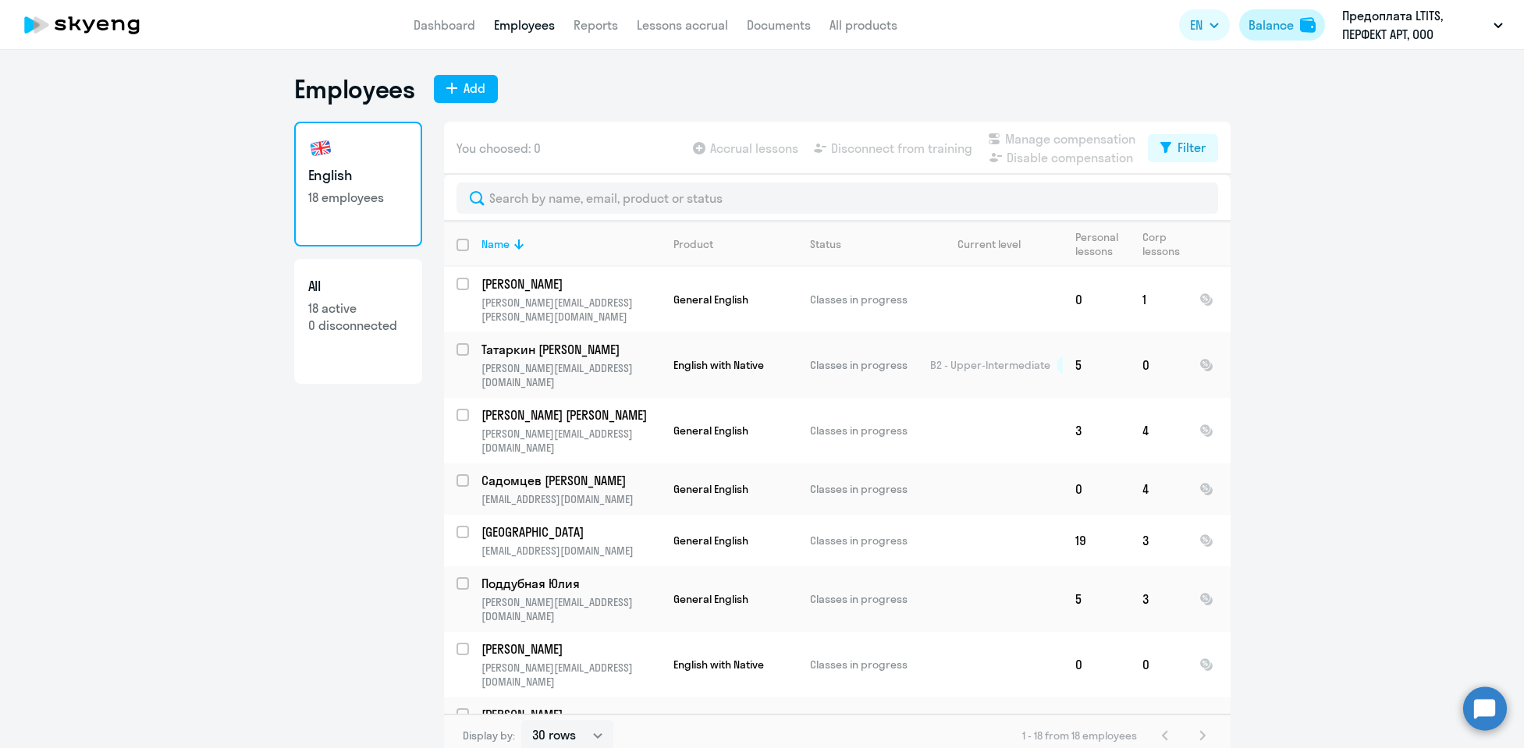
click at [1298, 23] on button "Balance" at bounding box center [1282, 24] width 86 height 31
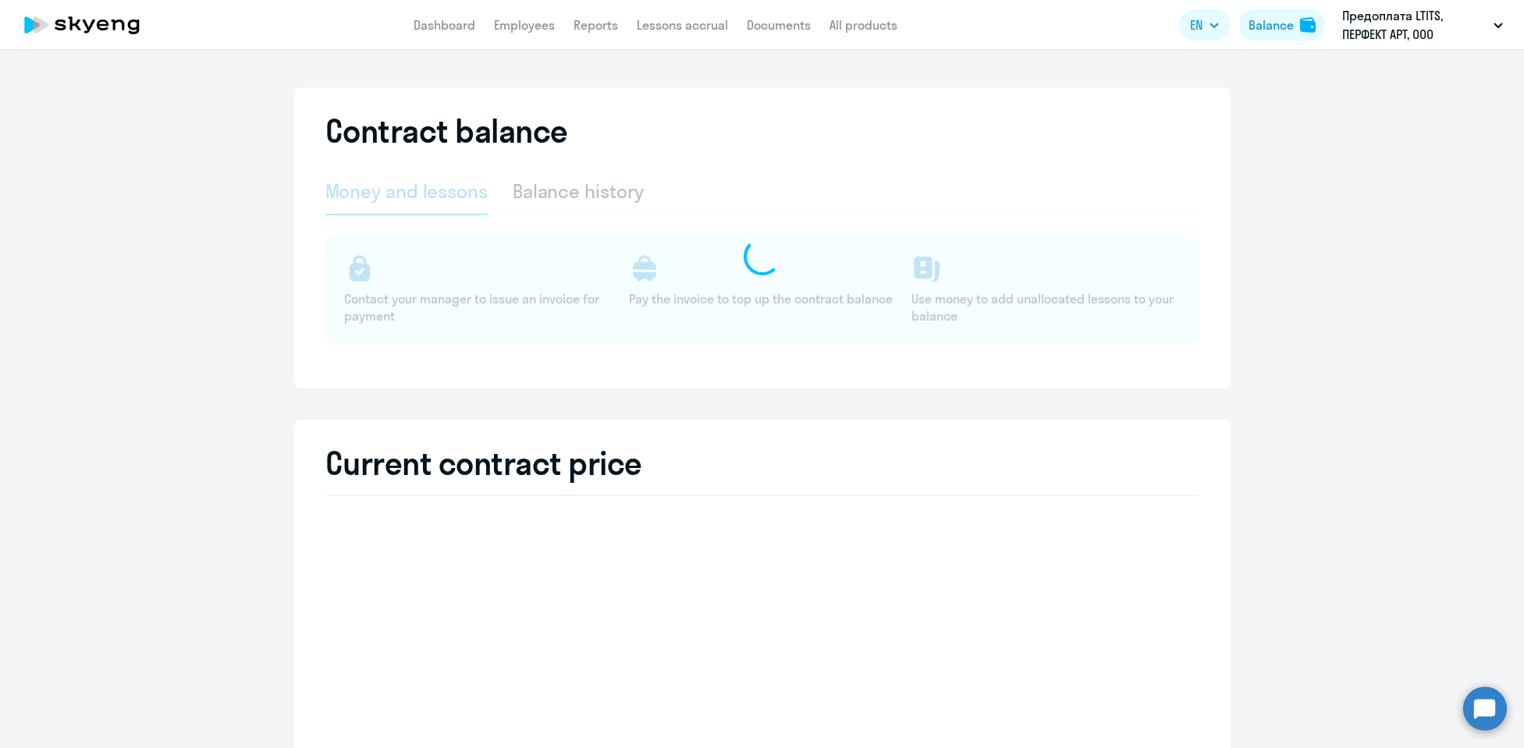
select select "english_adult_not_native_speaker"
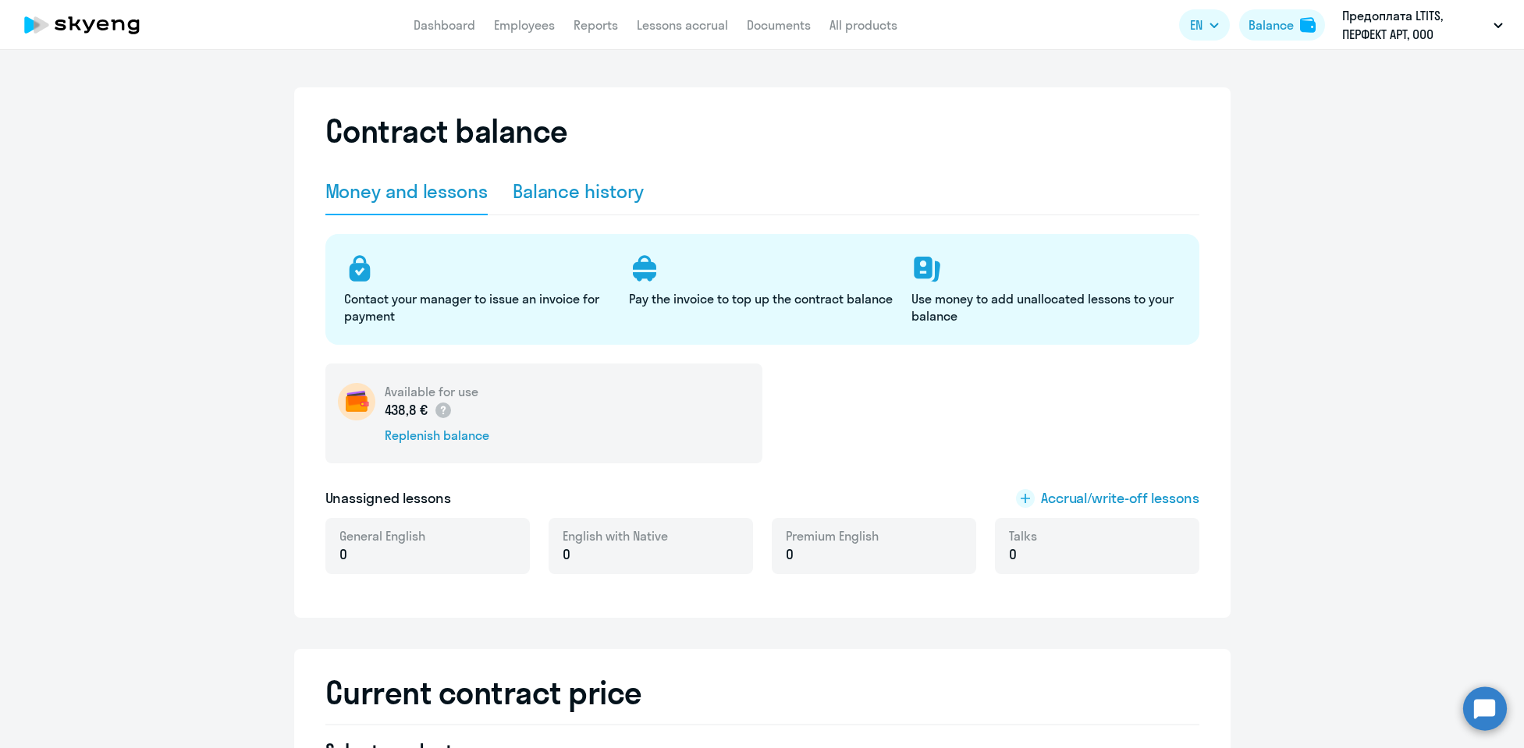
click at [546, 188] on div "Balance history" at bounding box center [579, 191] width 132 height 25
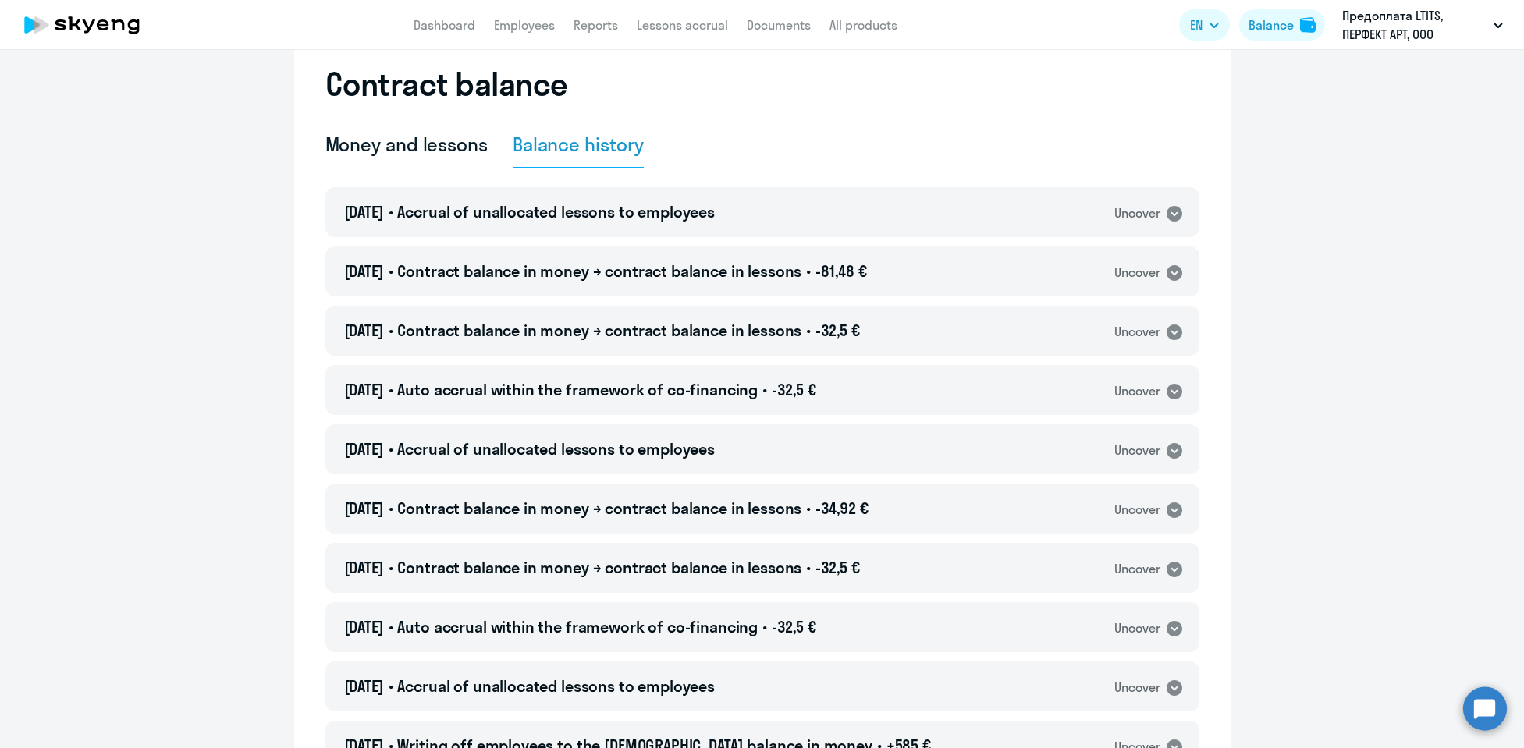
scroll to position [50, 0]
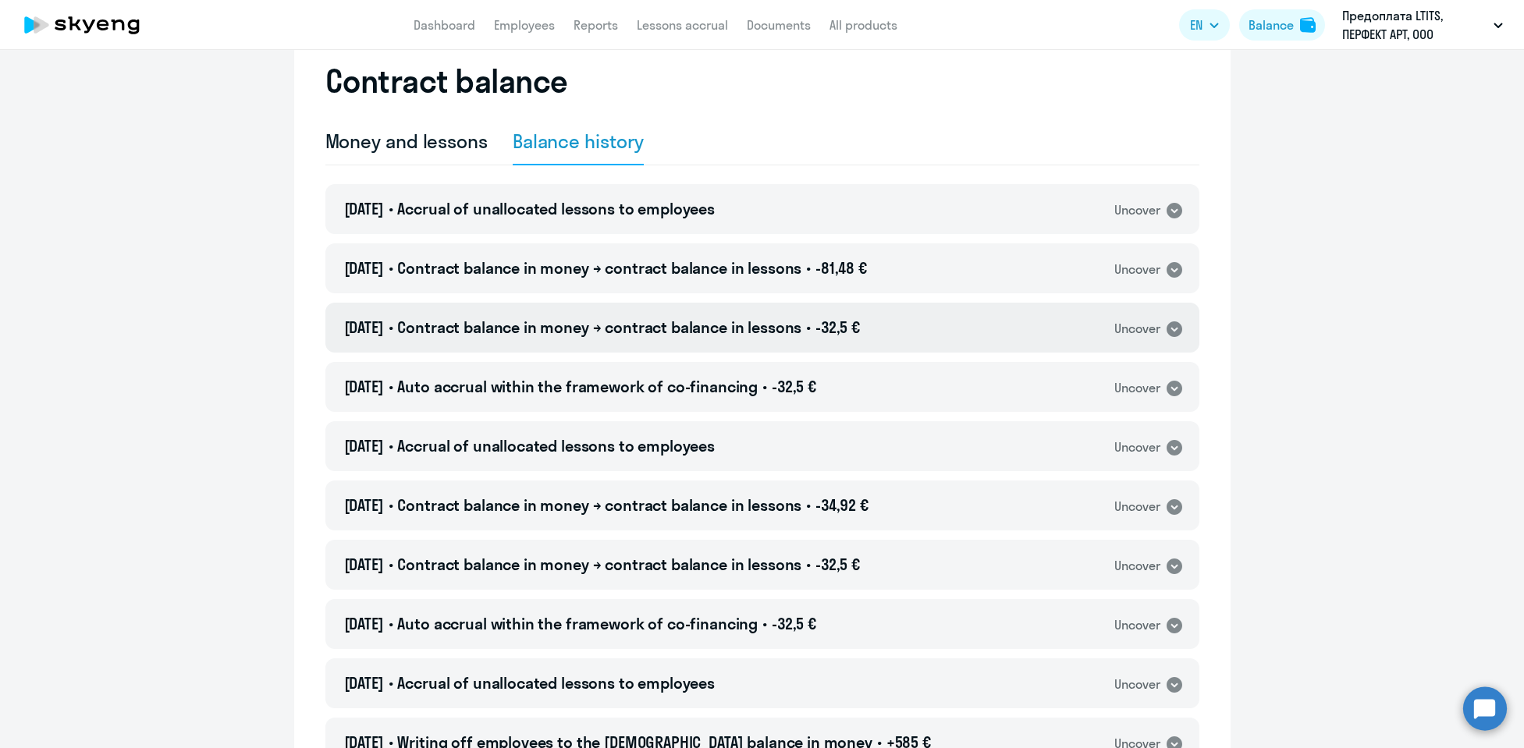
click at [1169, 326] on icon at bounding box center [1174, 329] width 16 height 16
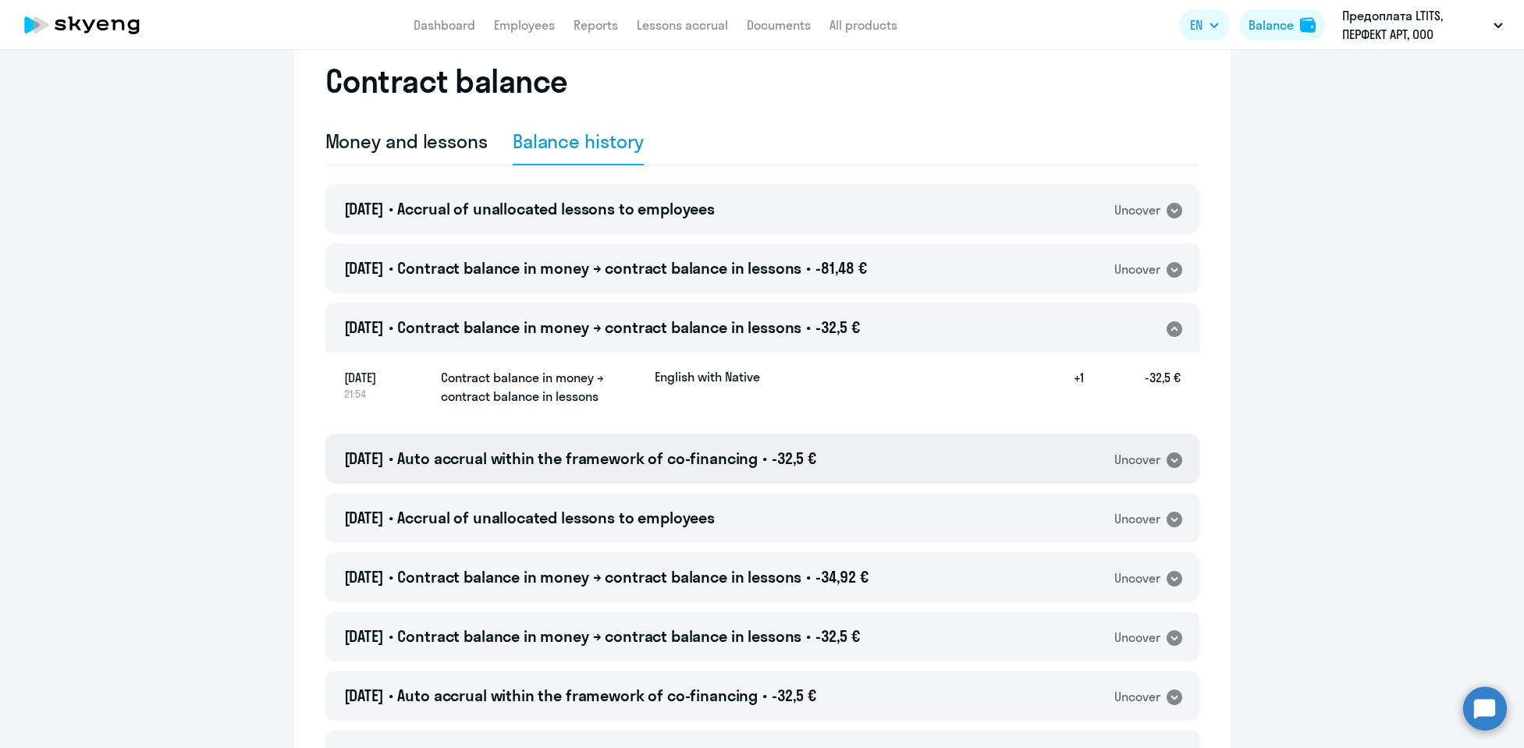
click at [1165, 459] on icon at bounding box center [1174, 460] width 19 height 19
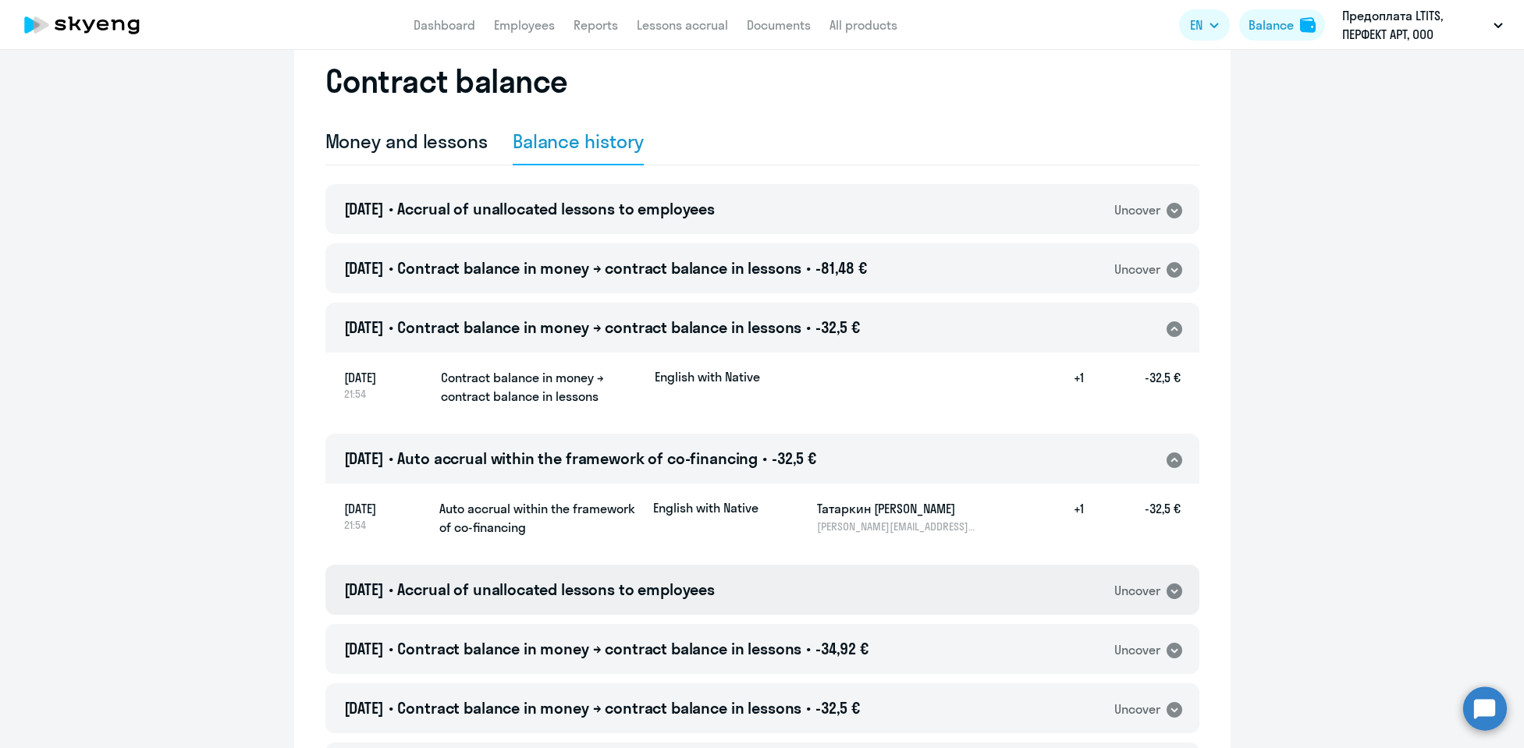
click at [1077, 581] on div "[DATE] • Accrual of unallocated lessons to employees Uncover" at bounding box center [762, 590] width 874 height 50
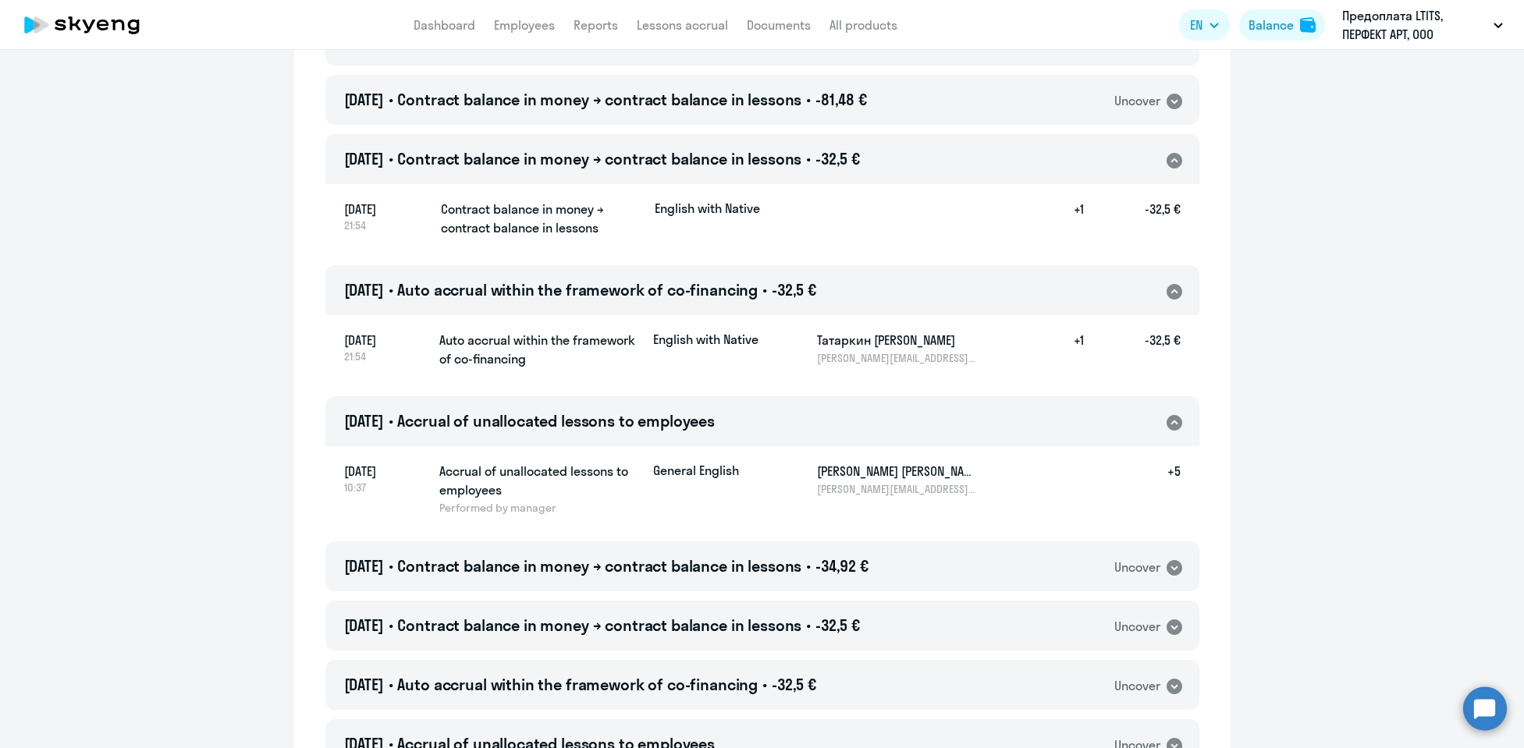
scroll to position [220, 0]
click at [1023, 566] on div "[DATE] • Contract balance in money → contract balance in lessons • -34,92 € Unc…" at bounding box center [762, 565] width 874 height 50
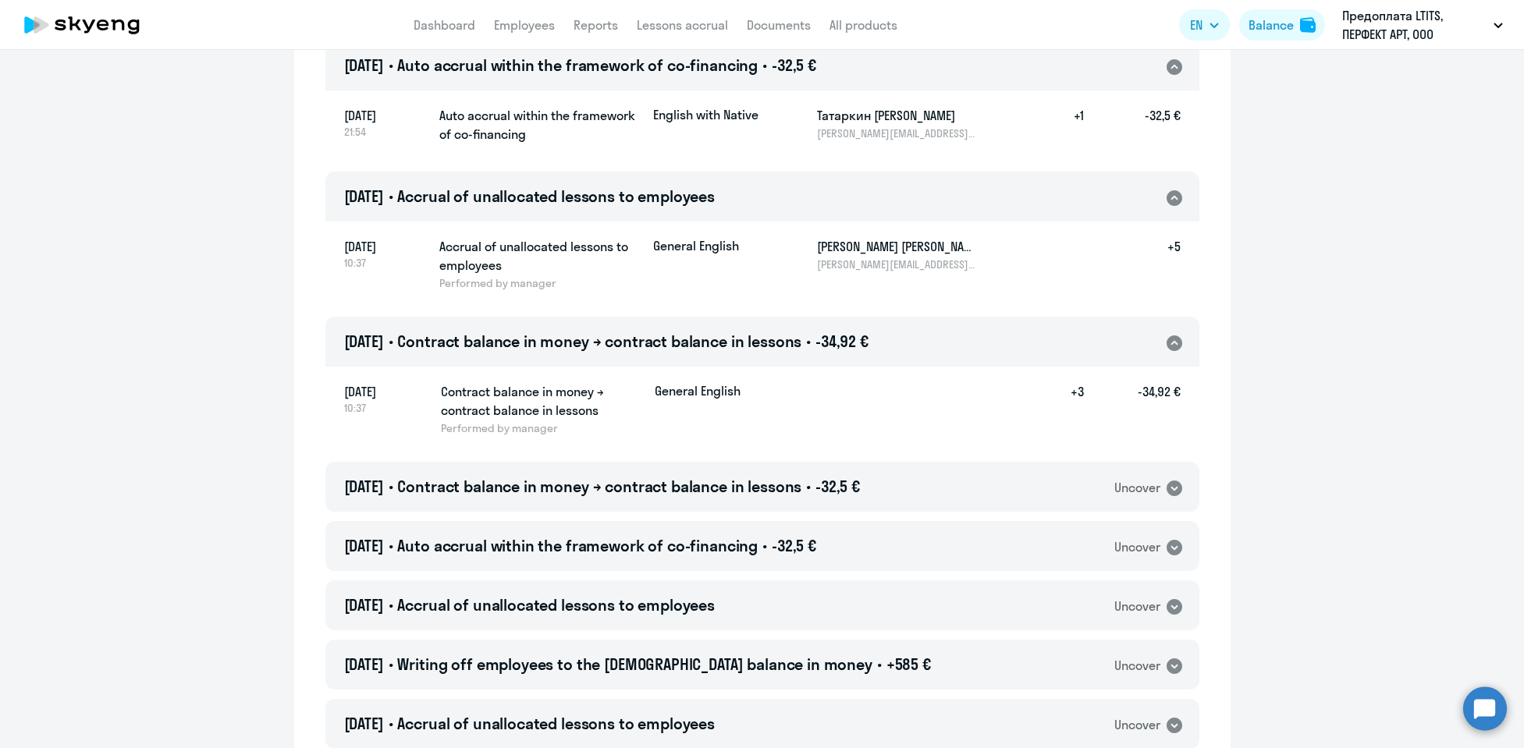
scroll to position [451, 0]
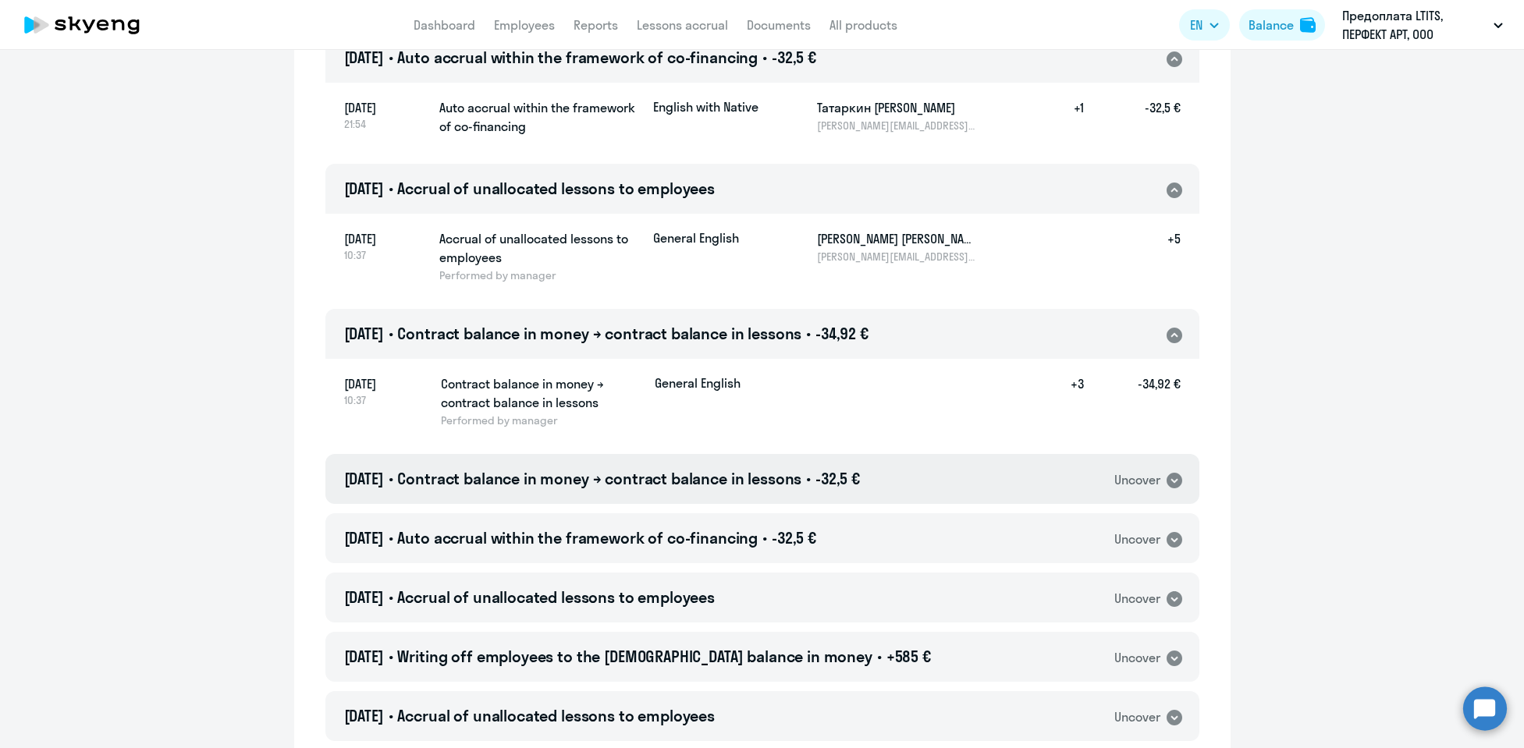
click at [1009, 498] on div "[DATE] • Contract balance in money → contract balance in lessons • -32,5 € Unco…" at bounding box center [762, 479] width 874 height 50
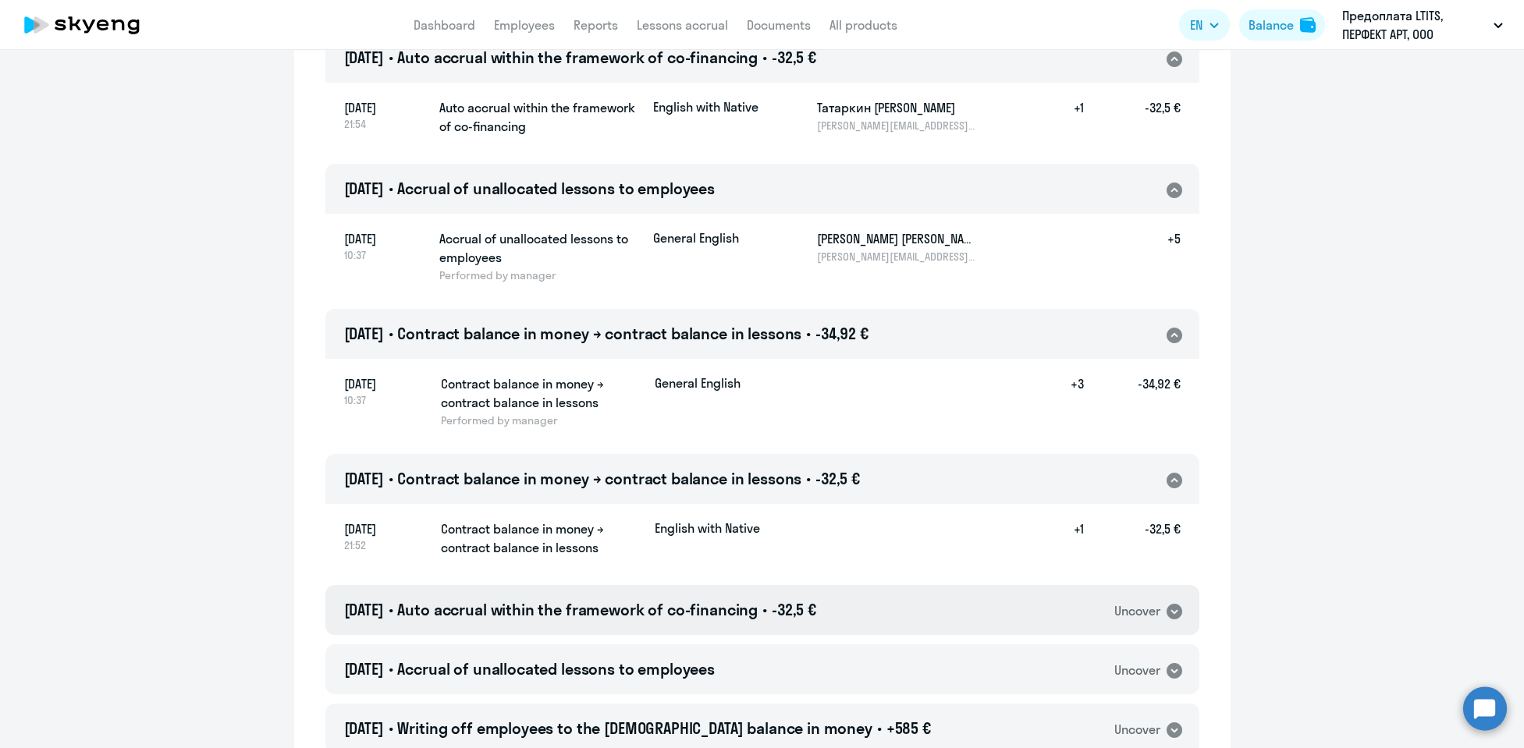
click at [991, 596] on div "[DATE] • Auto accrual within the framework of co-financing • -32,5 € Uncover" at bounding box center [762, 610] width 874 height 50
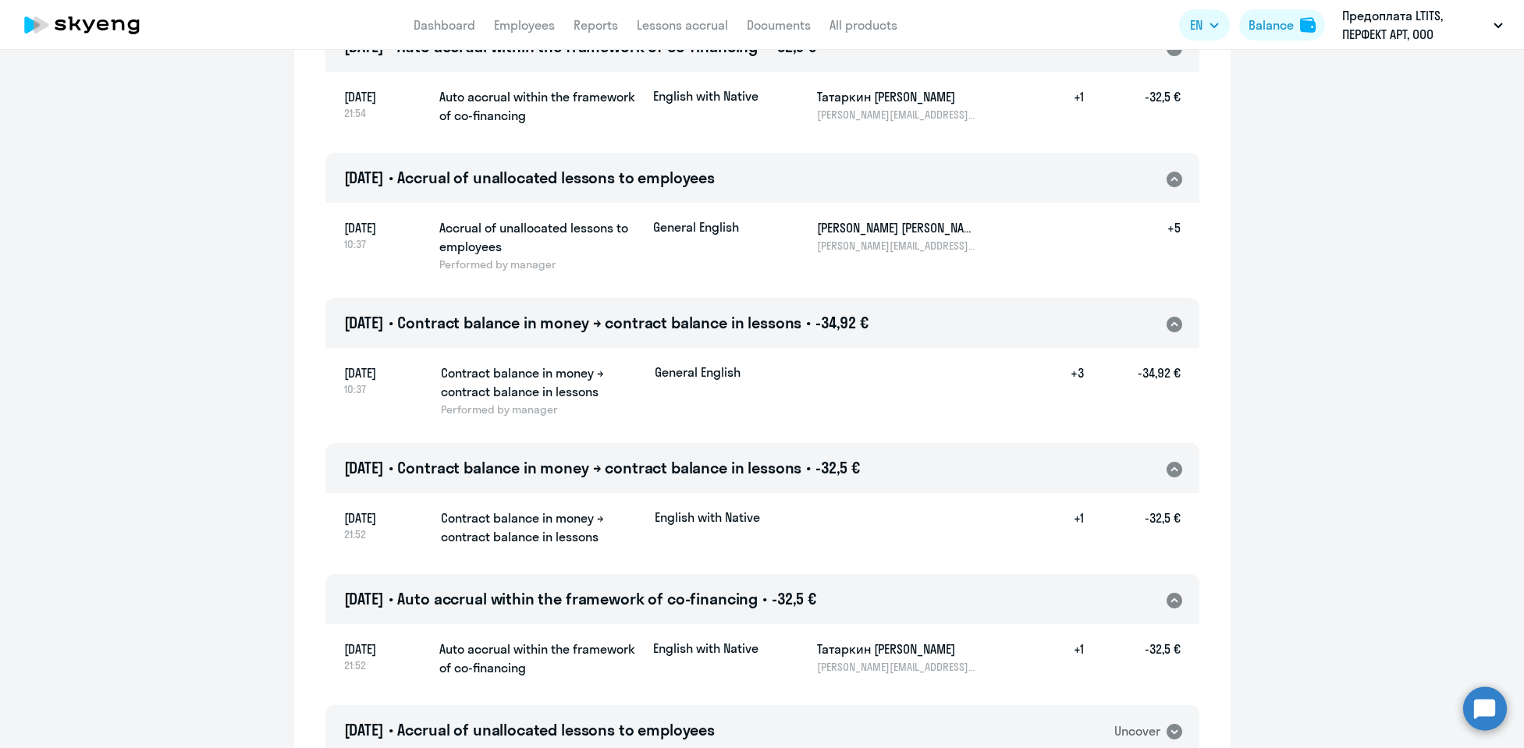
scroll to position [627, 0]
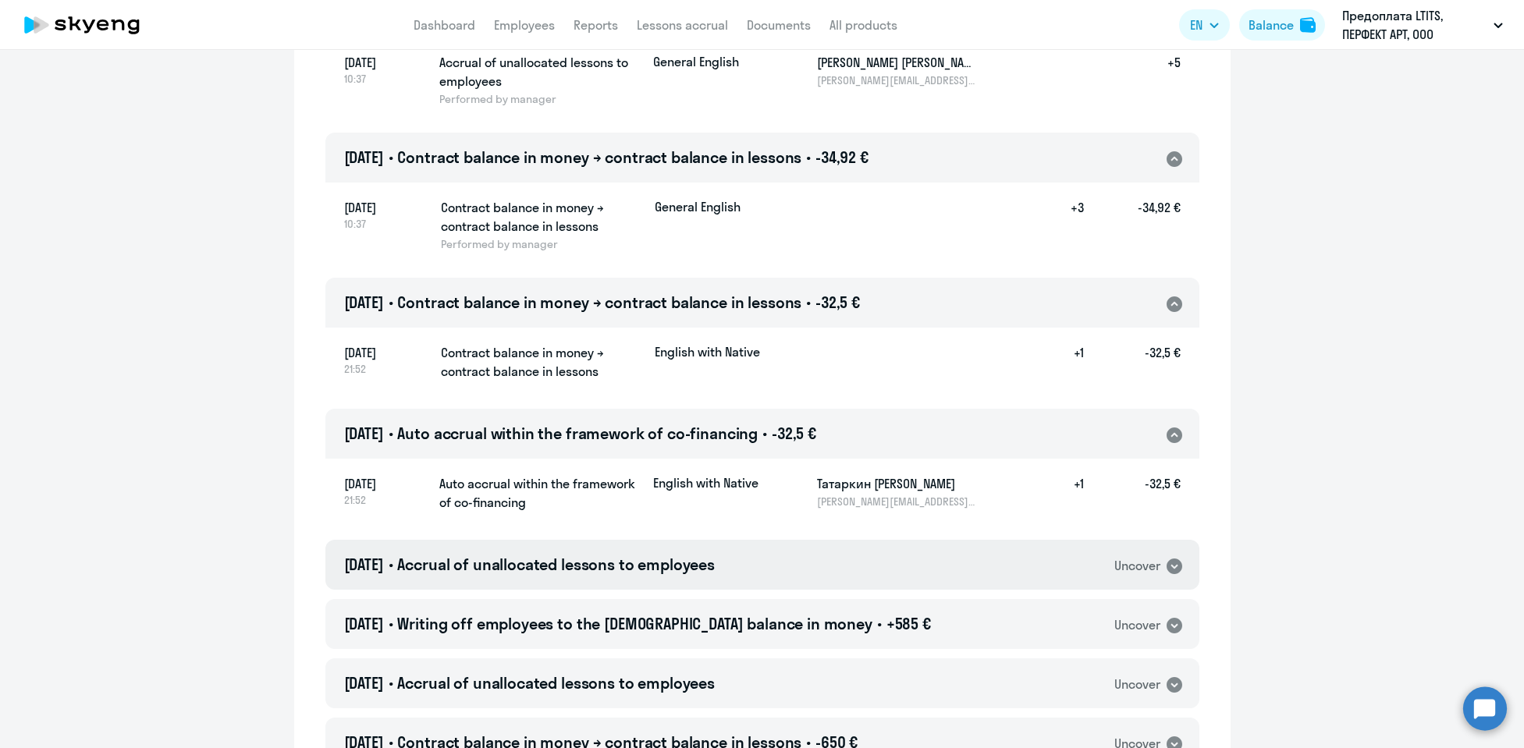
click at [1078, 577] on div "[DATE] • Accrual of unallocated lessons to employees Uncover" at bounding box center [762, 565] width 874 height 50
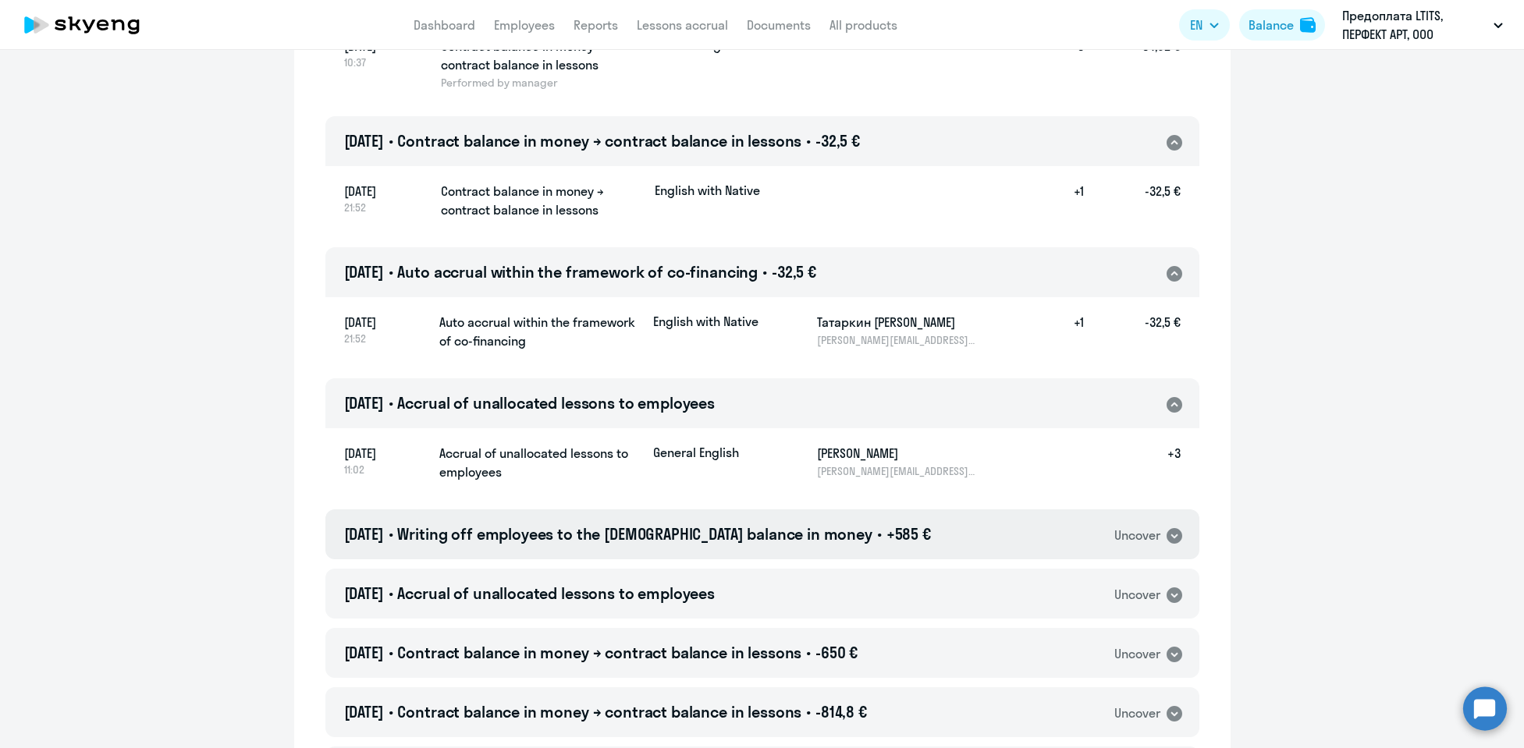
scroll to position [928, 0]
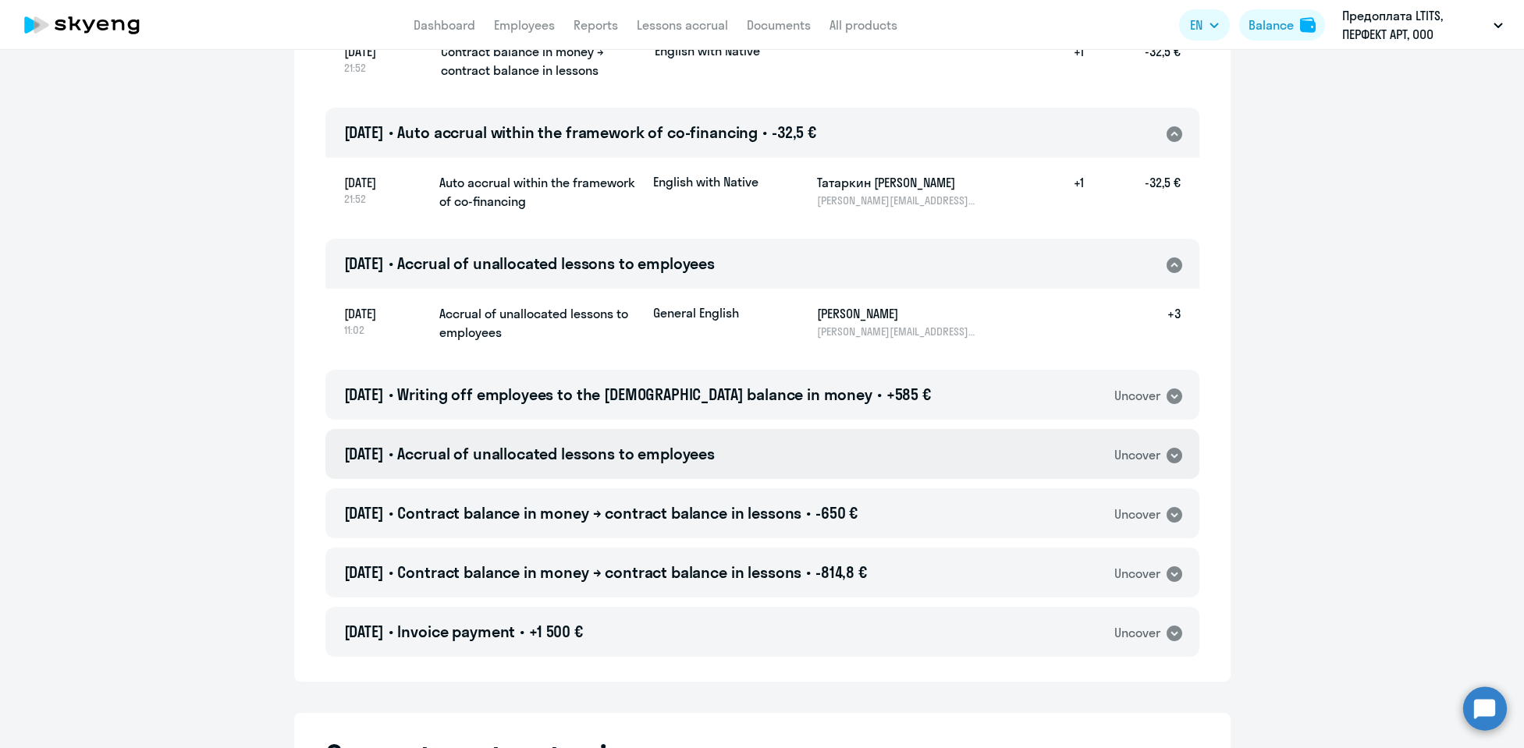
click at [989, 468] on div "[DATE] • Accrual of unallocated lessons to employees Uncover" at bounding box center [762, 454] width 874 height 50
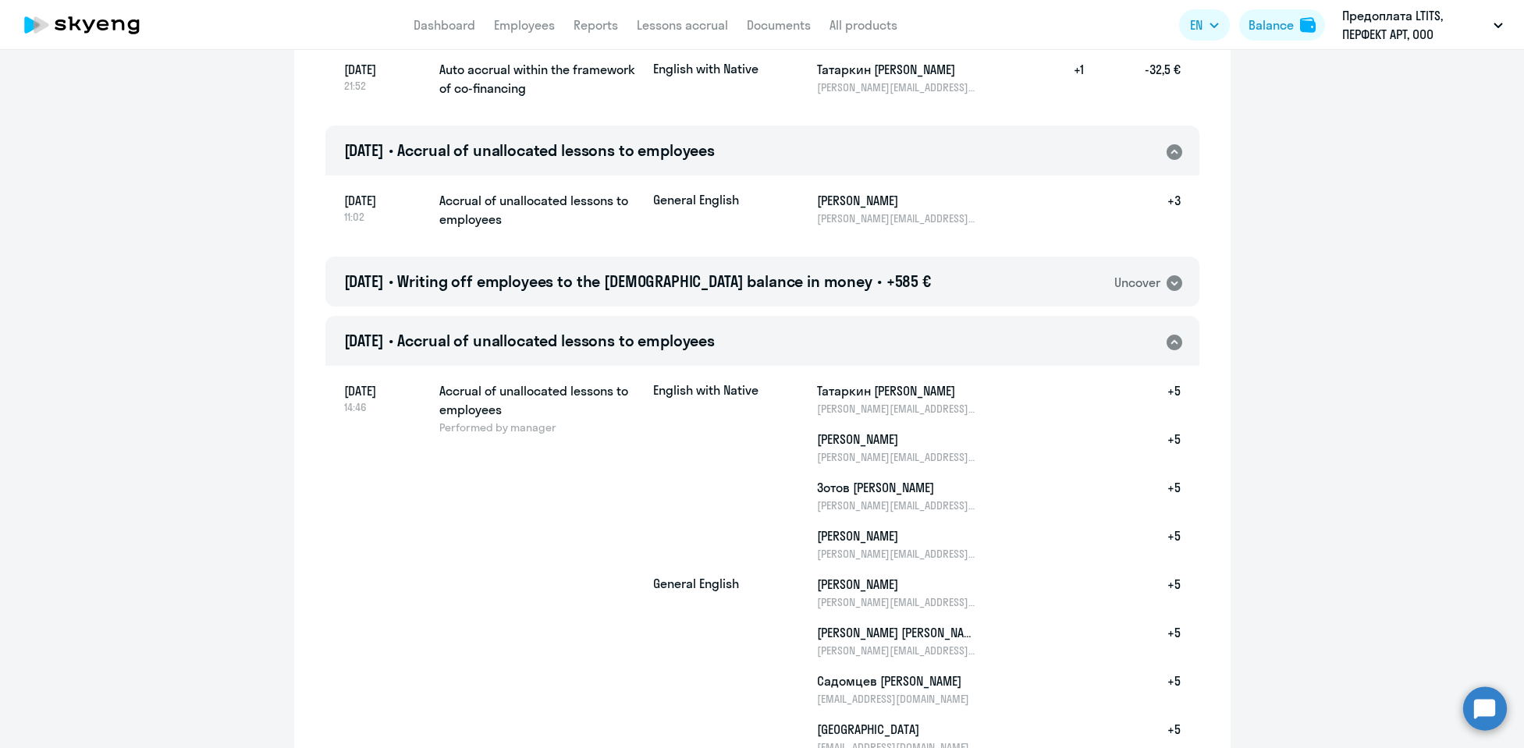
scroll to position [1055, 0]
